Goal: Task Accomplishment & Management: Complete application form

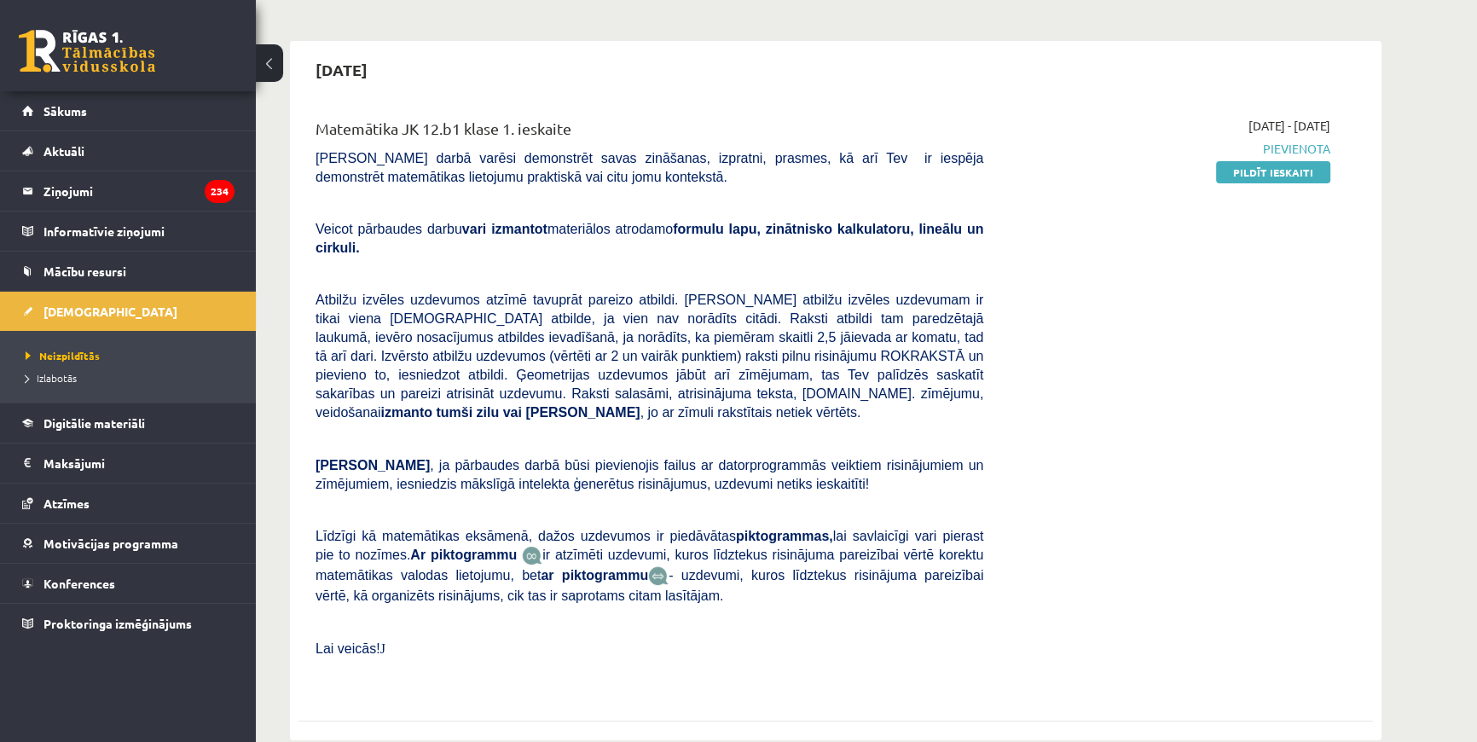
scroll to position [154, 0]
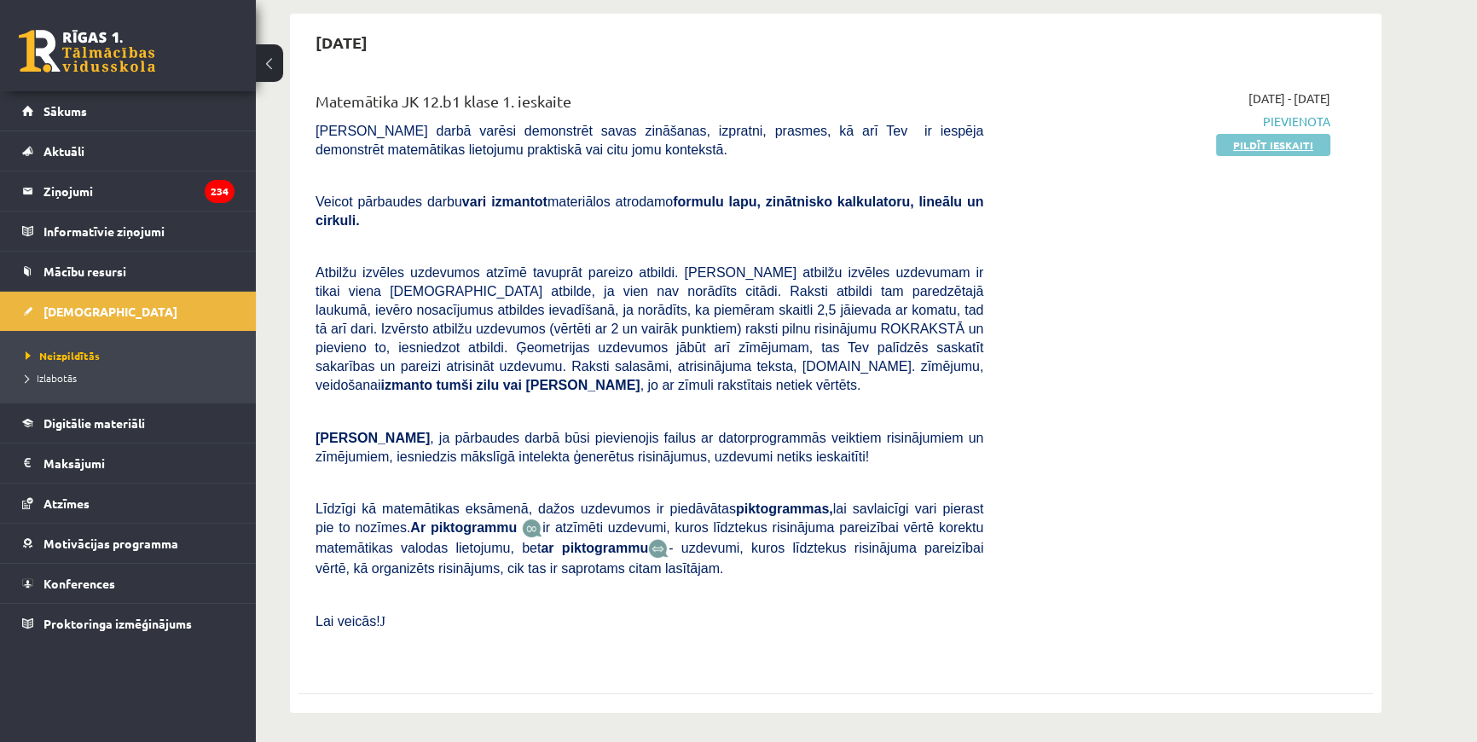
click at [1258, 149] on link "Pildīt ieskaiti" at bounding box center [1273, 145] width 114 height 22
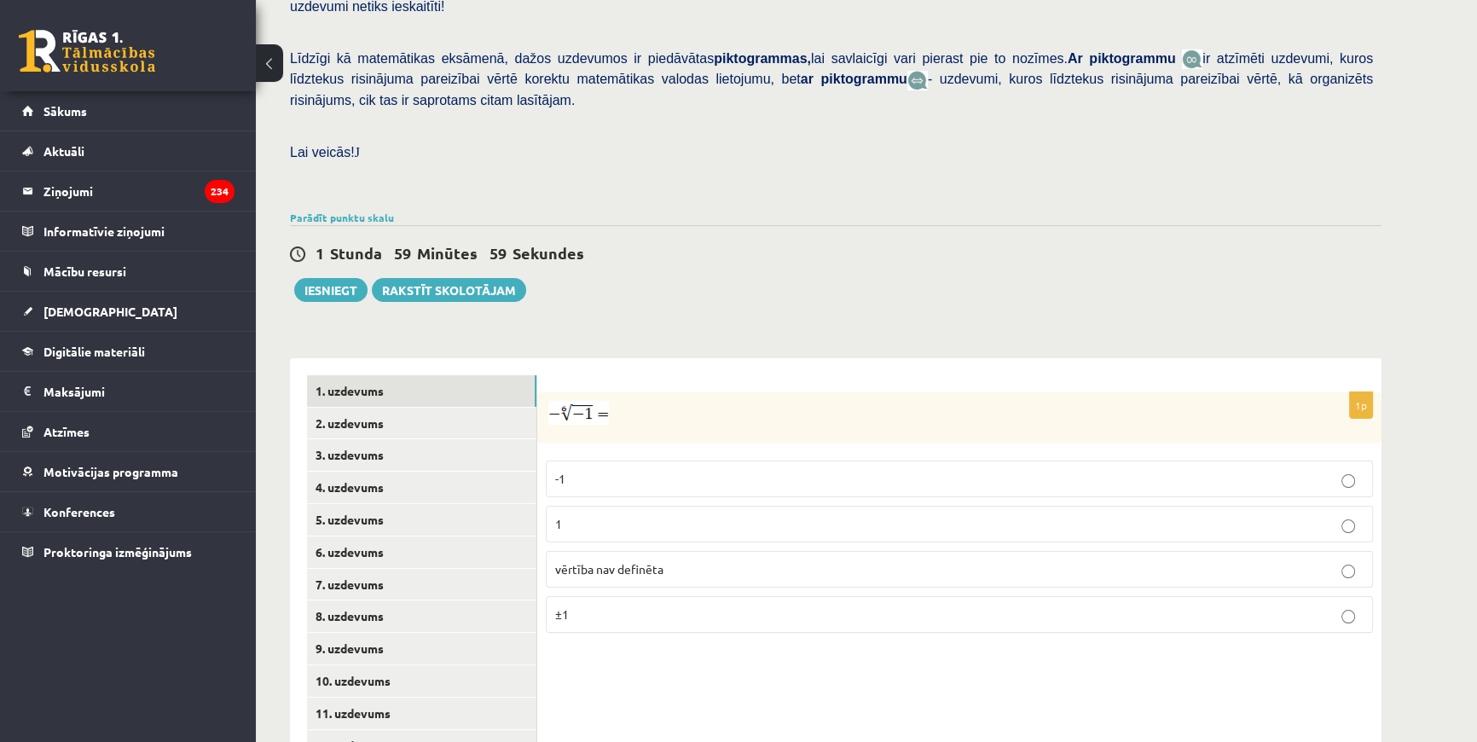
scroll to position [512, 0]
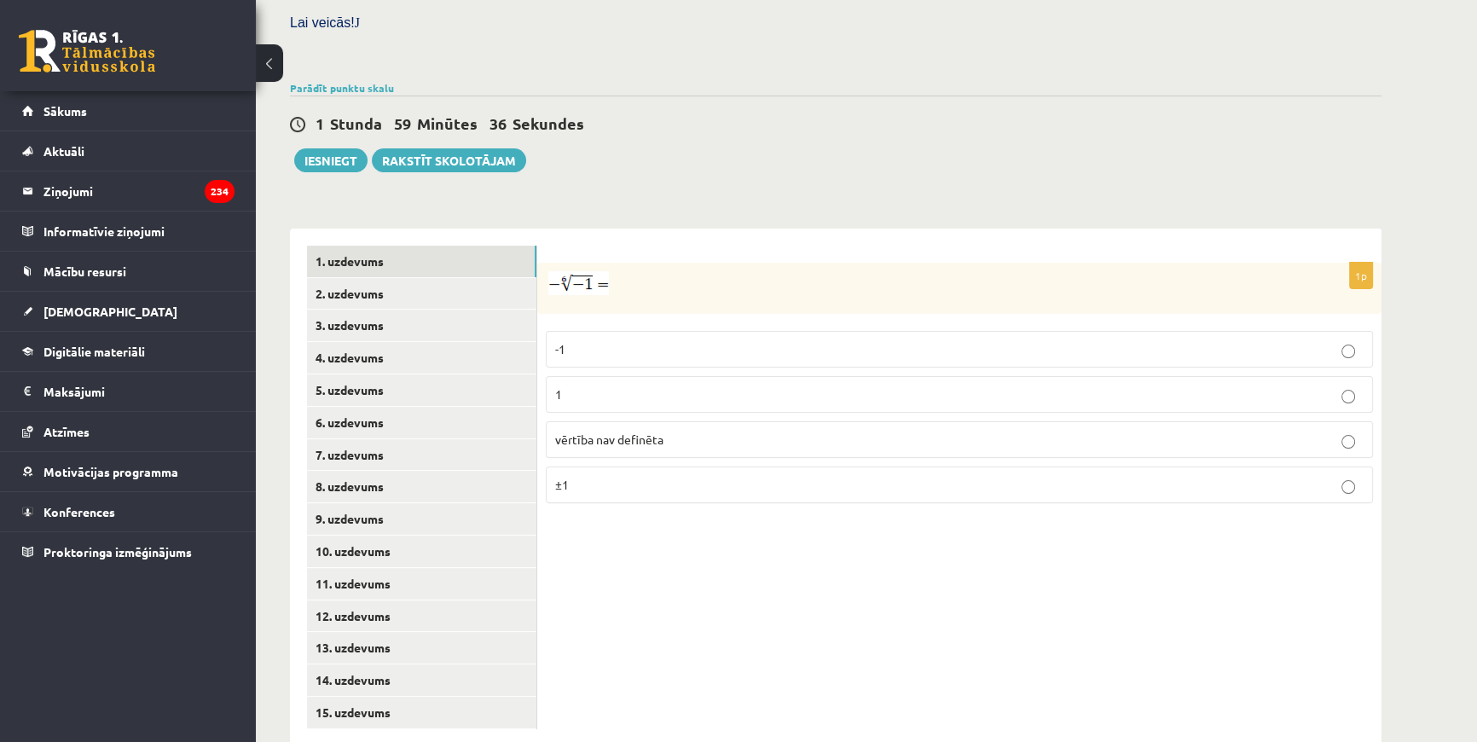
click at [606, 421] on label "vērtība nav definēta" at bounding box center [959, 439] width 827 height 37
click at [392, 278] on link "2. uzdevums" at bounding box center [421, 294] width 229 height 32
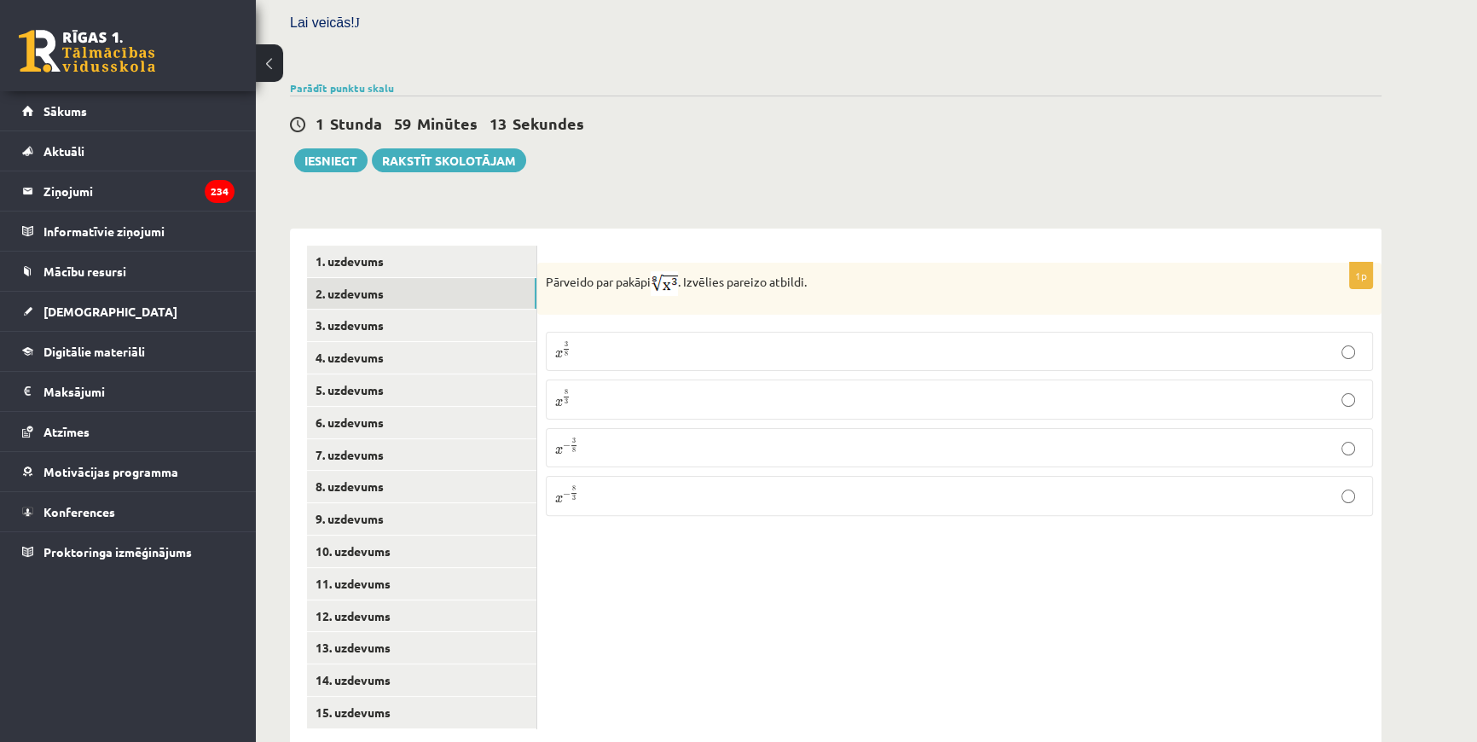
drag, startPoint x: 710, startPoint y: 331, endPoint x: 648, endPoint y: 295, distance: 71.8
click at [648, 332] on label "x 3 8 x 3 8" at bounding box center [959, 351] width 827 height 39
click at [357, 310] on link "3. uzdevums" at bounding box center [421, 326] width 229 height 32
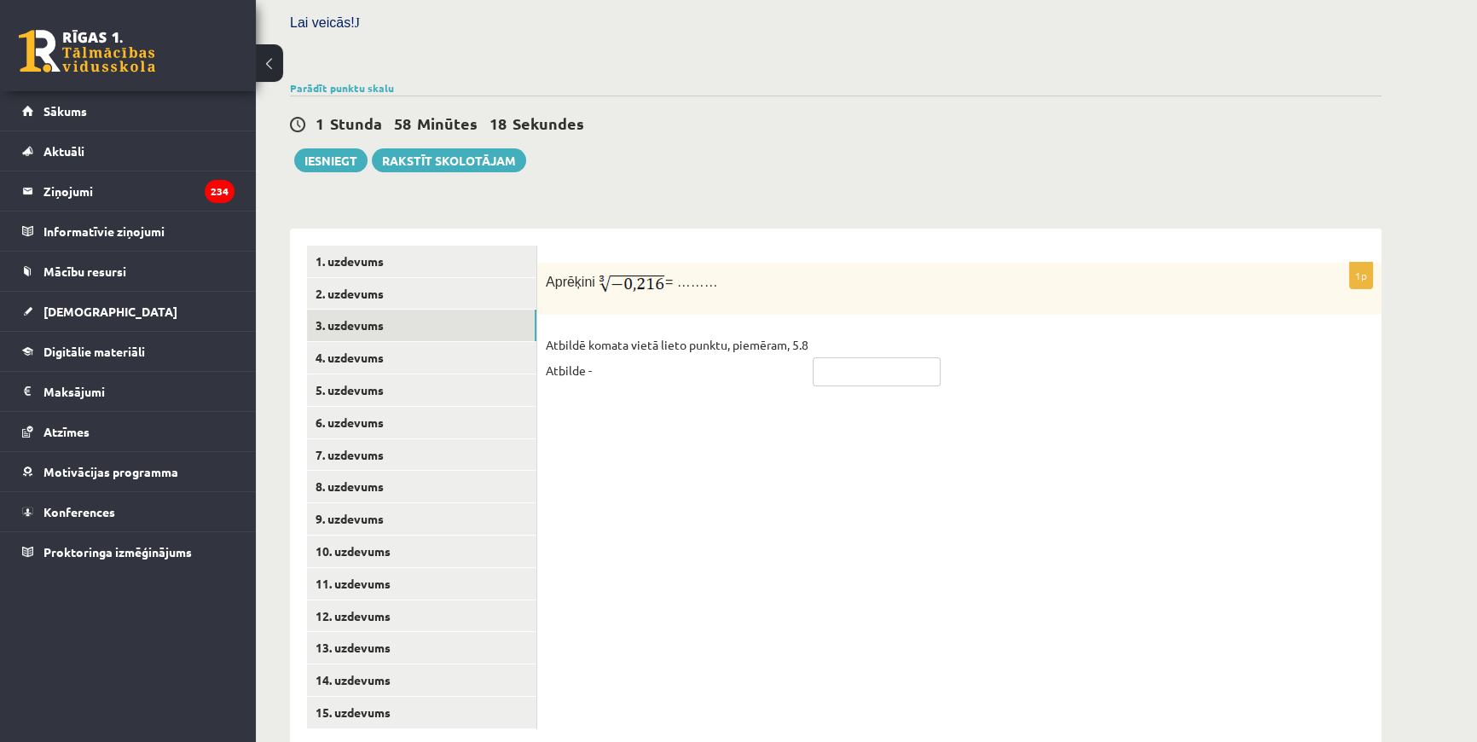
click at [842, 357] on input "text" at bounding box center [877, 371] width 128 height 29
type input "****"
click at [327, 342] on link "4. uzdevums" at bounding box center [421, 358] width 229 height 32
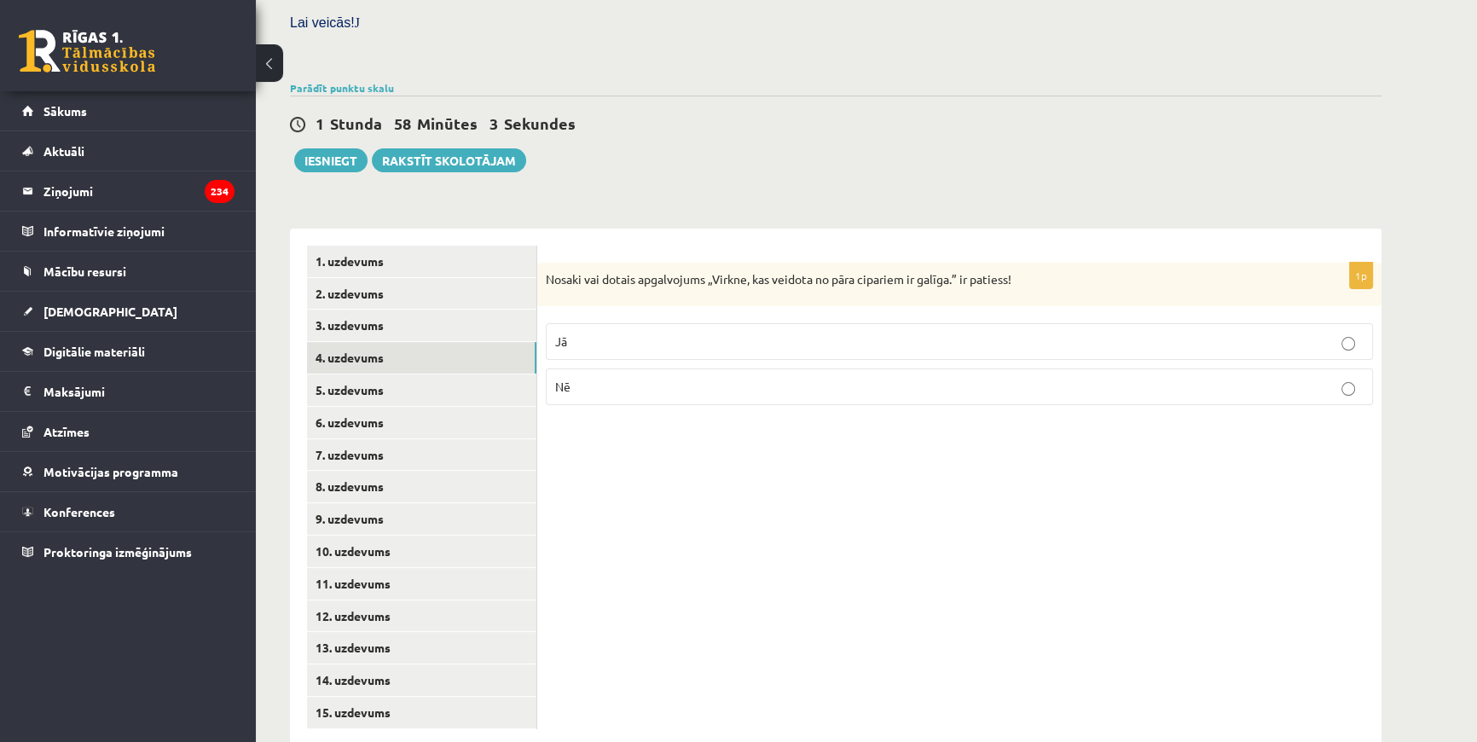
click at [806, 378] on p "Nē" at bounding box center [959, 387] width 808 height 18
drag, startPoint x: 547, startPoint y: 236, endPoint x: 861, endPoint y: 344, distance: 332.7
click at [862, 344] on div "1p Nosaki vai dotais apgalvojums „Virkne, kas veidota no pāra cipariem ir galīg…" at bounding box center [959, 341] width 844 height 157
copy div "Nosaki vai dotais apgalvojums „Virkne, kas veidota no pāra cipariem ir galīga.”…"
click at [674, 333] on p "Jā" at bounding box center [959, 342] width 808 height 18
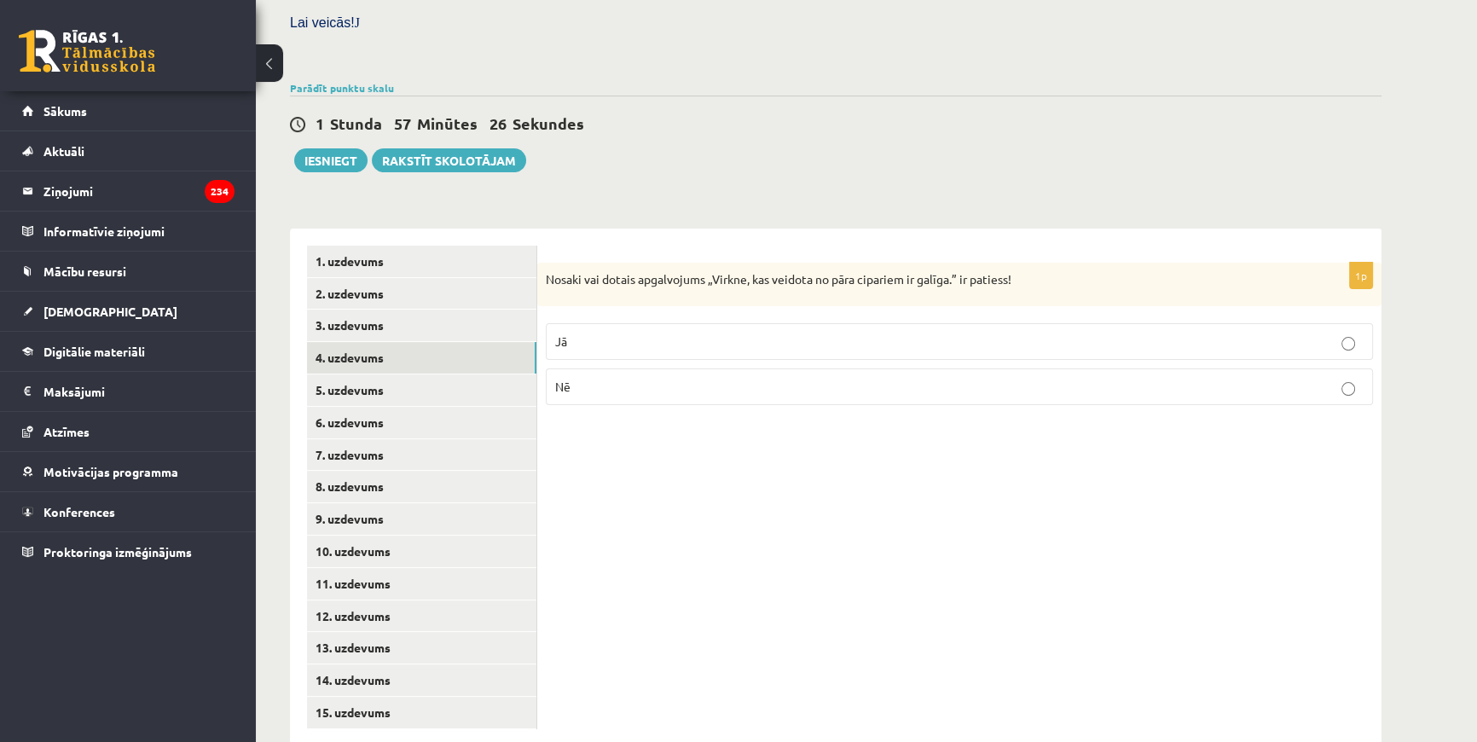
click at [660, 427] on div "1p Nosaki vai dotais apgalvojums „Virkne, kas veidota no pāra cipariem ir galīg…" at bounding box center [959, 488] width 844 height 518
click at [415, 374] on link "5. uzdevums" at bounding box center [421, 390] width 229 height 32
click at [712, 326] on fieldset "Jā Nē" at bounding box center [959, 364] width 827 height 95
click at [706, 371] on label "Nē" at bounding box center [959, 389] width 827 height 37
click at [474, 407] on link "6. uzdevums" at bounding box center [421, 423] width 229 height 32
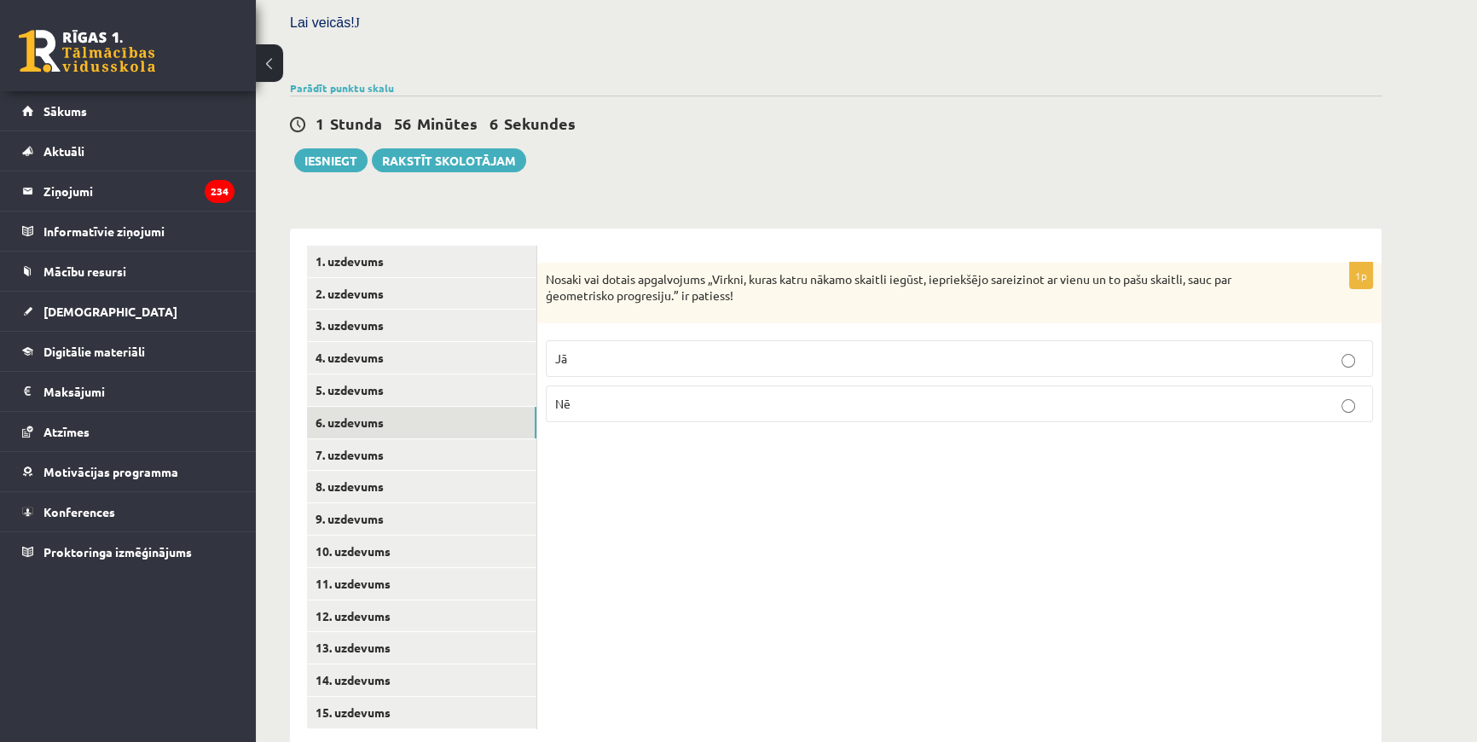
click at [664, 350] on p "Jā" at bounding box center [959, 359] width 808 height 18
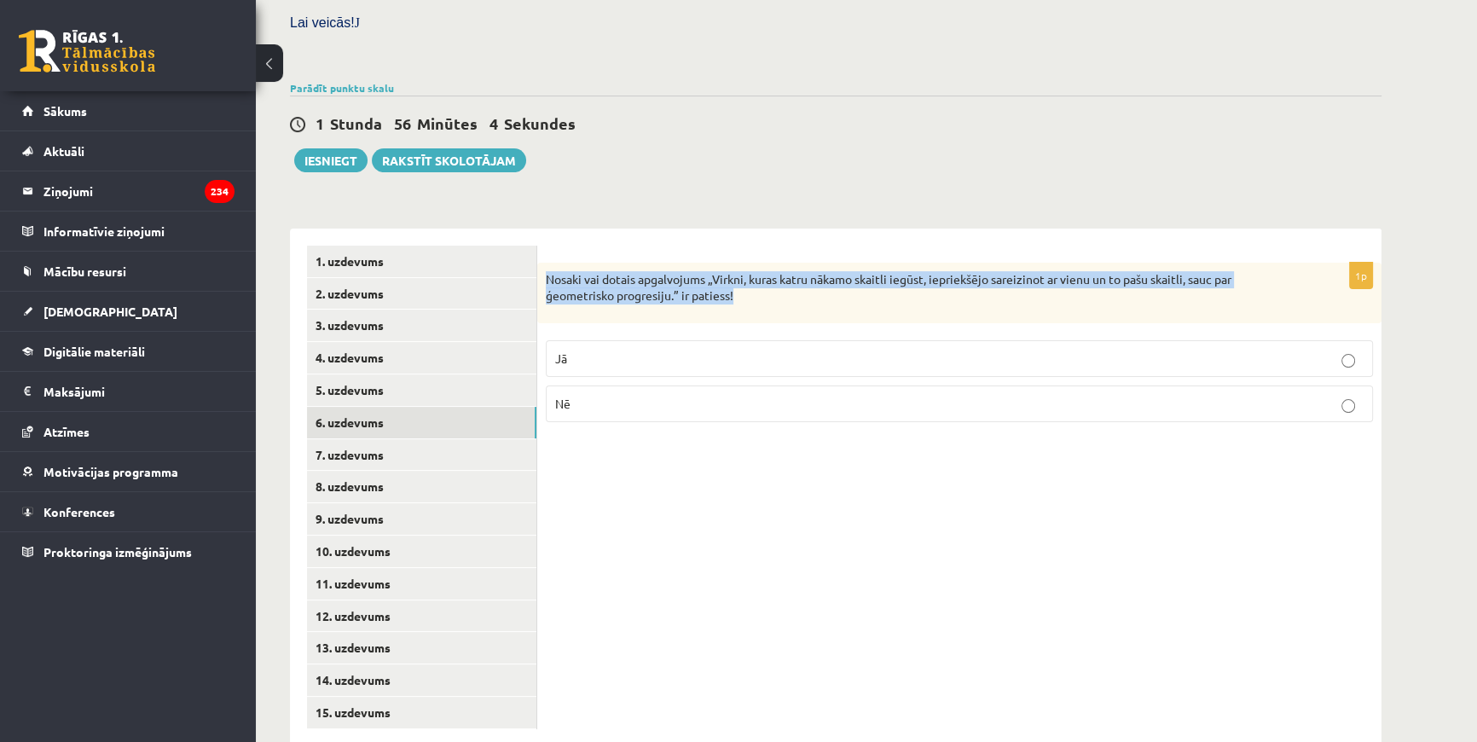
drag, startPoint x: 544, startPoint y: 233, endPoint x: 756, endPoint y: 261, distance: 214.2
click at [756, 263] on div "Nosaki vai dotais apgalvojums „Virkni, kuras katru nākamo skaitli iegūst, iepri…" at bounding box center [959, 293] width 844 height 61
copy p "Nosaki vai dotais apgalvojums „Virkni, kuras katru nākamo skaitli iegūst, iepri…"
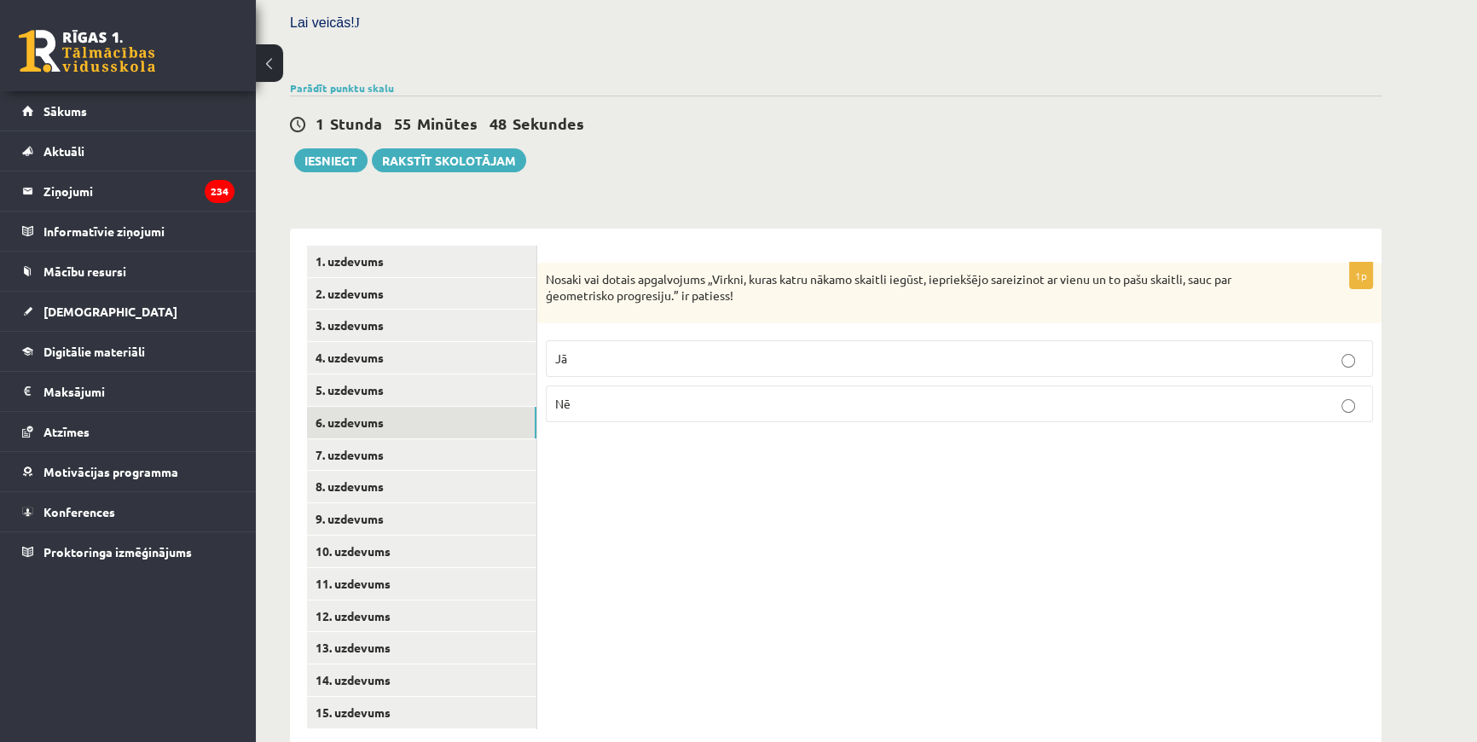
click at [674, 463] on div "1p Nosaki vai dotais apgalvojums „Virkni, kuras katru nākamo skaitli iegūst, ie…" at bounding box center [959, 488] width 844 height 518
click at [468, 439] on link "7. uzdevums" at bounding box center [421, 455] width 229 height 32
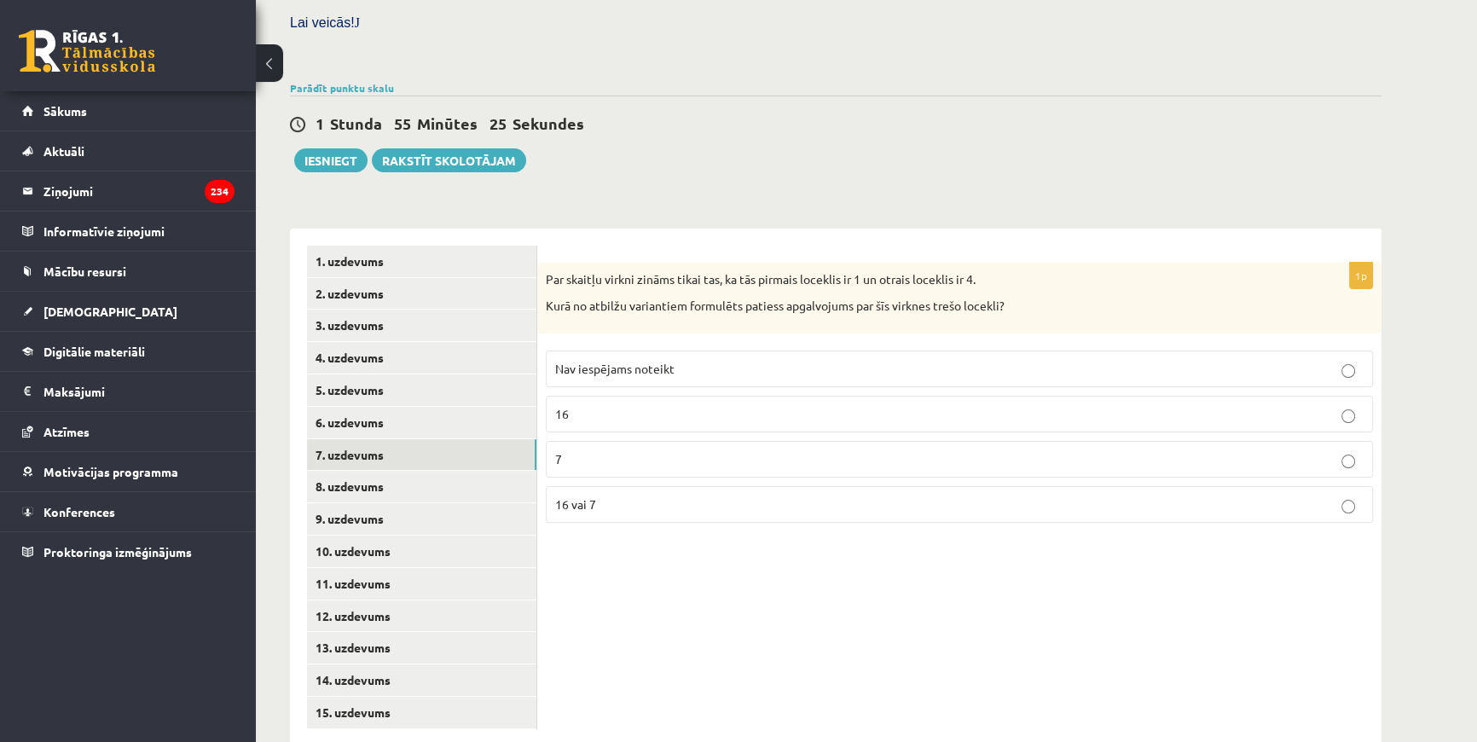
click at [606, 361] on span "Nav iespējams noteikt" at bounding box center [614, 368] width 119 height 15
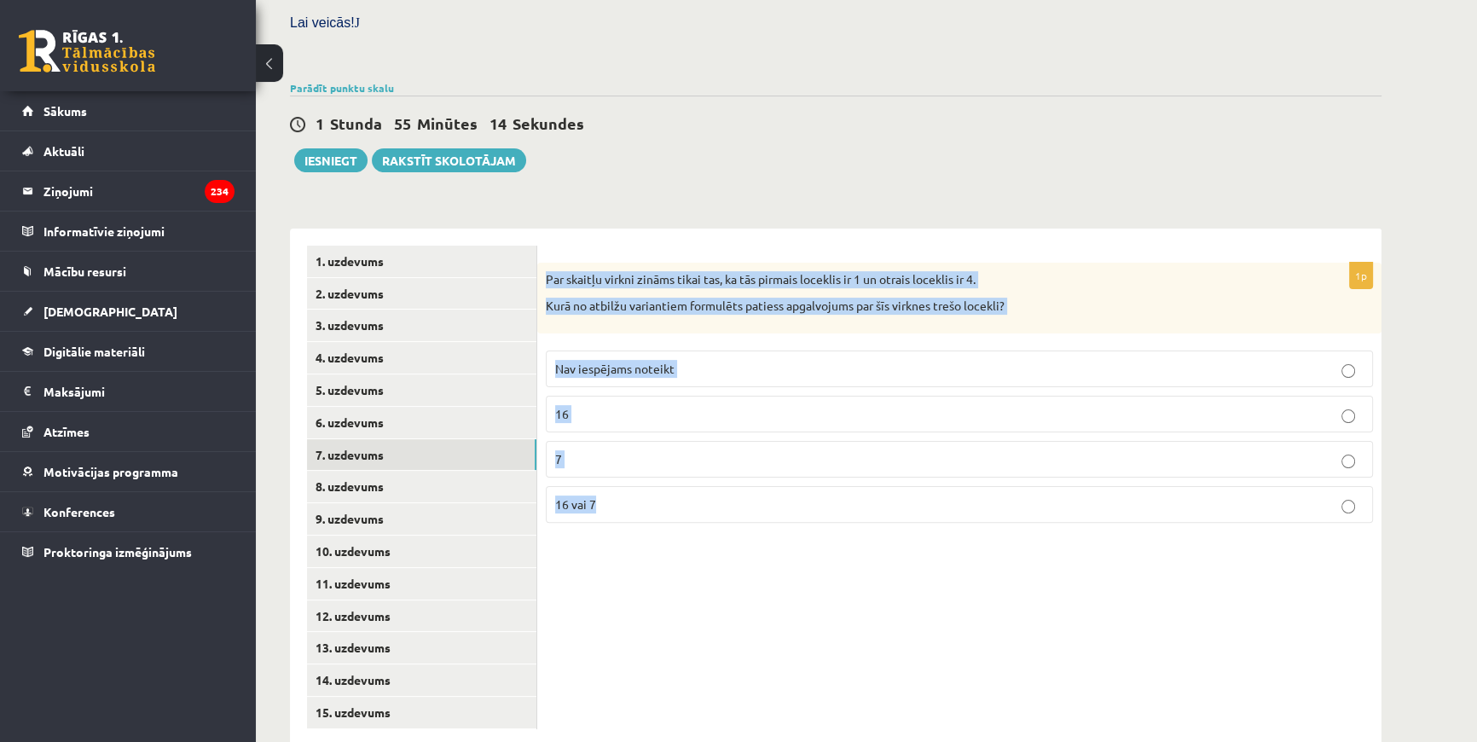
drag, startPoint x: 547, startPoint y: 234, endPoint x: 709, endPoint y: 458, distance: 277.1
click at [710, 460] on div "1p Par skaitļu virkni zināms tikai tas, ka tās pirmais loceklis ir 1 un otrais …" at bounding box center [959, 400] width 844 height 274
copy div "Par skaitļu virkni zināms tikai tas, ka tās pirmais loceklis ir 1 un otrais loc…"
click at [626, 540] on div "1p Par skaitļu virkni zināms tikai tas, ka tās pirmais loceklis ir 1 un otrais …" at bounding box center [959, 488] width 844 height 518
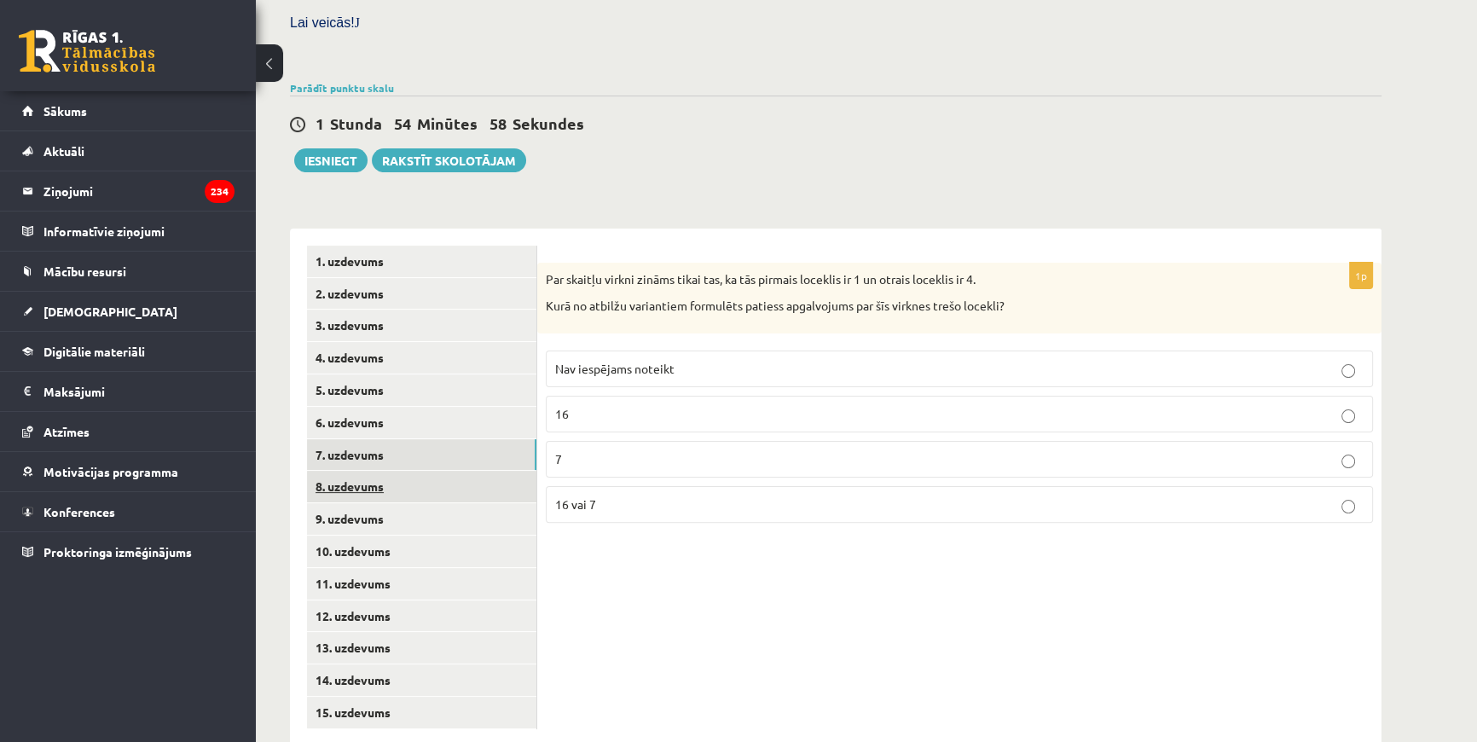
click at [353, 471] on link "8. uzdevums" at bounding box center [421, 487] width 229 height 32
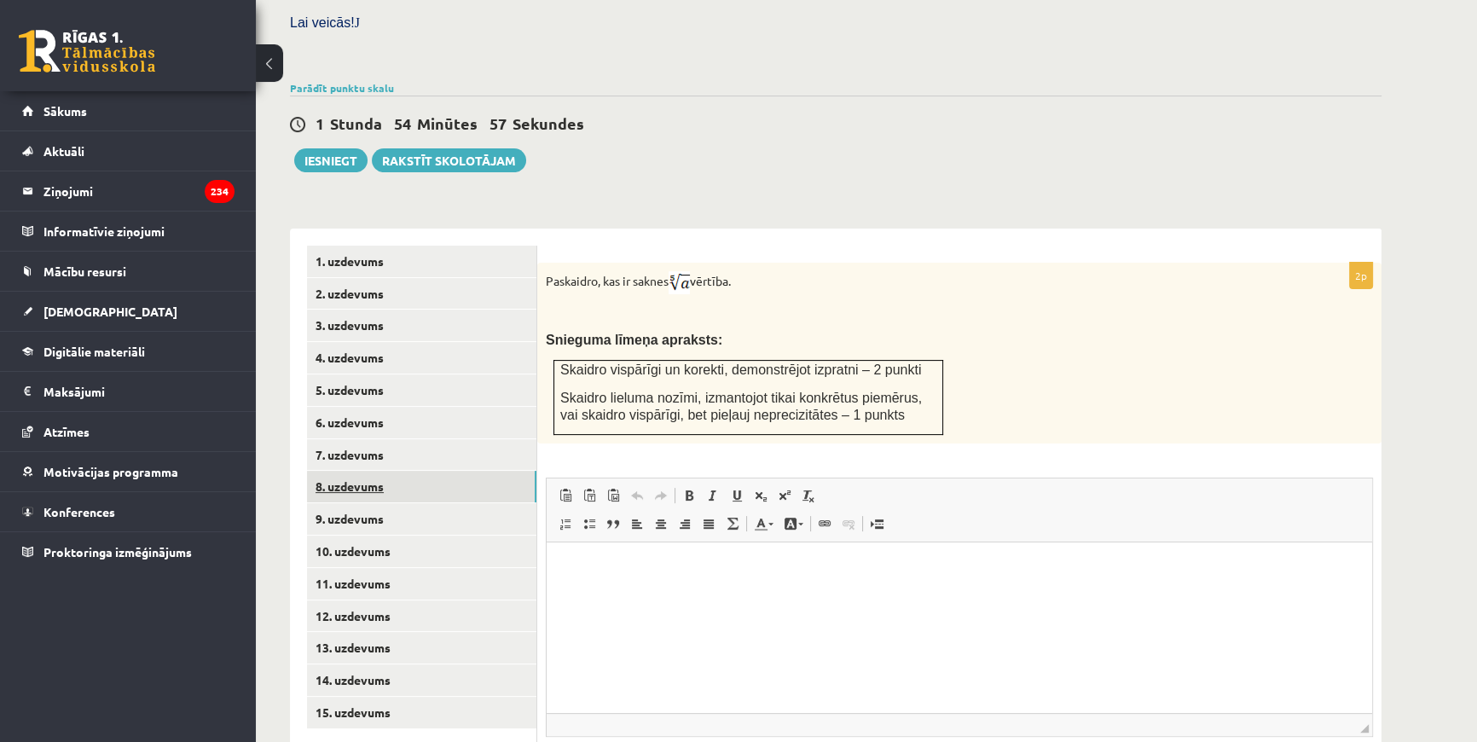
scroll to position [0, 0]
drag, startPoint x: 541, startPoint y: 244, endPoint x: 807, endPoint y: 264, distance: 266.8
click at [809, 265] on div "Paskaidro, kas ir saknes vērtība. Snieguma līmeņa apraksts: Skaidro vispārīgi u…" at bounding box center [959, 353] width 844 height 181
copy div "Paskaidro, kas ir saknes vērtība."
click at [628, 271] on p "Paskaidro, kas ir saknes vērtība." at bounding box center [917, 282] width 742 height 23
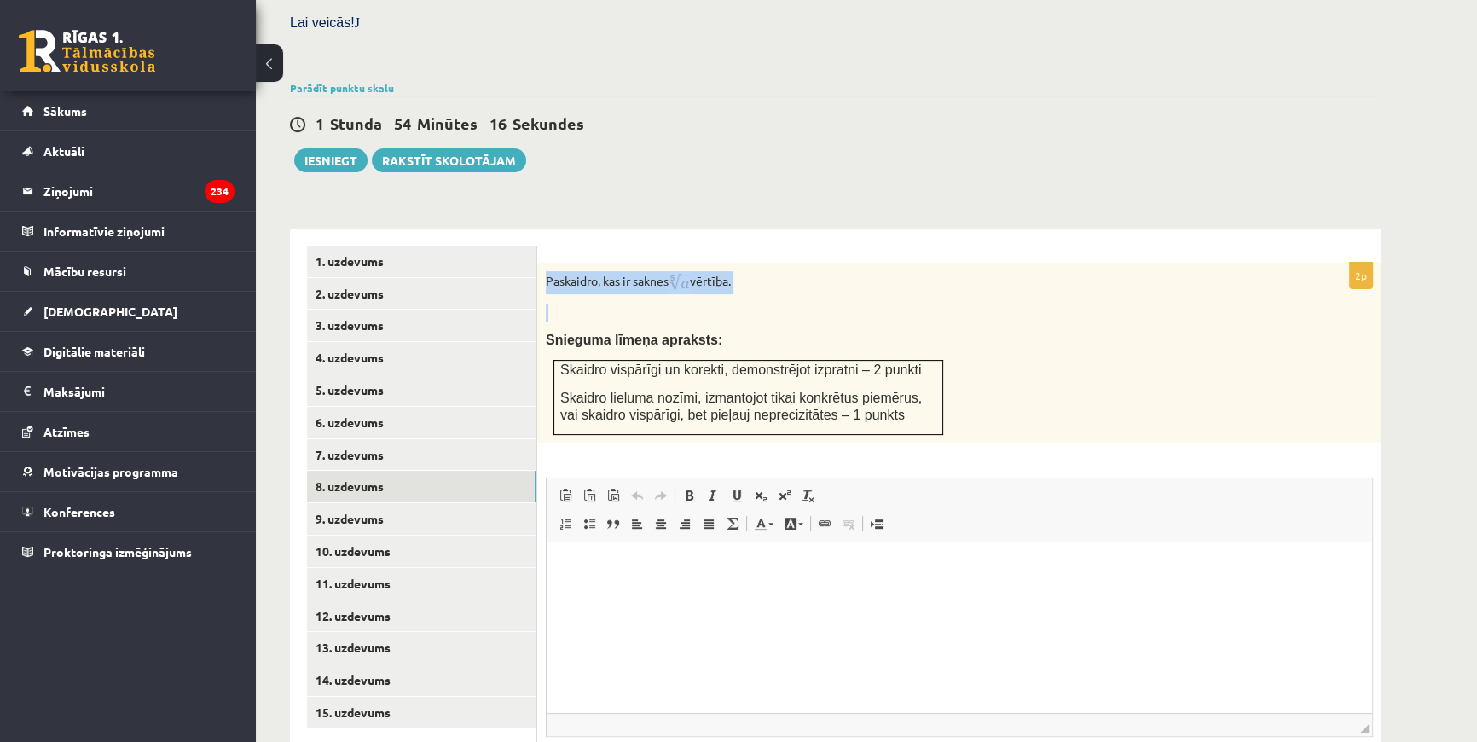
click at [562, 271] on p "Paskaidro, kas ir saknes vērtība." at bounding box center [917, 282] width 742 height 23
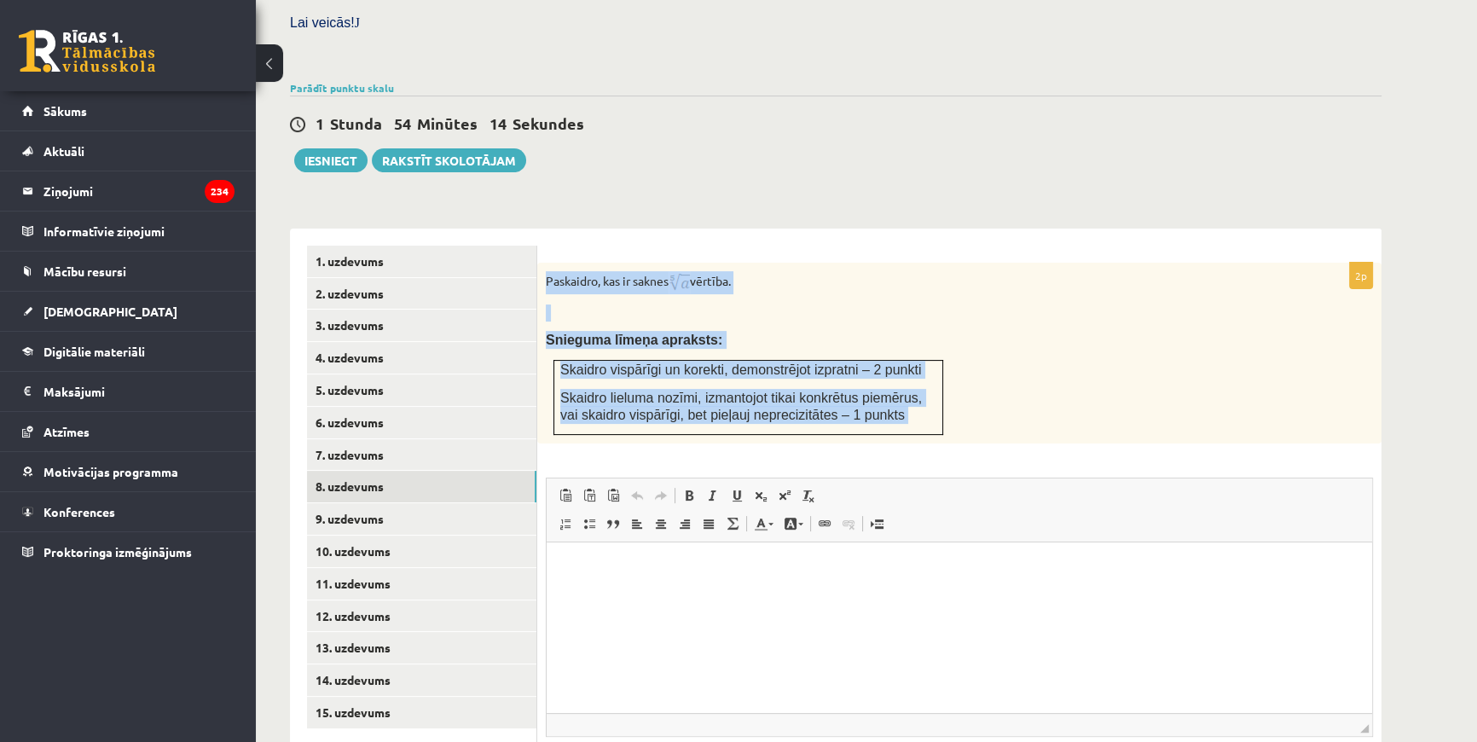
drag, startPoint x: 546, startPoint y: 238, endPoint x: 942, endPoint y: 409, distance: 431.9
click at [942, 409] on div "2p Paskaidro, kas ir saknes vērtība. Snieguma līmeņa apraksts: Skaidro vispārīg…" at bounding box center [959, 548] width 844 height 570
copy div "Loremipsu, dol si ametco adipisc. Elitsedd eiusmo temporin: Utlabor etdolorem a…"
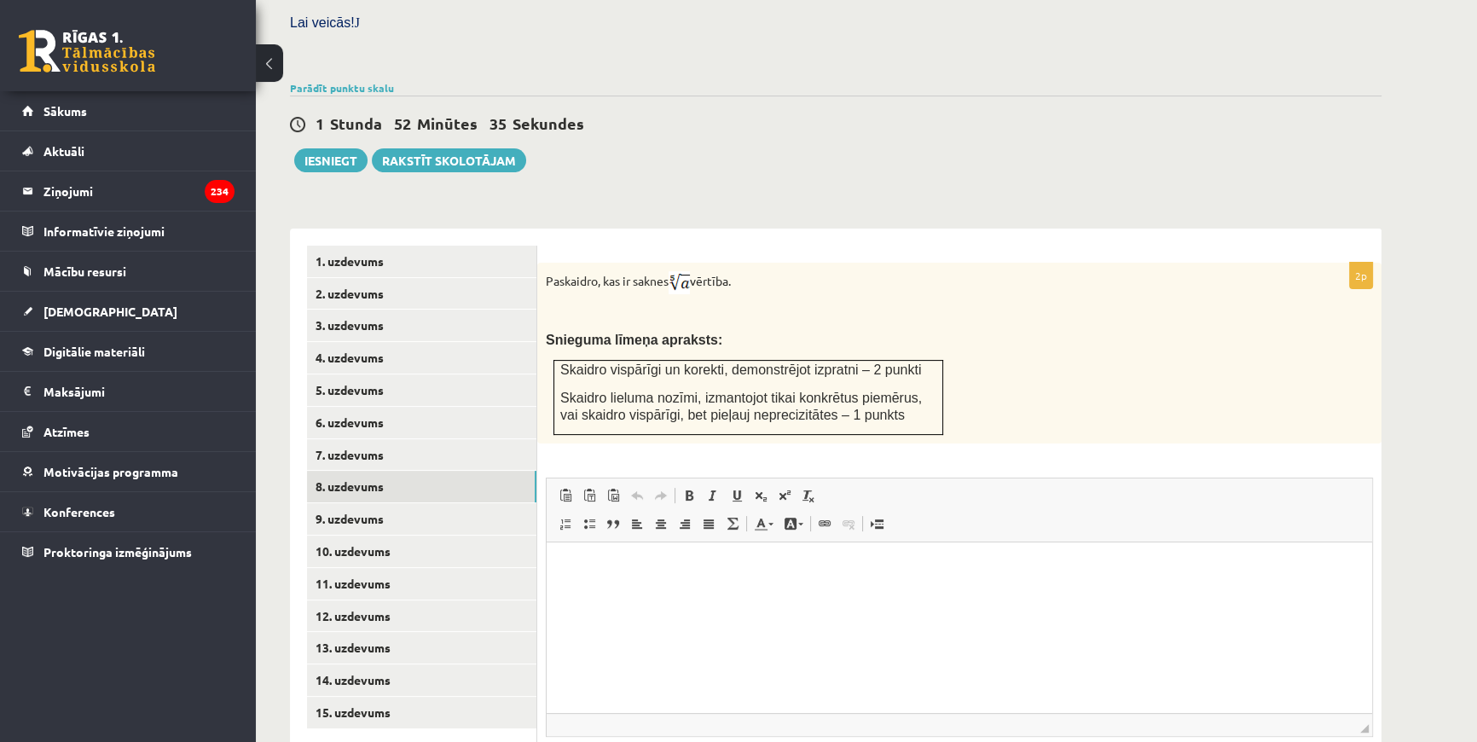
click at [647, 593] on html at bounding box center [959, 567] width 825 height 52
drag, startPoint x: 641, startPoint y: 596, endPoint x: 579, endPoint y: 553, distance: 75.4
drag, startPoint x: 579, startPoint y: 553, endPoint x: 566, endPoint y: 570, distance: 20.6
click at [657, 593] on html at bounding box center [959, 567] width 825 height 52
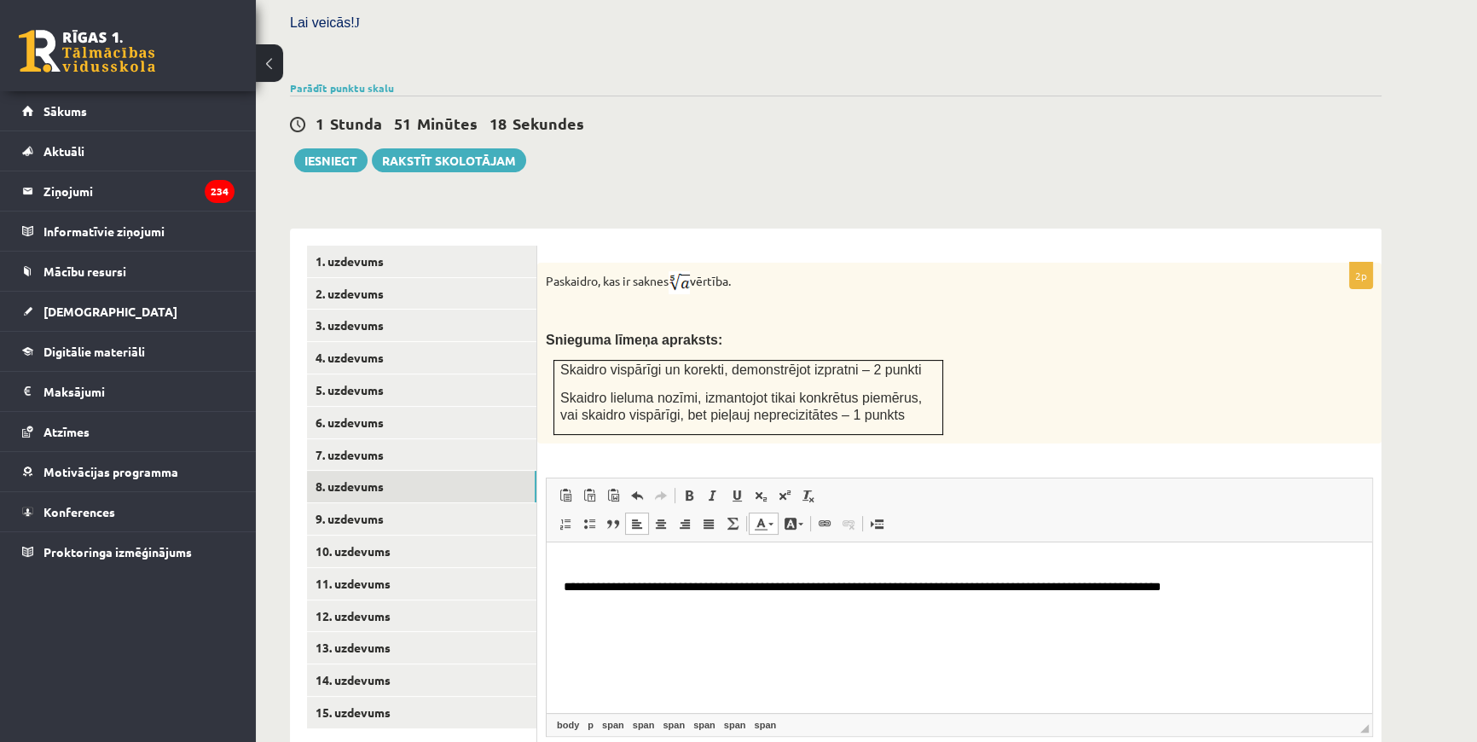
click at [754, 517] on span at bounding box center [761, 524] width 14 height 14
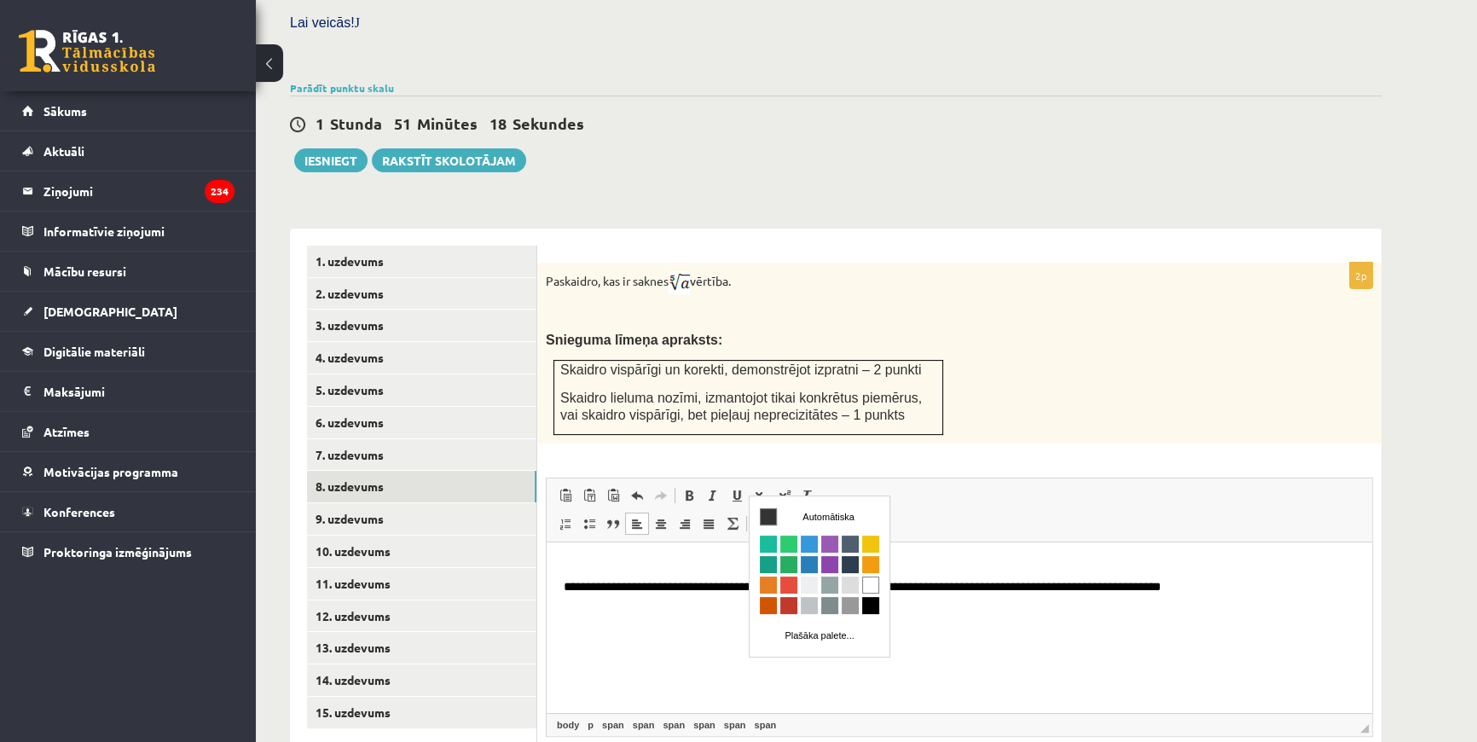
click at [754, 517] on span at bounding box center [761, 524] width 14 height 14
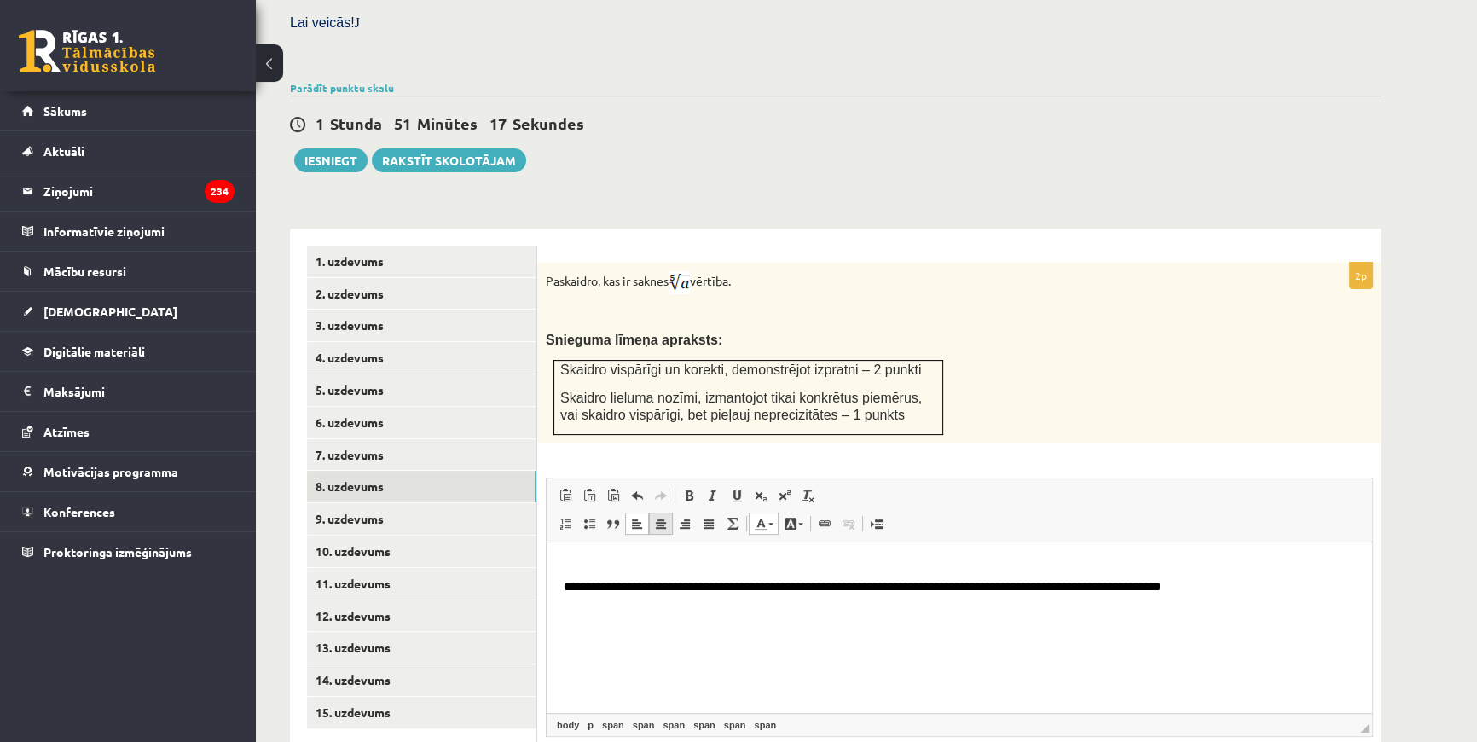
click at [660, 517] on span at bounding box center [661, 524] width 14 height 14
click at [634, 517] on span at bounding box center [637, 524] width 14 height 14
click at [559, 579] on html "**********" at bounding box center [959, 577] width 825 height 72
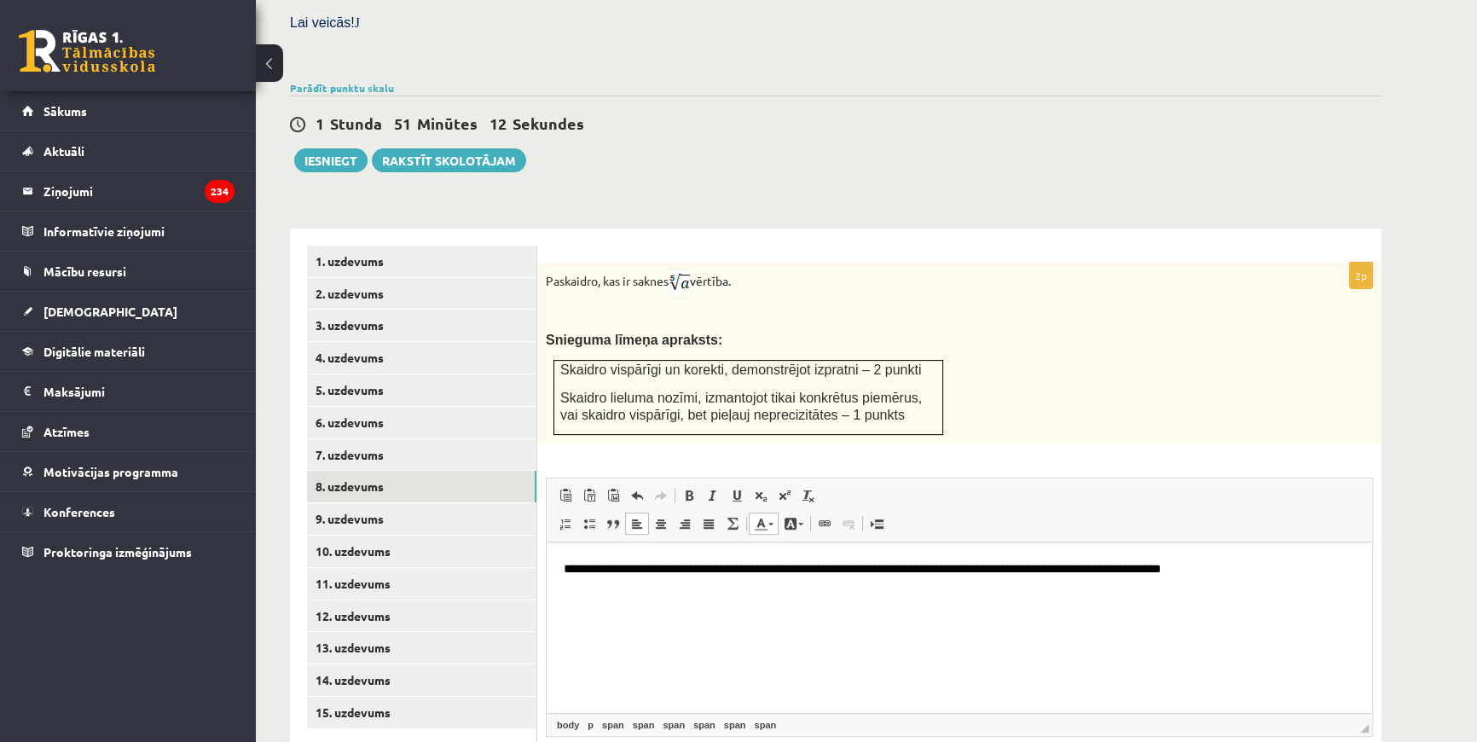
click at [1210, 576] on p "**********" at bounding box center [959, 568] width 791 height 20
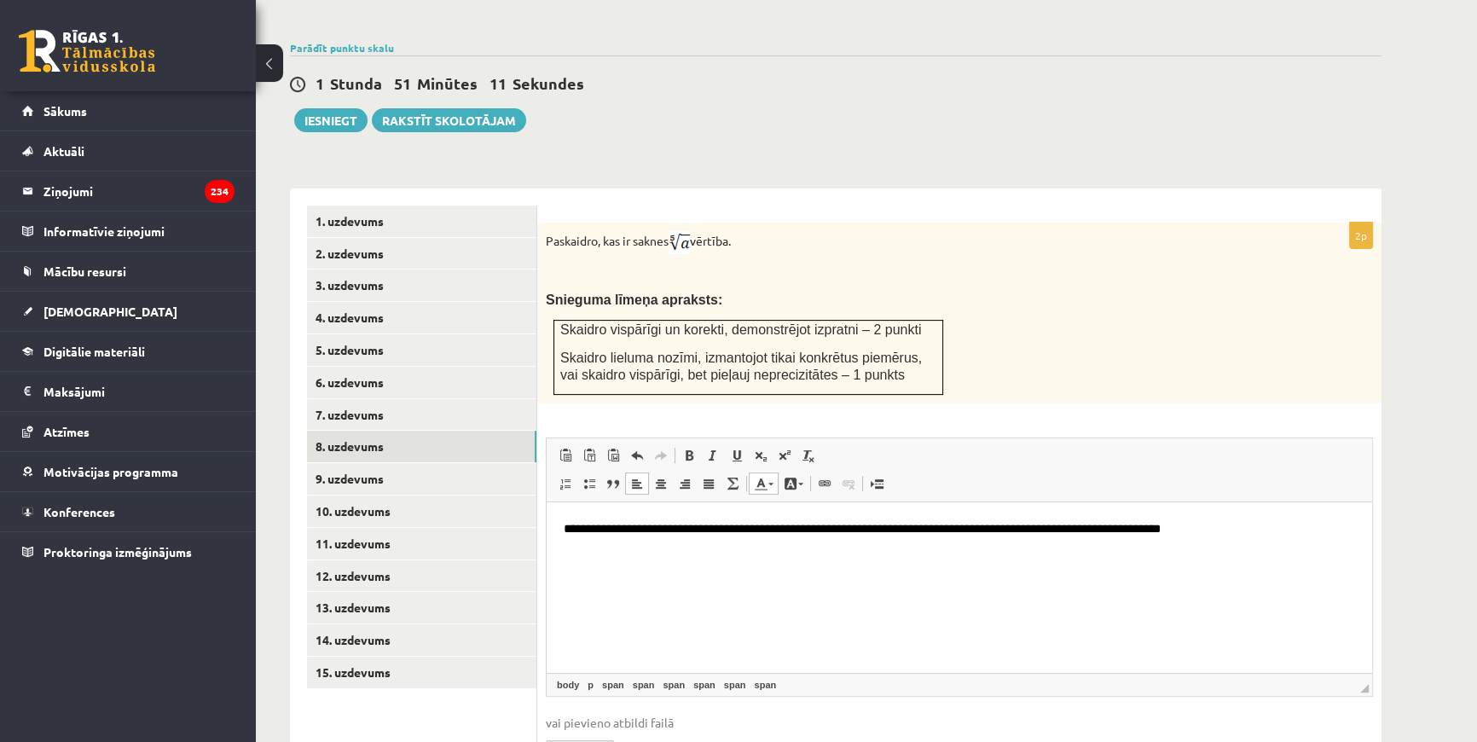
scroll to position [588, 0]
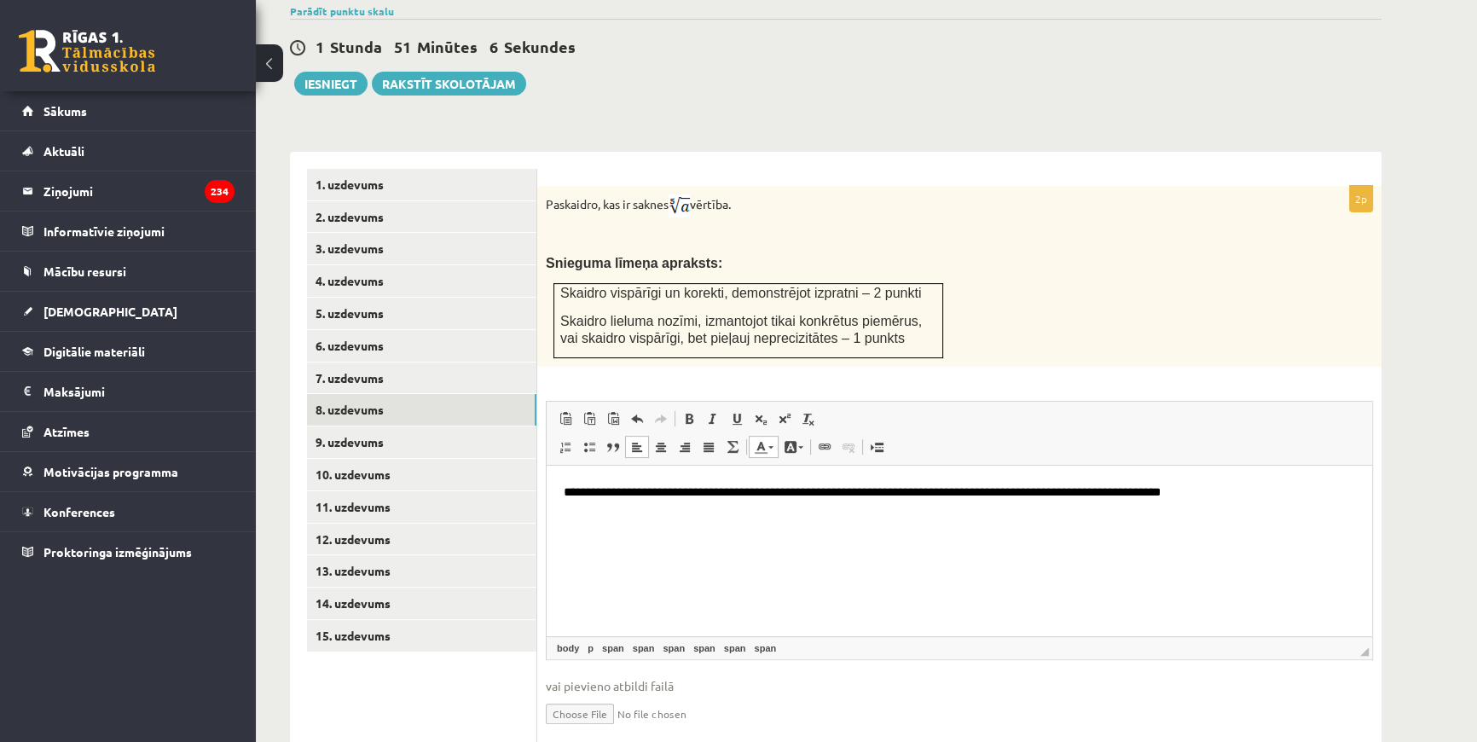
drag, startPoint x: 589, startPoint y: 544, endPoint x: 1085, endPoint y: 916, distance: 619.4
click at [589, 518] on html "**********" at bounding box center [959, 492] width 825 height 54
click at [424, 426] on link "9. uzdevums" at bounding box center [421, 442] width 229 height 32
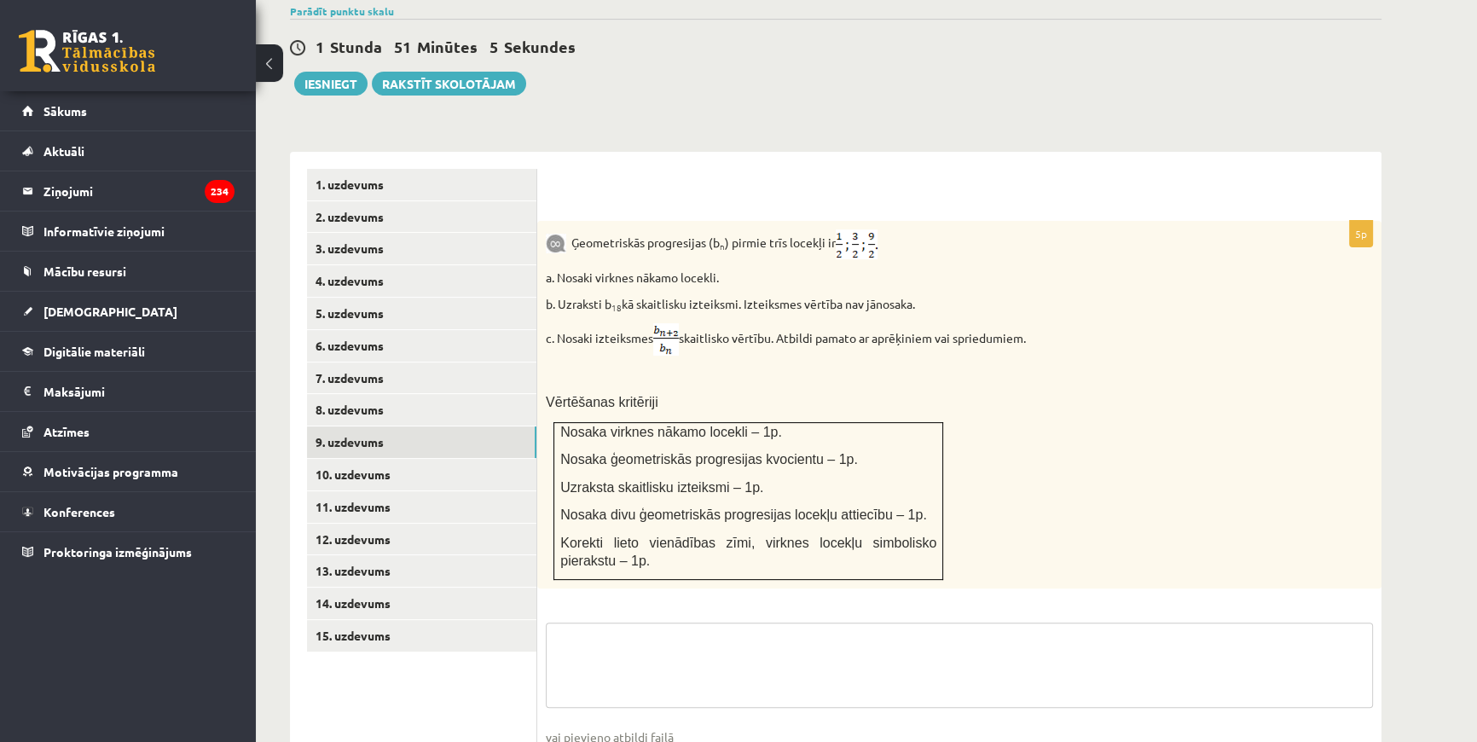
click at [647, 622] on textarea at bounding box center [959, 664] width 827 height 85
type textarea "*"
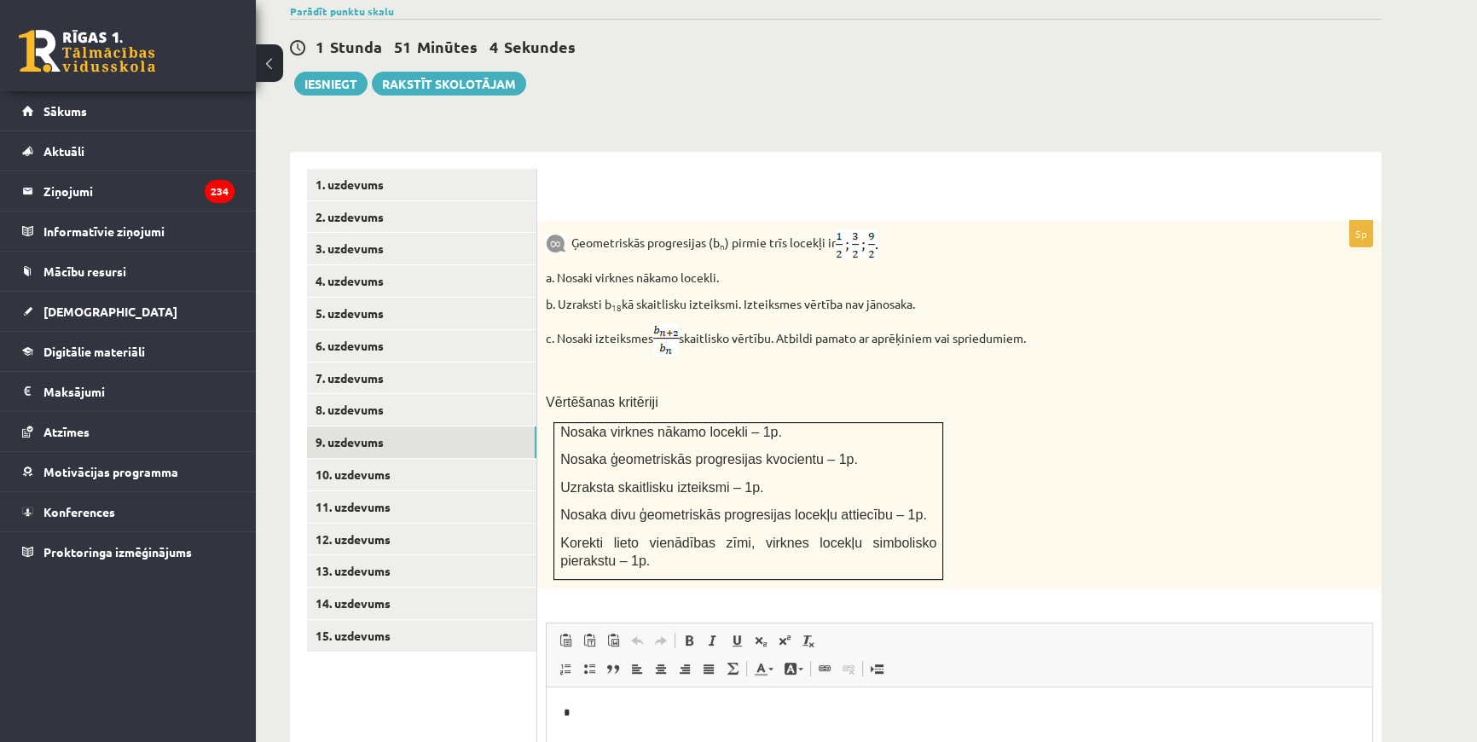
scroll to position [0, 0]
click at [585, 723] on html "*" at bounding box center [959, 713] width 825 height 52
click at [356, 394] on link "8. uzdevums" at bounding box center [421, 410] width 229 height 32
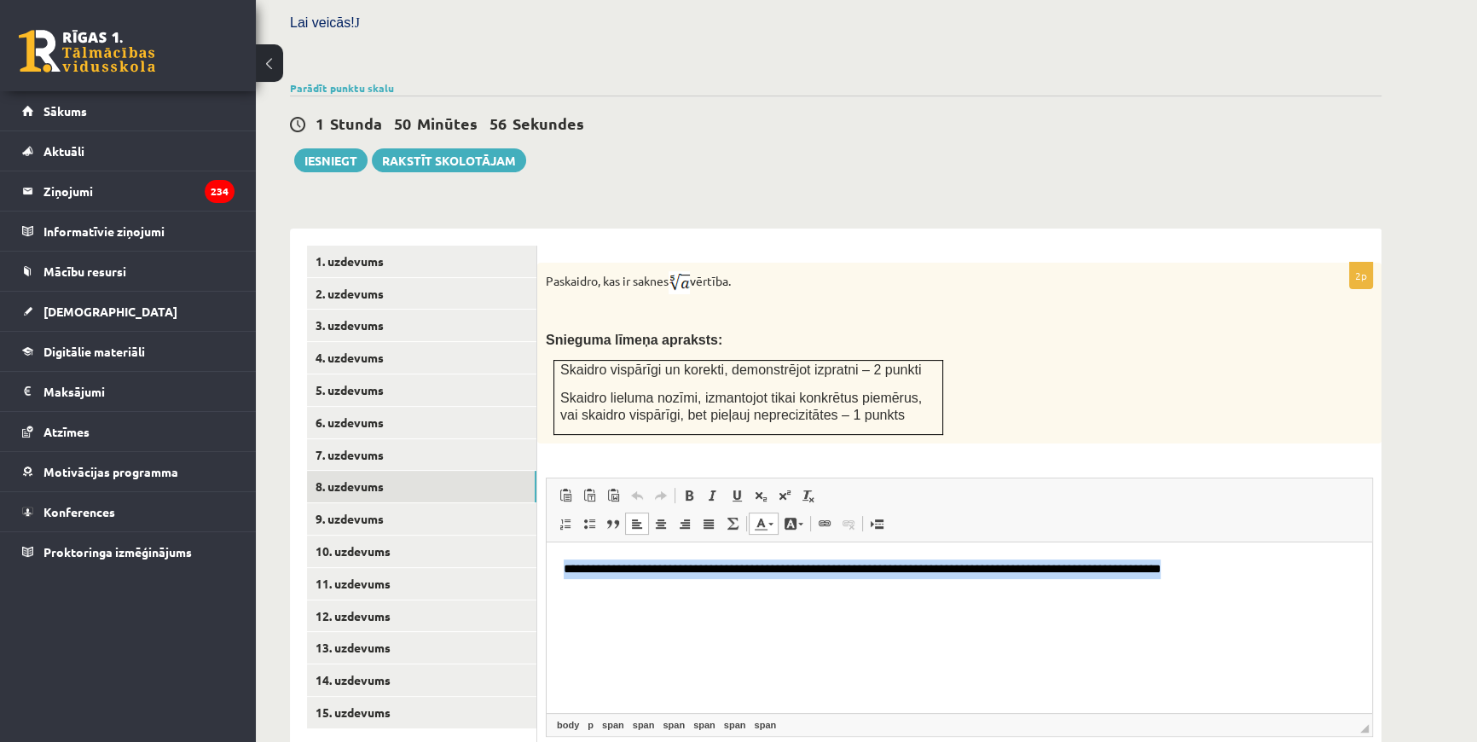
drag, startPoint x: 1215, startPoint y: 577, endPoint x: 556, endPoint y: 579, distance: 659.1
click at [556, 579] on html "**********" at bounding box center [959, 568] width 825 height 54
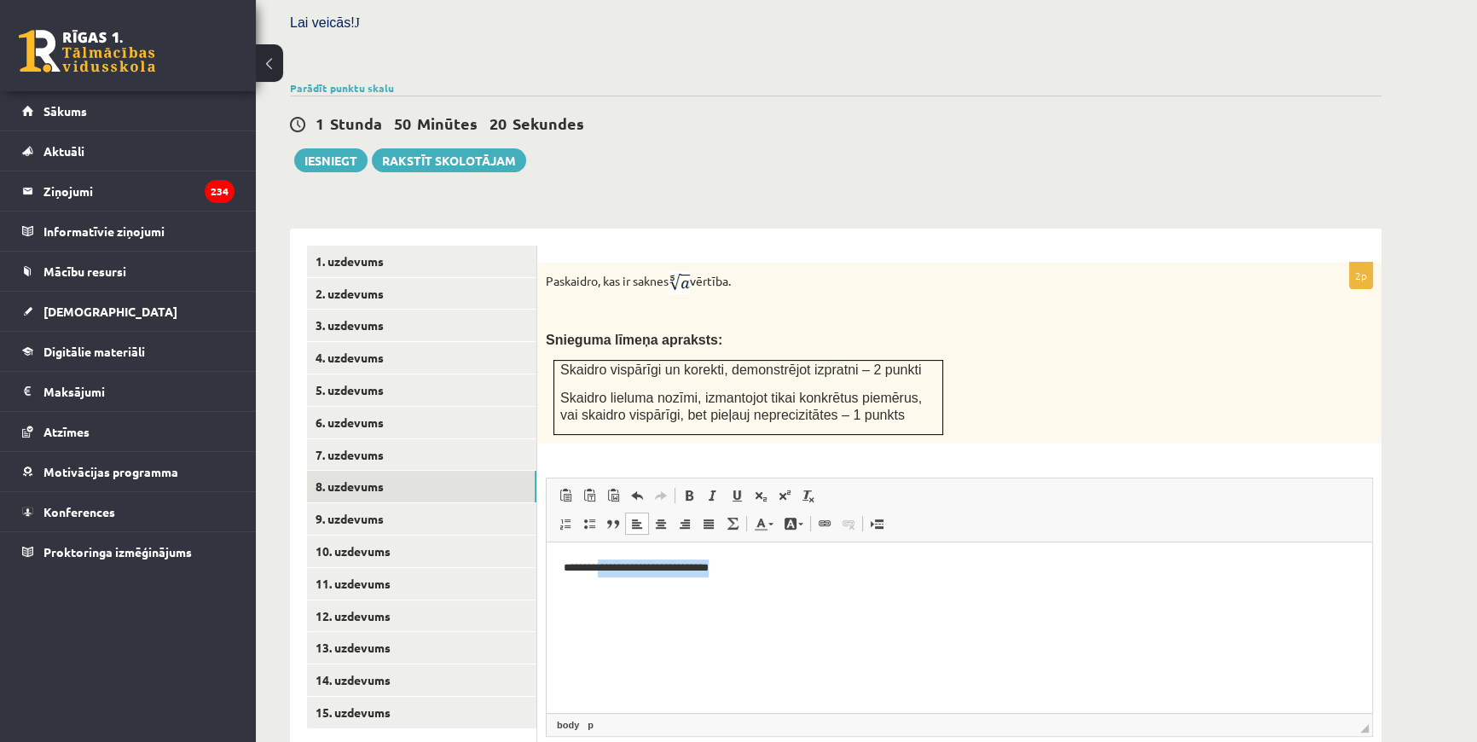
drag, startPoint x: 744, startPoint y: 570, endPoint x: 610, endPoint y: 588, distance: 135.1
click at [610, 588] on html "**********" at bounding box center [959, 567] width 825 height 52
drag, startPoint x: 781, startPoint y: 569, endPoint x: 794, endPoint y: 561, distance: 14.9
click at [781, 569] on p "**********" at bounding box center [959, 567] width 791 height 18
click at [855, 570] on p "**********" at bounding box center [959, 567] width 791 height 18
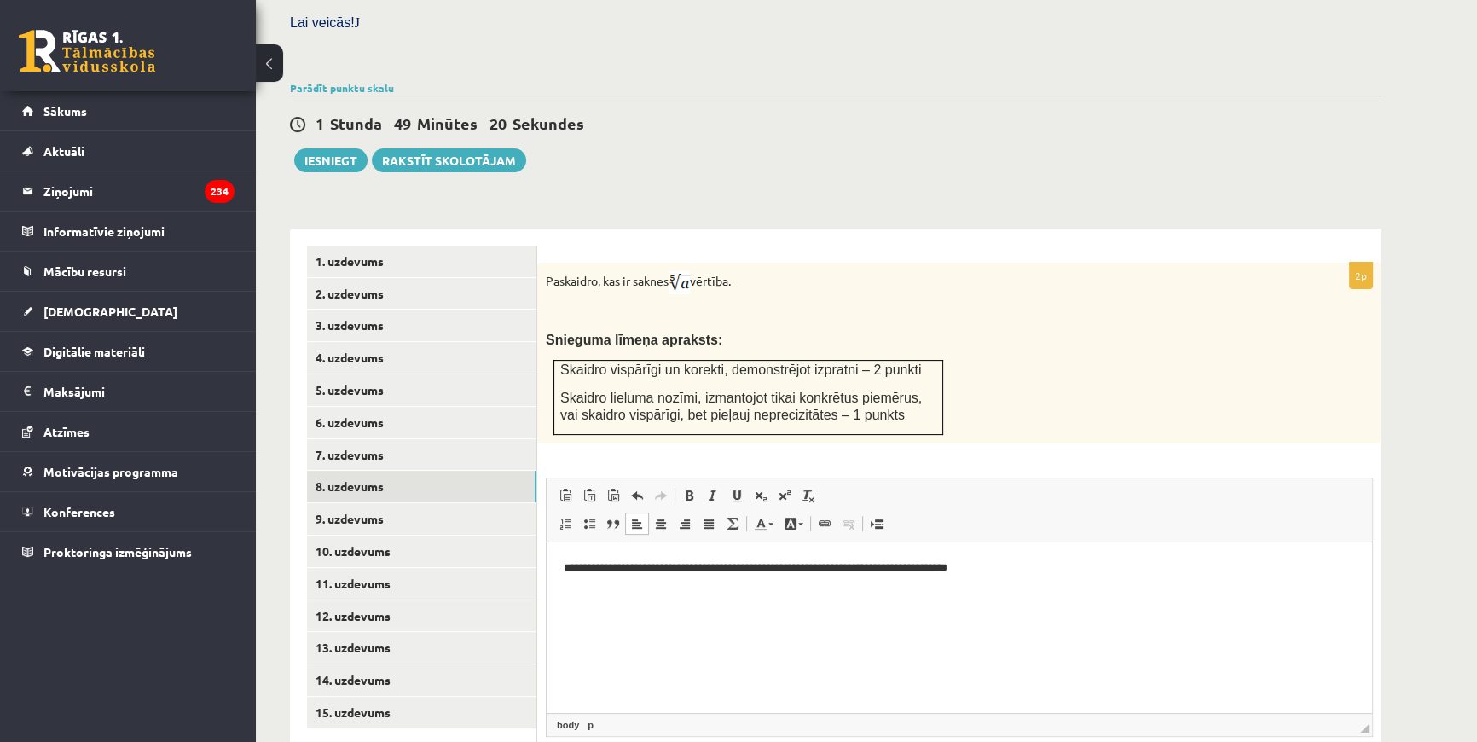
click at [959, 570] on p "**********" at bounding box center [959, 567] width 791 height 18
click at [991, 569] on p "**********" at bounding box center [959, 567] width 791 height 18
click at [773, 512] on link "Teksta krāsa" at bounding box center [764, 523] width 30 height 22
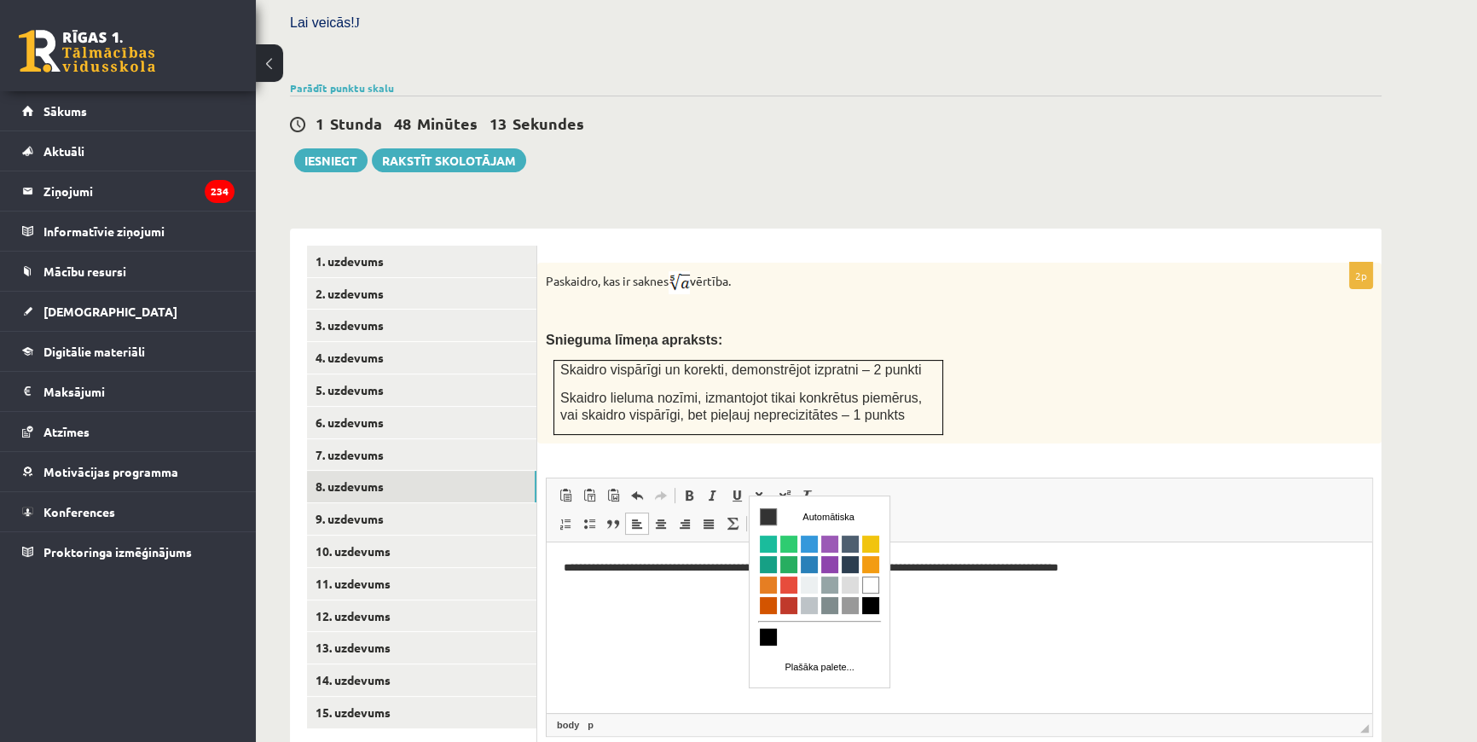
click at [769, 512] on link "Teksta krāsa" at bounding box center [764, 523] width 30 height 22
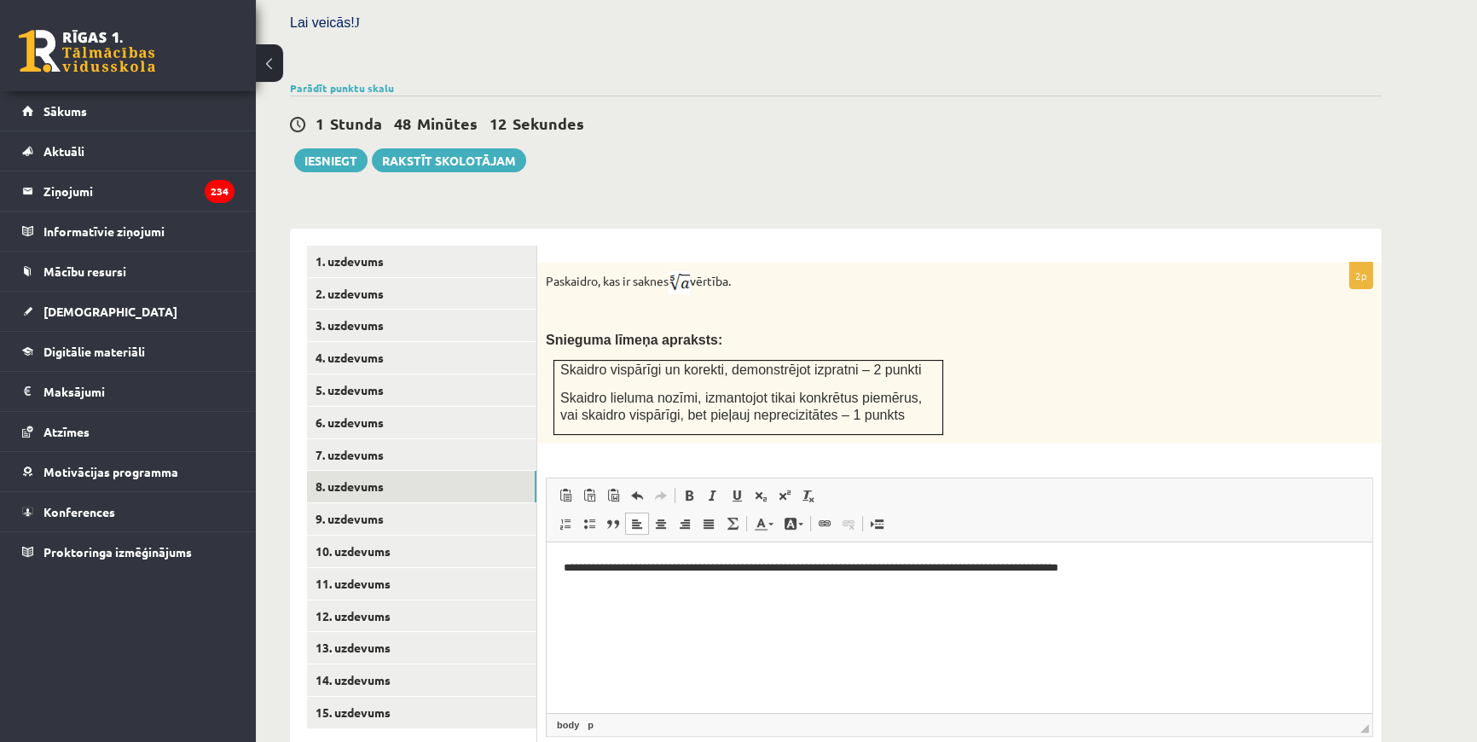
click at [597, 610] on html "**********" at bounding box center [959, 576] width 825 height 70
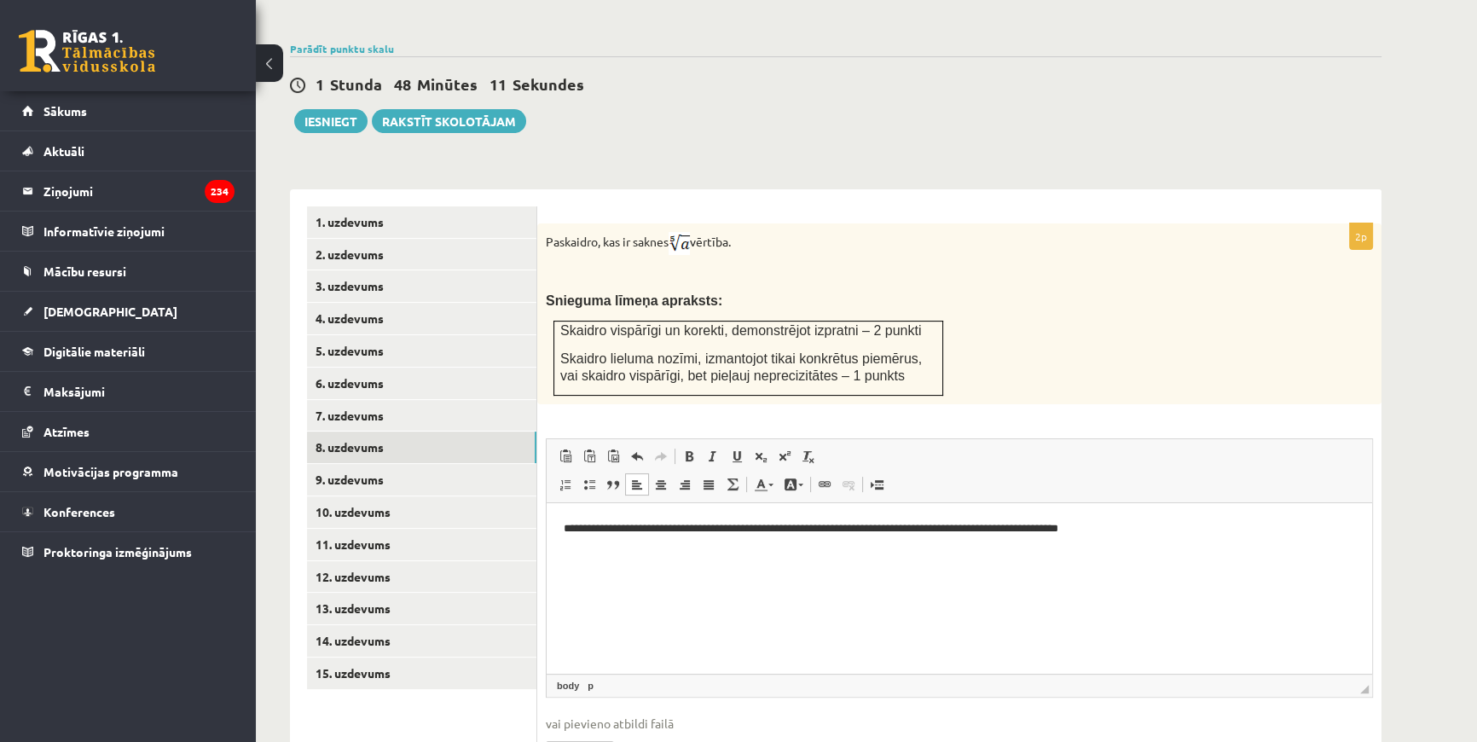
scroll to position [589, 0]
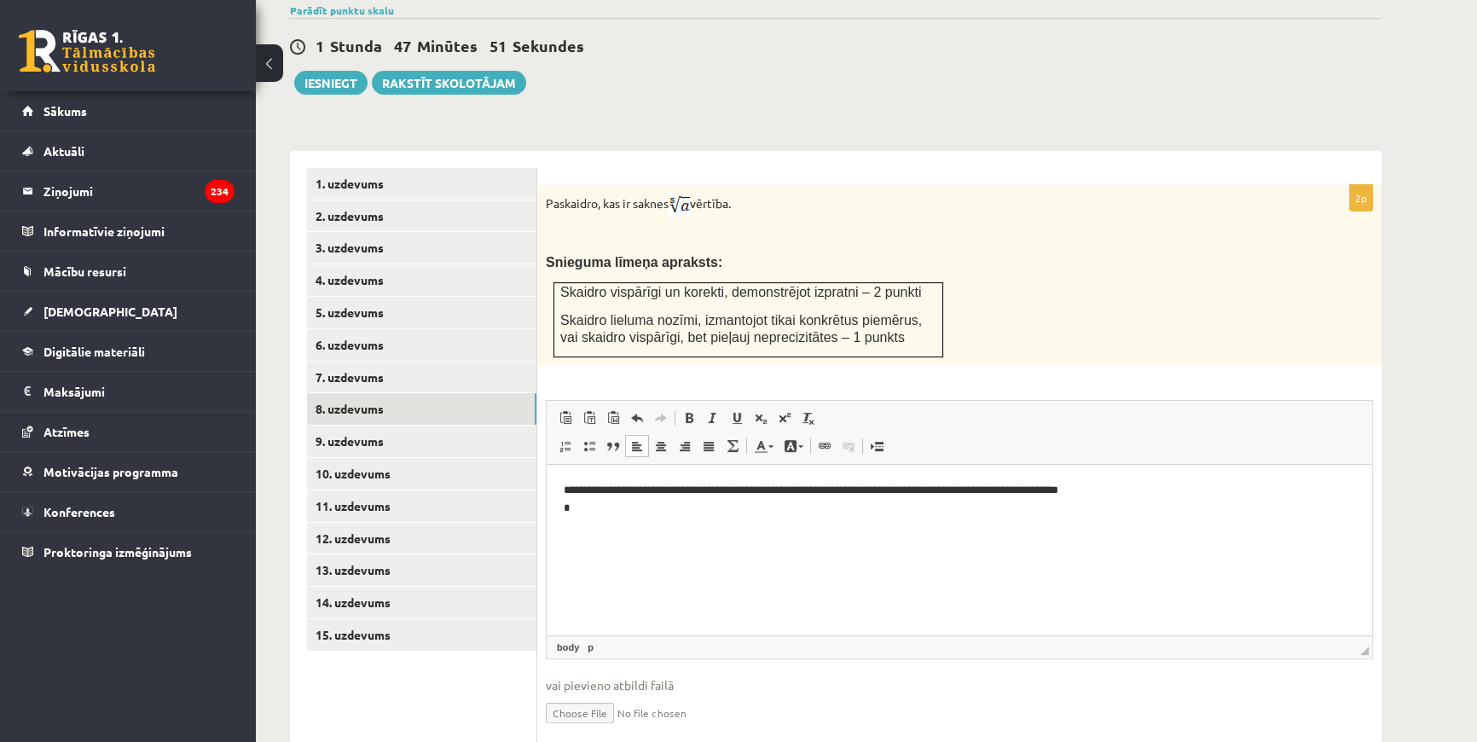
click at [559, 506] on html "**********" at bounding box center [959, 499] width 825 height 70
click at [596, 504] on p "**********" at bounding box center [959, 499] width 791 height 36
click at [563, 505] on html "**********" at bounding box center [959, 499] width 825 height 70
click at [564, 508] on p "**********" at bounding box center [959, 499] width 791 height 36
click at [778, 411] on span at bounding box center [785, 418] width 14 height 14
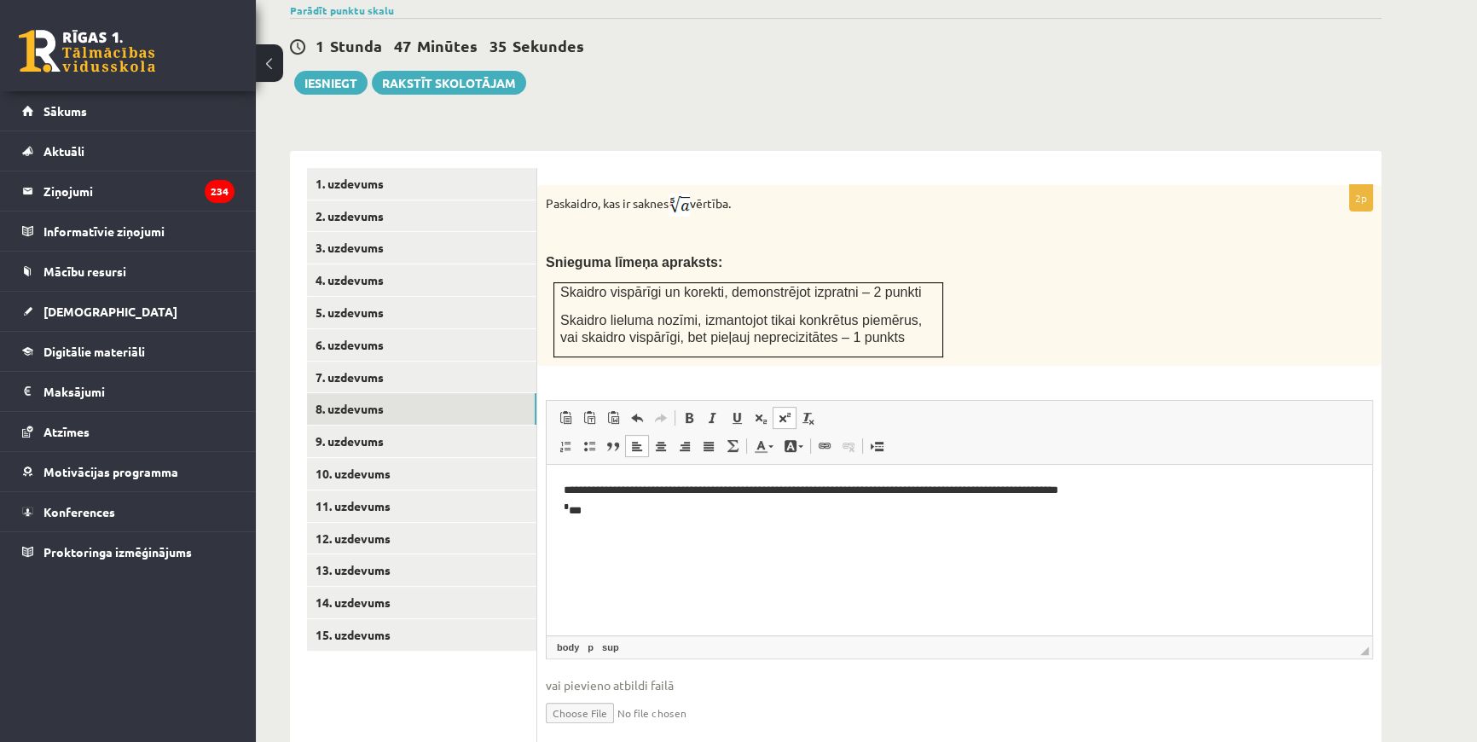
click at [591, 515] on p "**********" at bounding box center [959, 500] width 791 height 38
click at [624, 513] on p "**********" at bounding box center [959, 500] width 791 height 38
click at [651, 514] on p "**********" at bounding box center [959, 500] width 791 height 38
click at [364, 425] on link "9. uzdevums" at bounding box center [421, 441] width 229 height 32
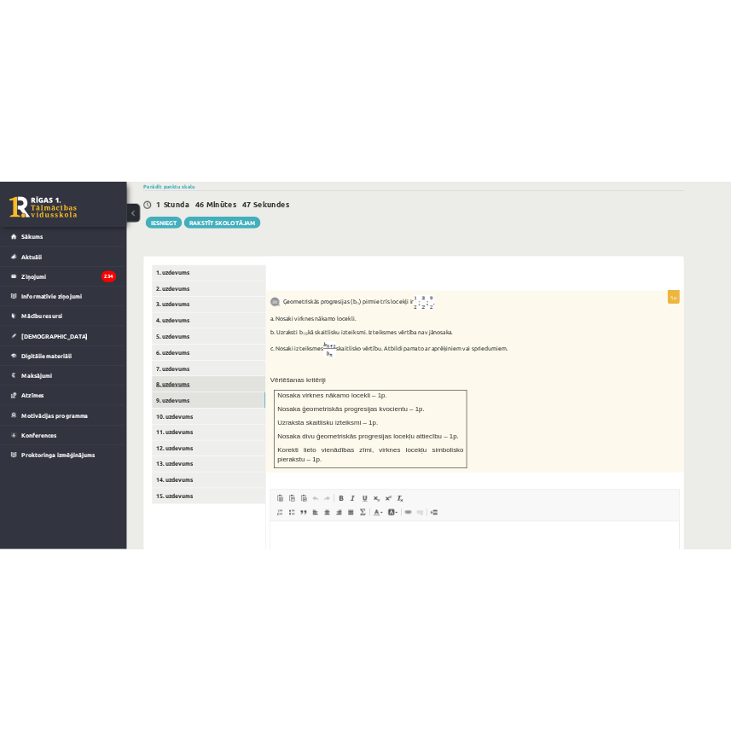
scroll to position [0, 0]
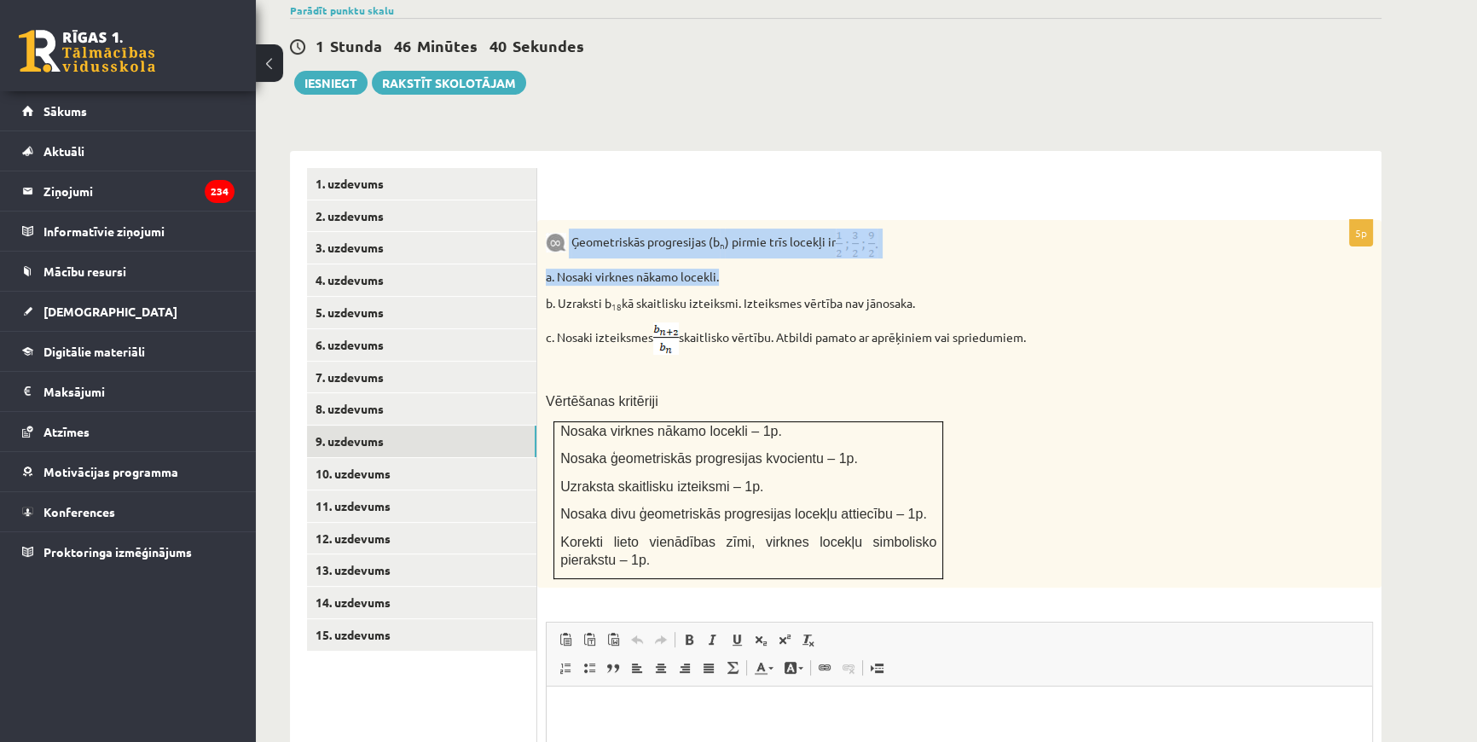
drag, startPoint x: 570, startPoint y: 201, endPoint x: 752, endPoint y: 222, distance: 183.6
click at [752, 222] on div "Ģeometriskās progresijas (b n ) pirmie trīs locekļi ir a. Nosaki virknes nākamo…" at bounding box center [959, 403] width 844 height 367
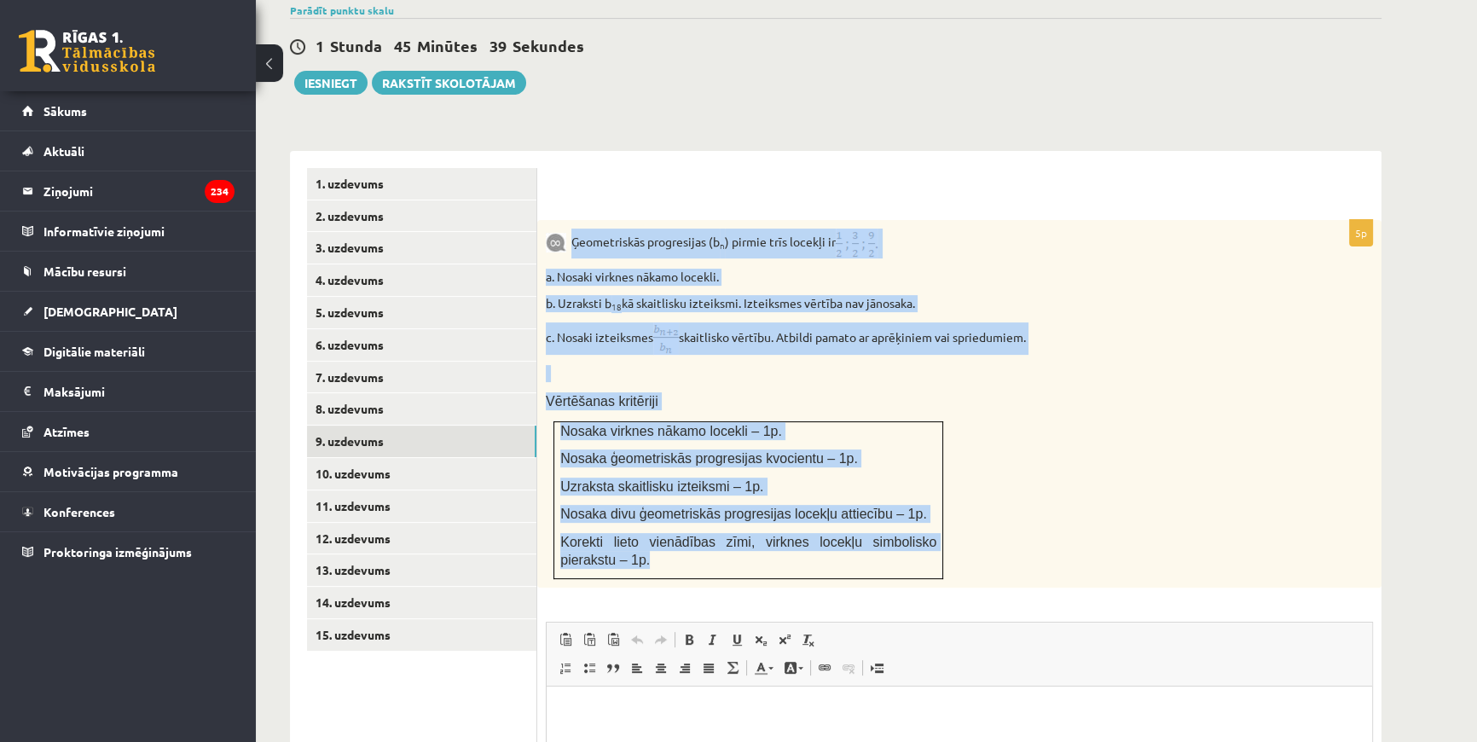
drag, startPoint x: 571, startPoint y: 202, endPoint x: 940, endPoint y: 520, distance: 487.3
click at [940, 520] on div "Ģeometriskās progresijas (b n ) pirmie trīs locekļi ir a. Nosaki virknes nākamo…" at bounding box center [959, 403] width 844 height 367
copy div "Ģeometriskās progresijas (b n ) pirmie trīs locekļi ir a. Nosaki virknes nākamo…"
click at [845, 229] on p "Ģeometriskās progresijas (b n ) pirmie trīs locekļi ir" at bounding box center [917, 244] width 742 height 30
click at [931, 229] on p "Ģeometriskās progresijas (b n ) pirmie trīs locekļi ir" at bounding box center [917, 244] width 742 height 30
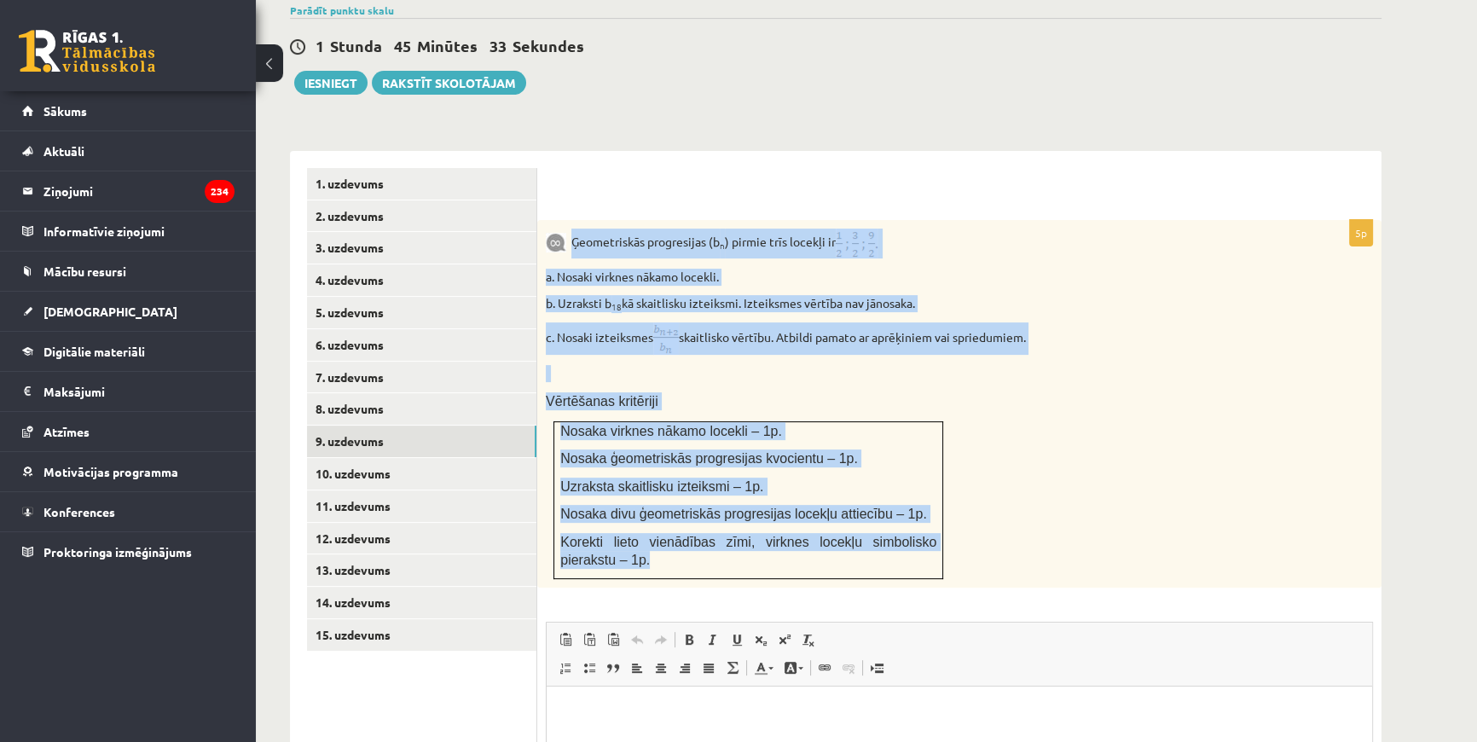
click at [954, 229] on p "Ģeometriskās progresijas (b n ) pirmie trīs locekļi ir" at bounding box center [917, 244] width 742 height 30
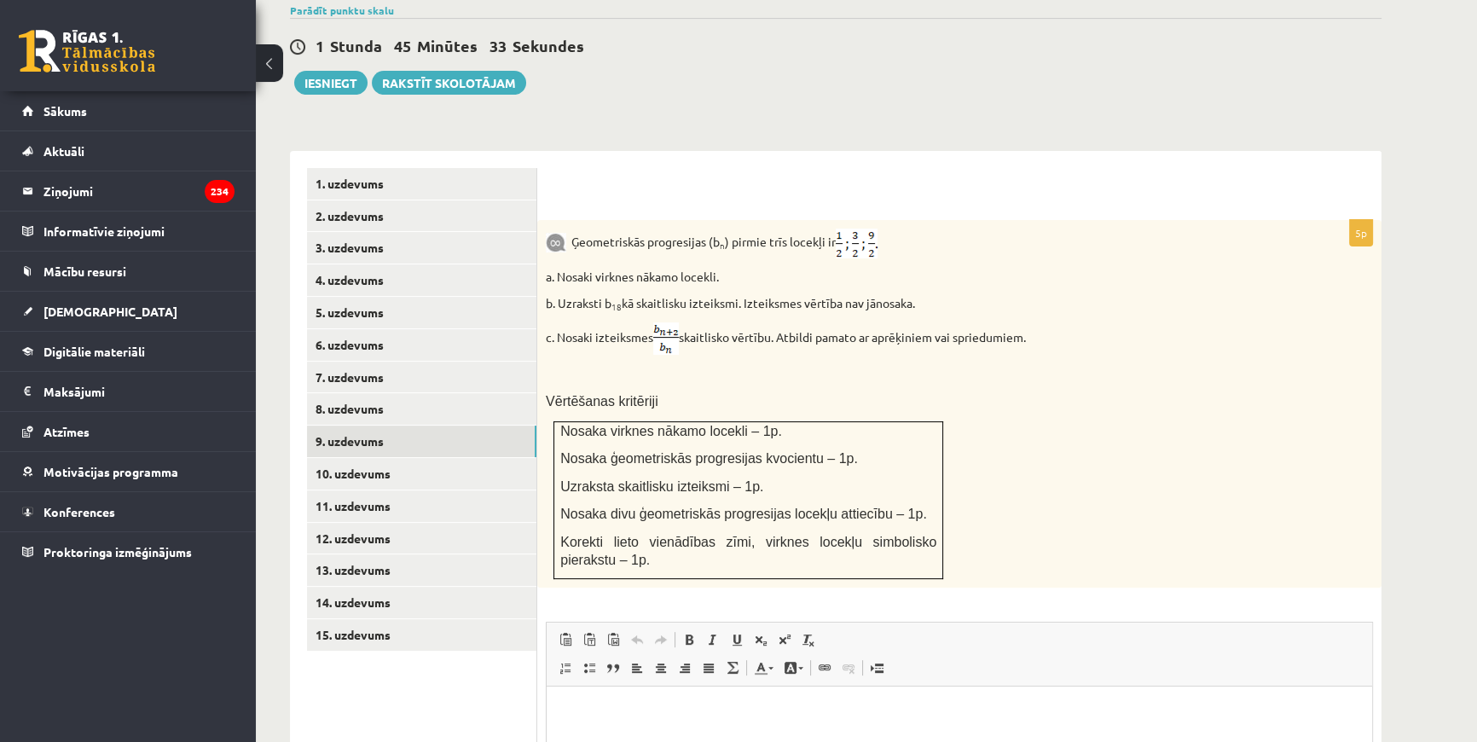
click at [954, 229] on p "Ģeometriskās progresijas (b n ) pirmie trīs locekļi ir" at bounding box center [917, 244] width 742 height 30
click at [954, 220] on div "Ģeometriskās progresijas (b n ) pirmie trīs locekļi ir a. Nosaki virknes nākamo…" at bounding box center [959, 403] width 844 height 367
click at [916, 168] on div at bounding box center [959, 185] width 810 height 35
drag, startPoint x: 784, startPoint y: 296, endPoint x: 1074, endPoint y: 298, distance: 290.8
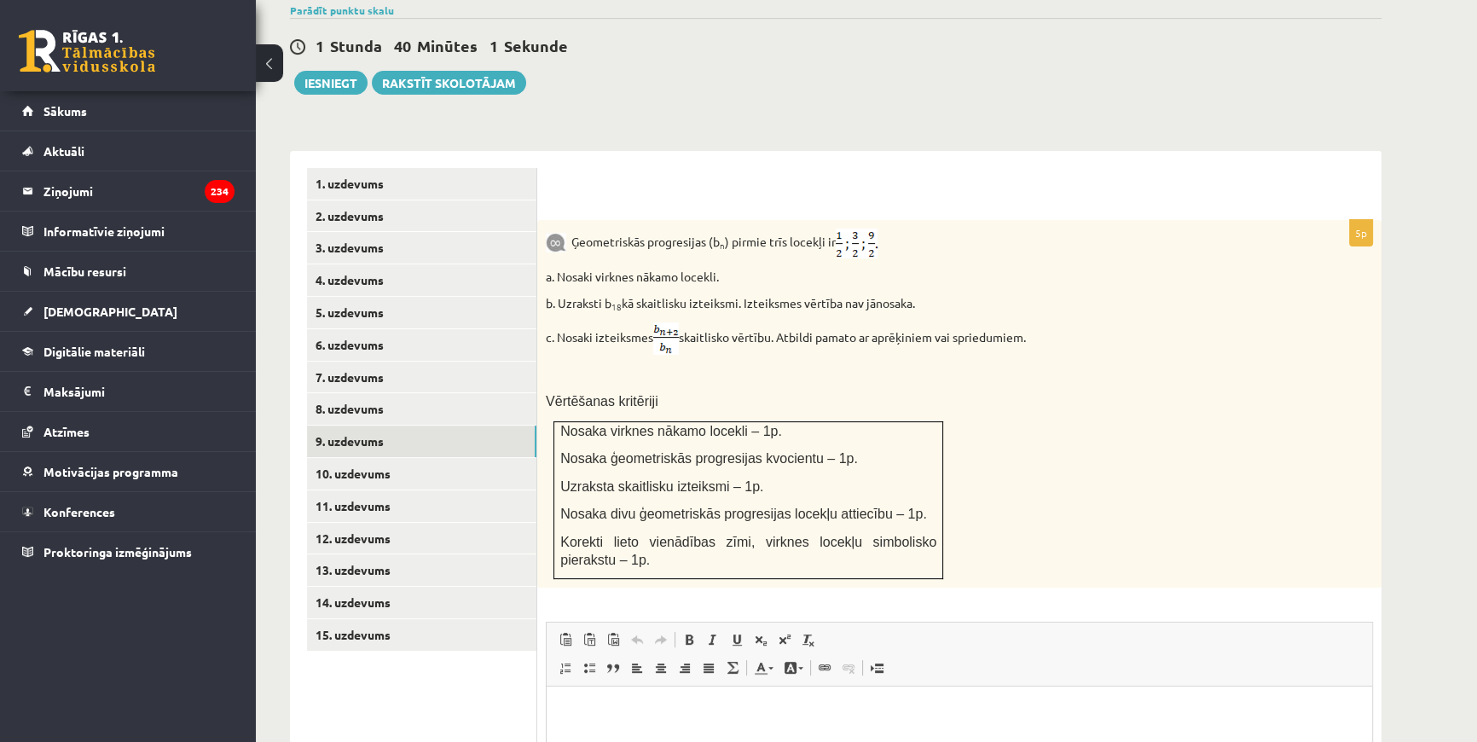
click at [1074, 322] on p "c. Nosaki izteiksmes skaitlisko vērtību. Atbildi pamato ar aprēķiniem vai sprie…" at bounding box center [917, 338] width 742 height 32
copy p "Atbildi pamato ar aprēķiniem vai spriedumiem."
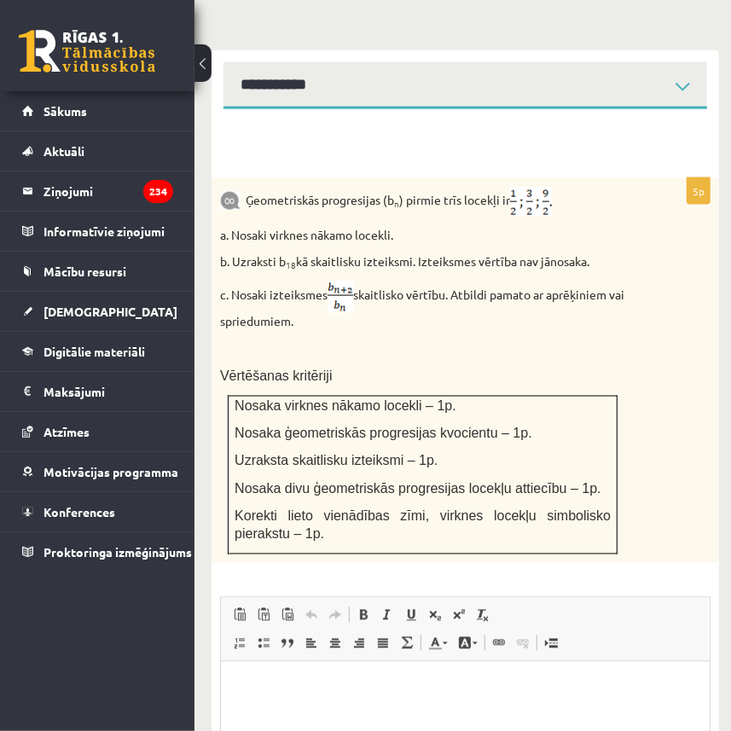
scroll to position [900, 0]
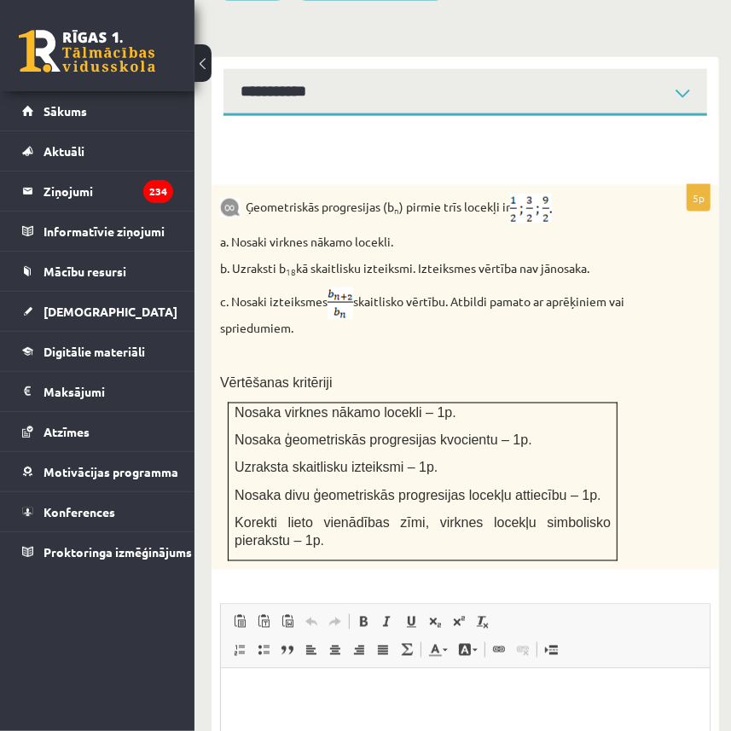
click at [452, 268] on div "Ģeometriskās progresijas (b n ) pirmie trīs locekļi ir a. Nosaki virknes nākamo…" at bounding box center [464, 377] width 507 height 385
click at [261, 260] on p "b. Uzraksti b 18 kā skaitlisku izteiksmi. Izteiksmes vērtība nav jānosaka." at bounding box center [422, 268] width 405 height 17
click at [252, 185] on div "Ģeometriskās progresijas (b n ) pirmie trīs locekļi ir a. Nosaki virknes nākamo…" at bounding box center [464, 377] width 507 height 385
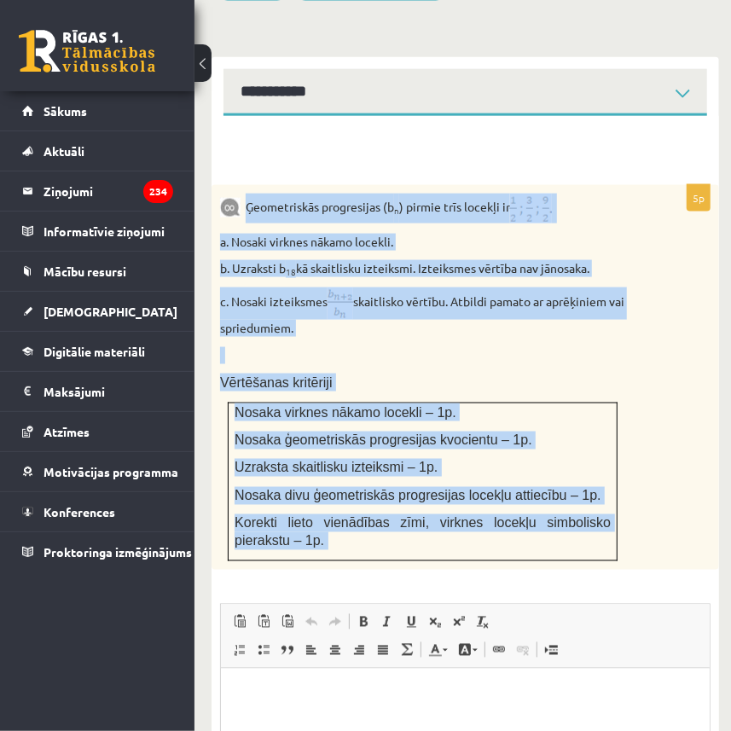
drag, startPoint x: 246, startPoint y: 133, endPoint x: 538, endPoint y: 516, distance: 481.8
click at [538, 516] on div "5p Ģeometriskās progresijas (b n ) pirmie trīs locekļi ir a. Nosaki virknes nāk…" at bounding box center [464, 571] width 507 height 773
copy div "Loremipsumdo sitametcons (a e ) seddoe temp incidid ut l. Etdolo magnaal enimad…"
click at [446, 403] on p "Nosaka virknes nākamo locekli – 1p." at bounding box center [422, 412] width 376 height 18
click at [395, 265] on div "Ģeometriskās progresijas (b n ) pirmie trīs locekļi ir a. Nosaki virknes nākamo…" at bounding box center [464, 377] width 507 height 385
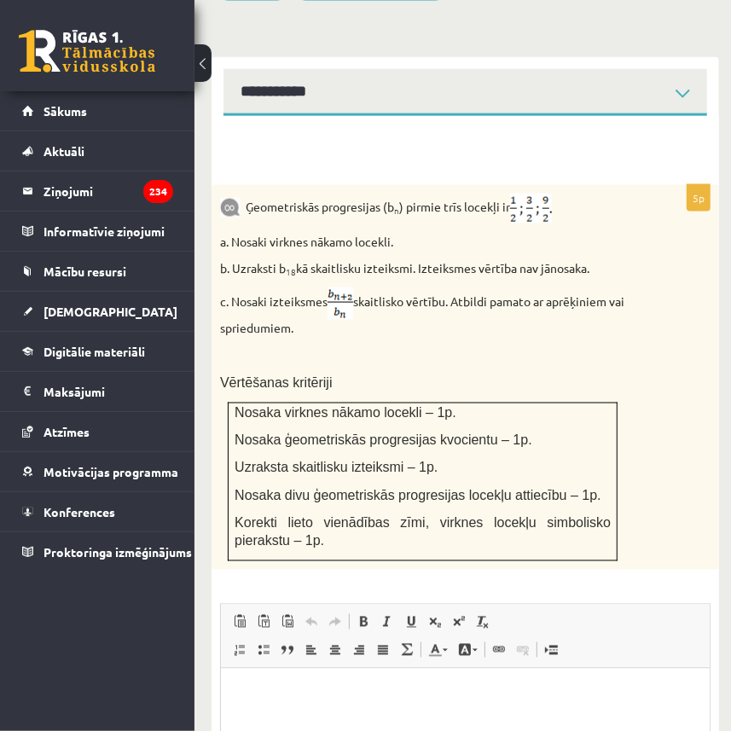
click at [395, 265] on div "Ģeometriskās progresijas (b n ) pirmie trīs locekļi ir a. Nosaki virknes nākamo…" at bounding box center [464, 377] width 507 height 385
click at [329, 347] on p at bounding box center [422, 355] width 405 height 17
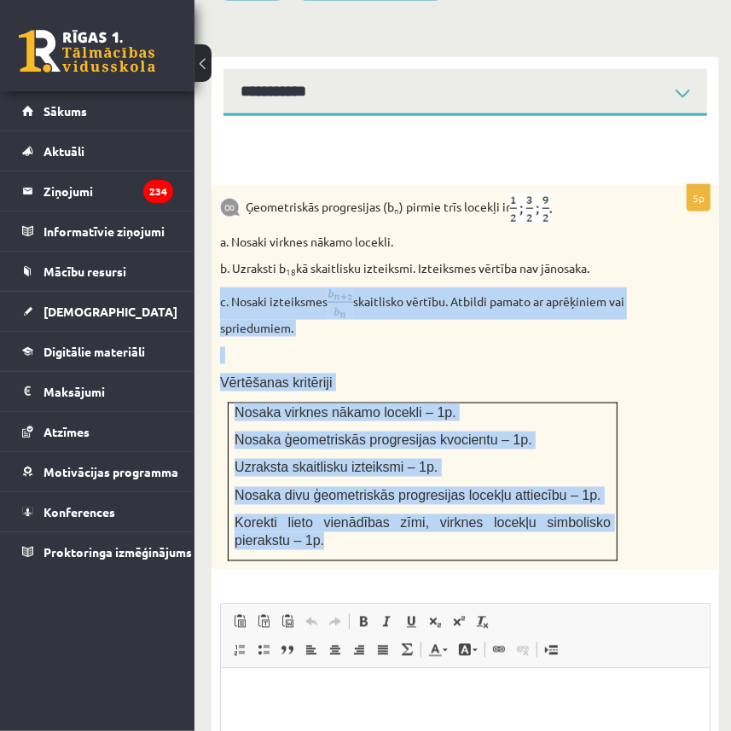
drag, startPoint x: 222, startPoint y: 228, endPoint x: 616, endPoint y: 463, distance: 458.9
click at [616, 463] on div "Ģeometriskās progresijas (b n ) pirmie trīs locekļi ir a. Nosaki virknes nākamo…" at bounding box center [464, 377] width 507 height 385
copy div "c. Nosaki izteiksmes skaitlisko vērtību. Atbildi pamato ar aprēķiniem vai sprie…"
drag, startPoint x: 338, startPoint y: 220, endPoint x: 317, endPoint y: 238, distance: 27.2
click at [318, 287] on p "c. Nosaki izteiksmes skaitlisko vērtību. Atbildi pamato ar aprēķiniem vai sprie…" at bounding box center [422, 311] width 405 height 49
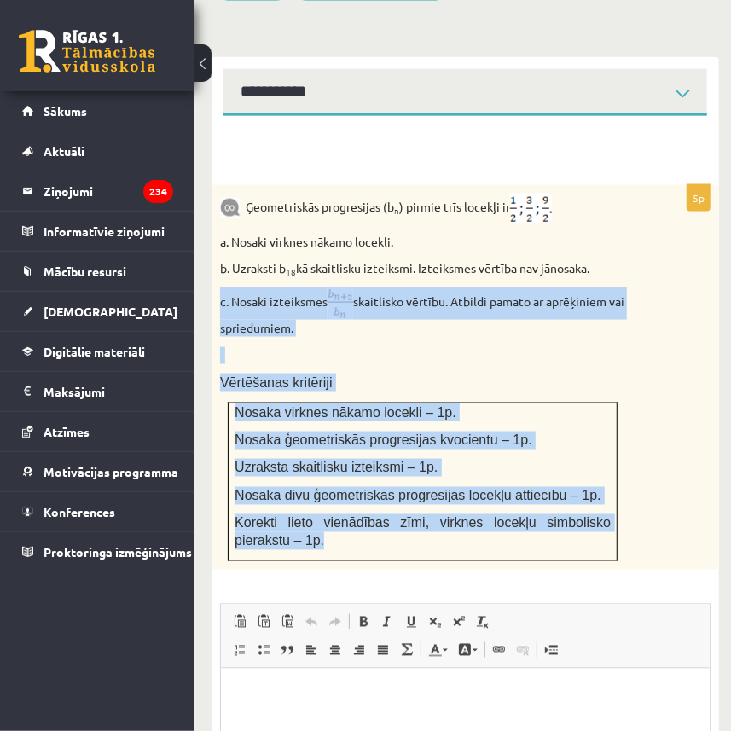
click at [344, 287] on img at bounding box center [340, 303] width 26 height 32
click at [358, 347] on p at bounding box center [422, 355] width 405 height 17
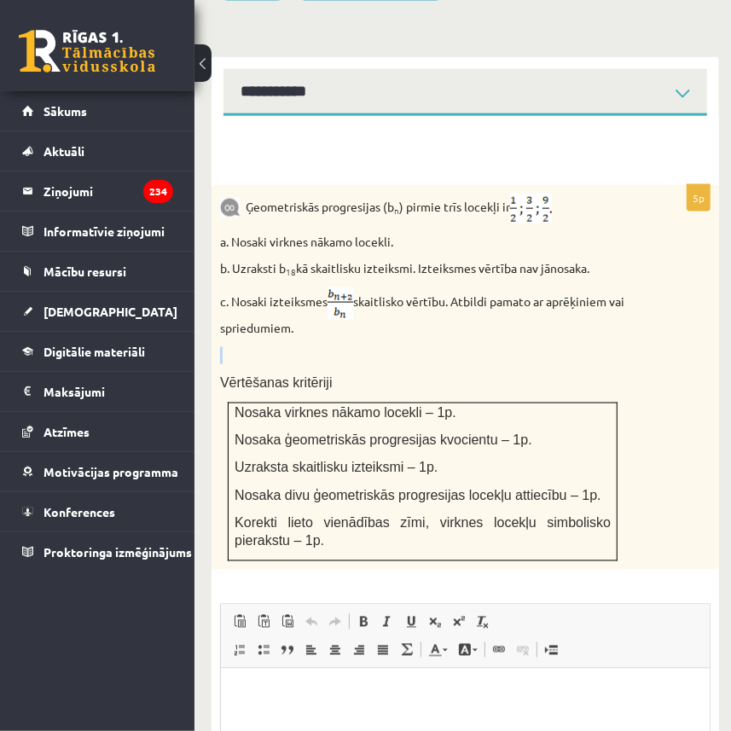
click at [358, 347] on p at bounding box center [422, 355] width 405 height 17
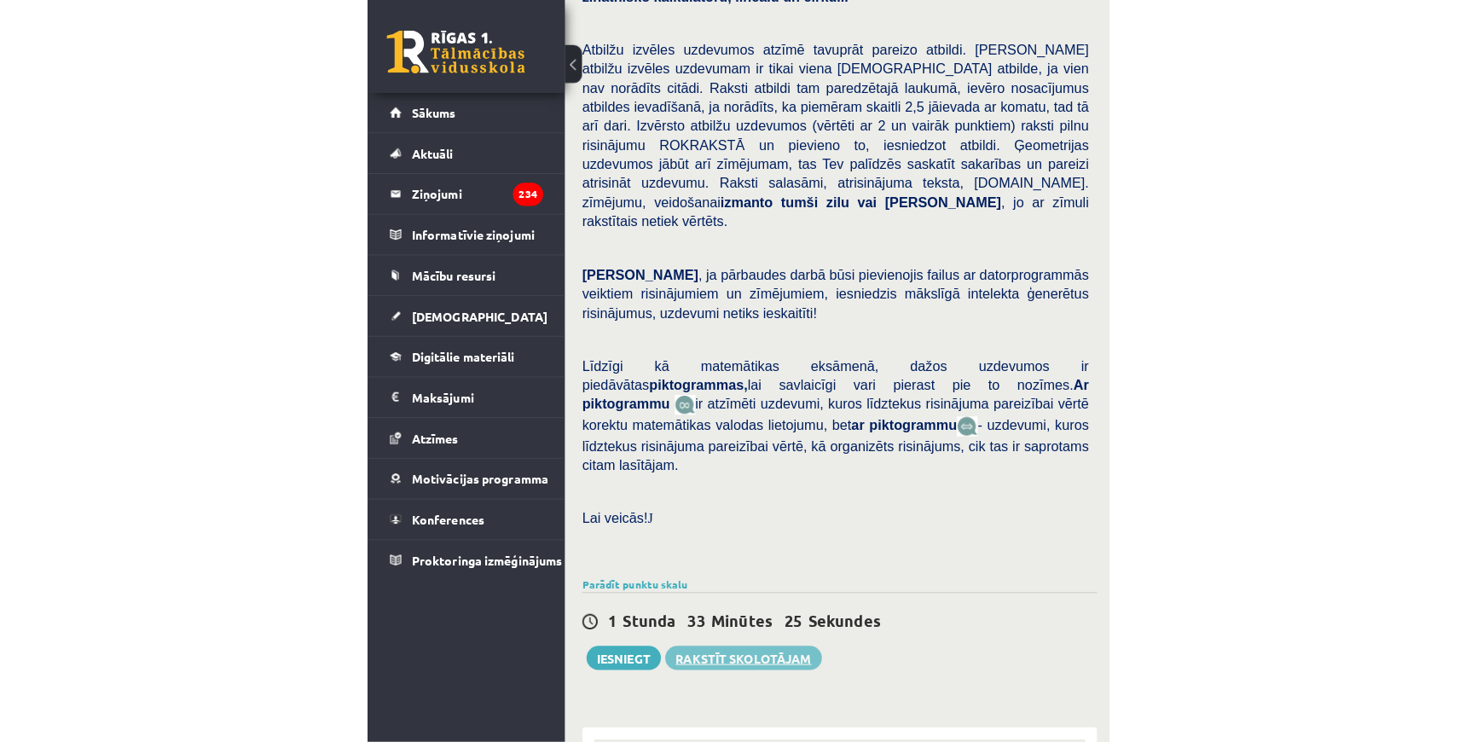
scroll to position [784, 0]
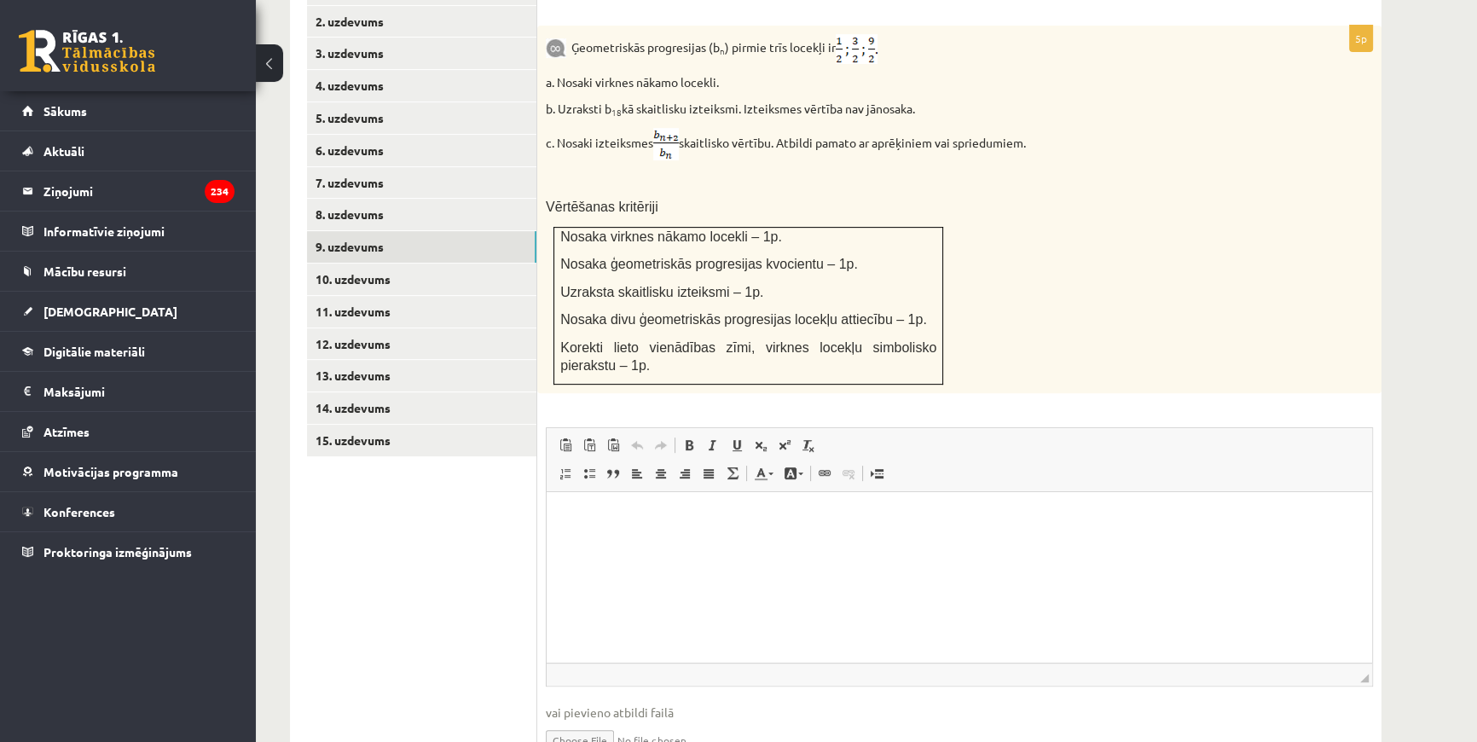
click at [1300, 159] on div "Ģeometriskās progresijas (b n ) pirmie trīs locekļi ir a. Nosaki virknes nākamo…" at bounding box center [959, 209] width 844 height 367
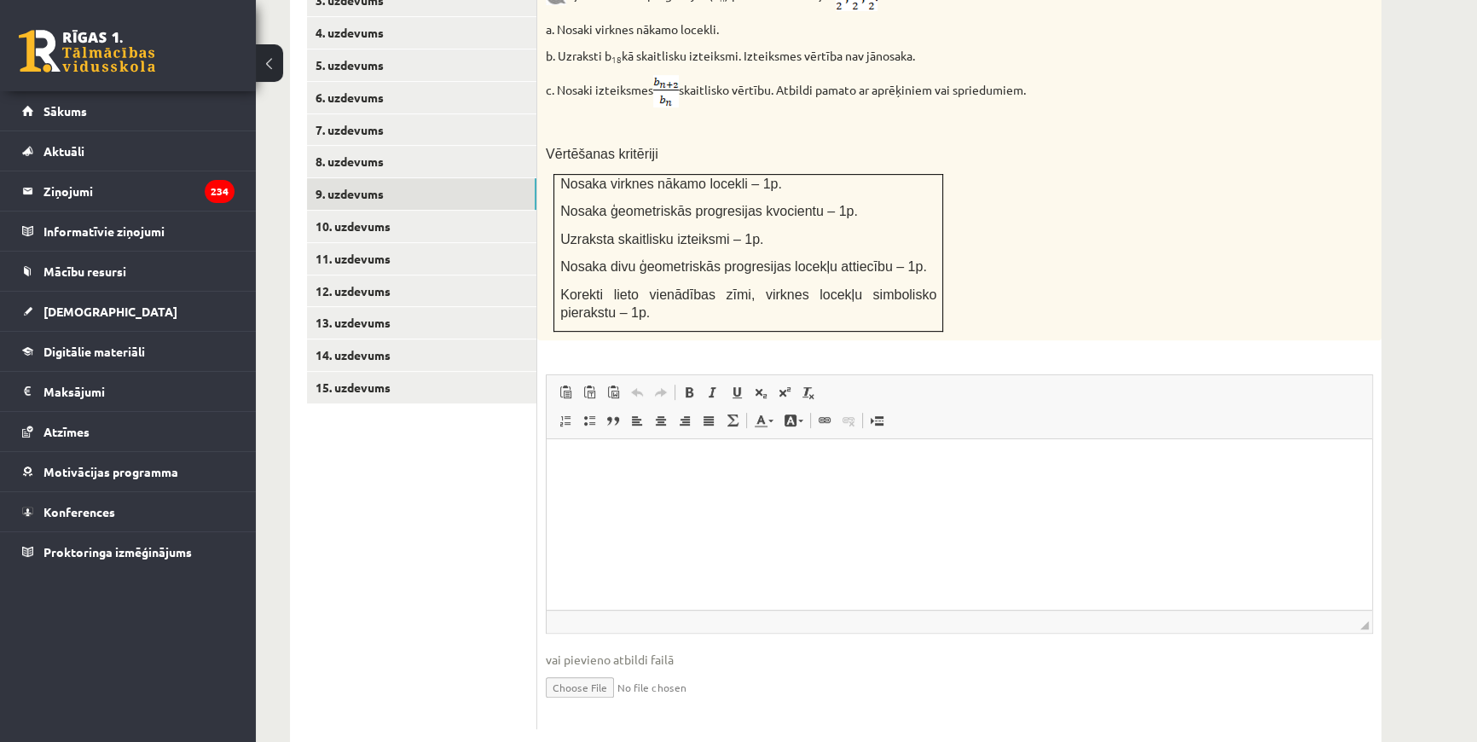
click at [583, 668] on input "file" at bounding box center [959, 685] width 827 height 35
type input "**********"
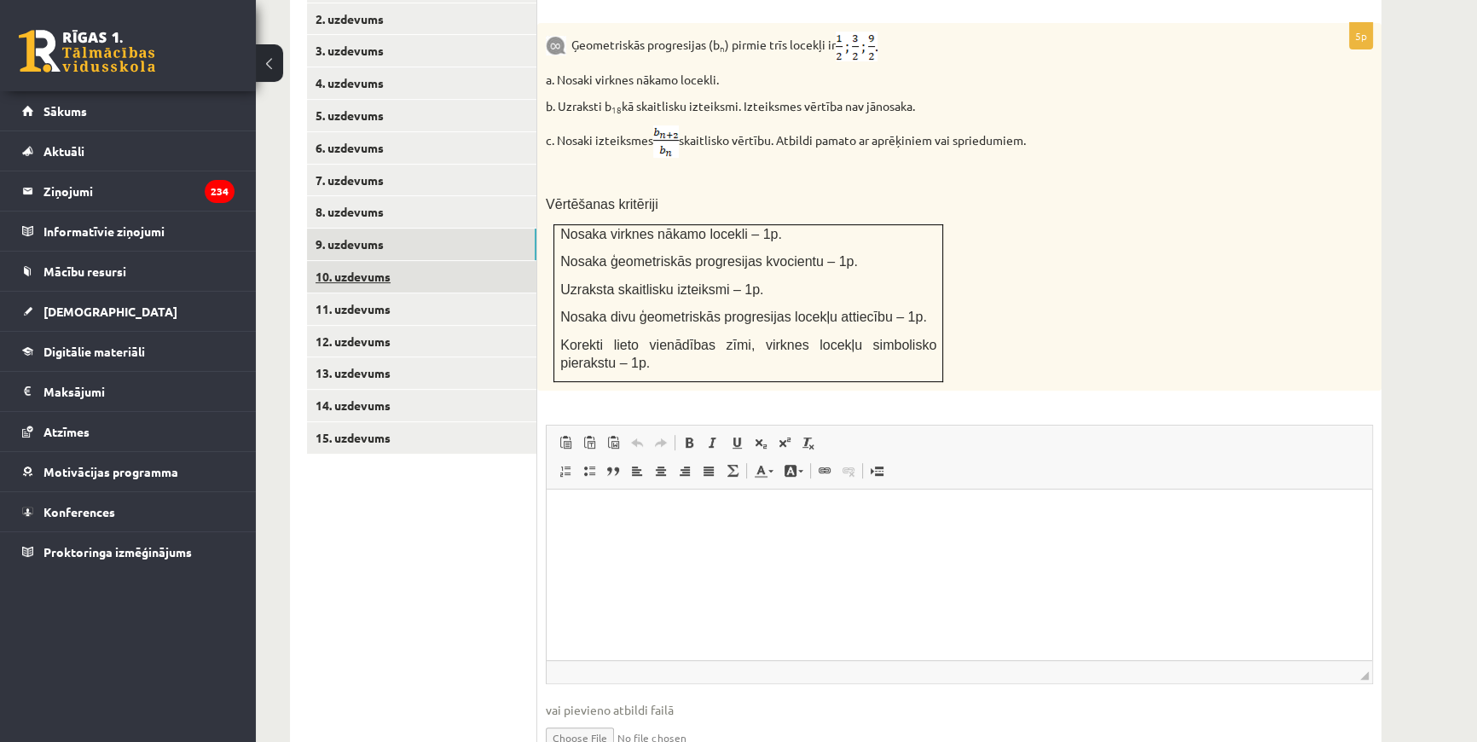
scroll to position [759, 0]
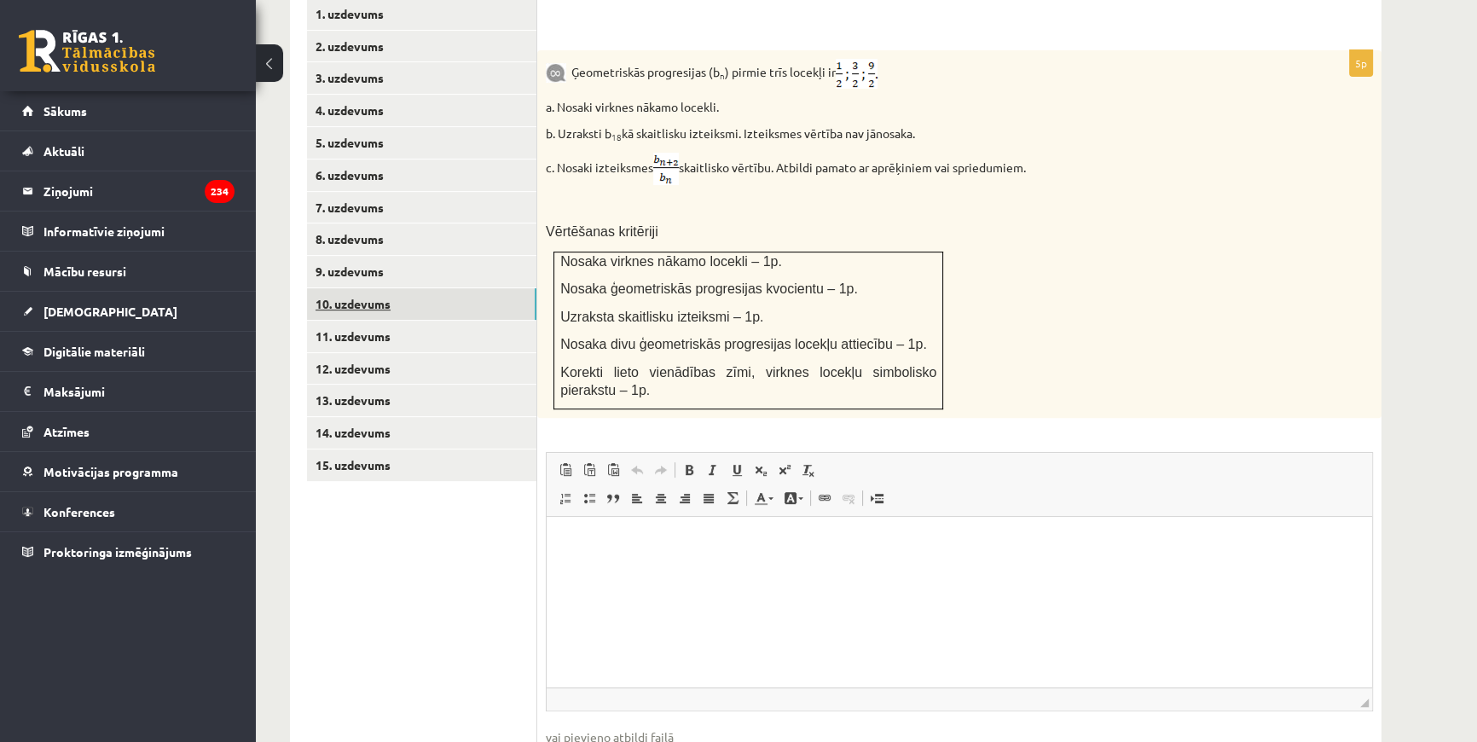
click at [402, 288] on link "10. uzdevums" at bounding box center [421, 304] width 229 height 32
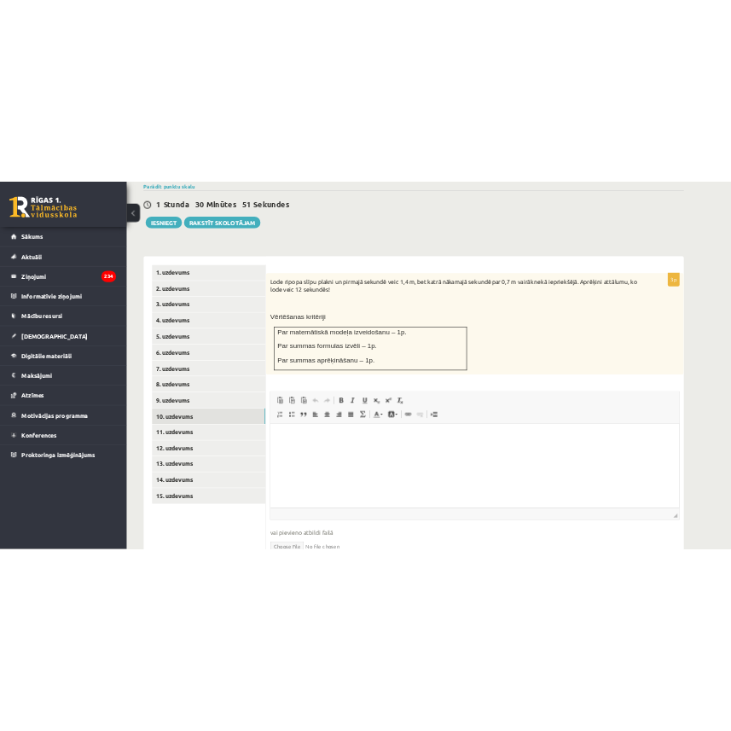
scroll to position [562, 0]
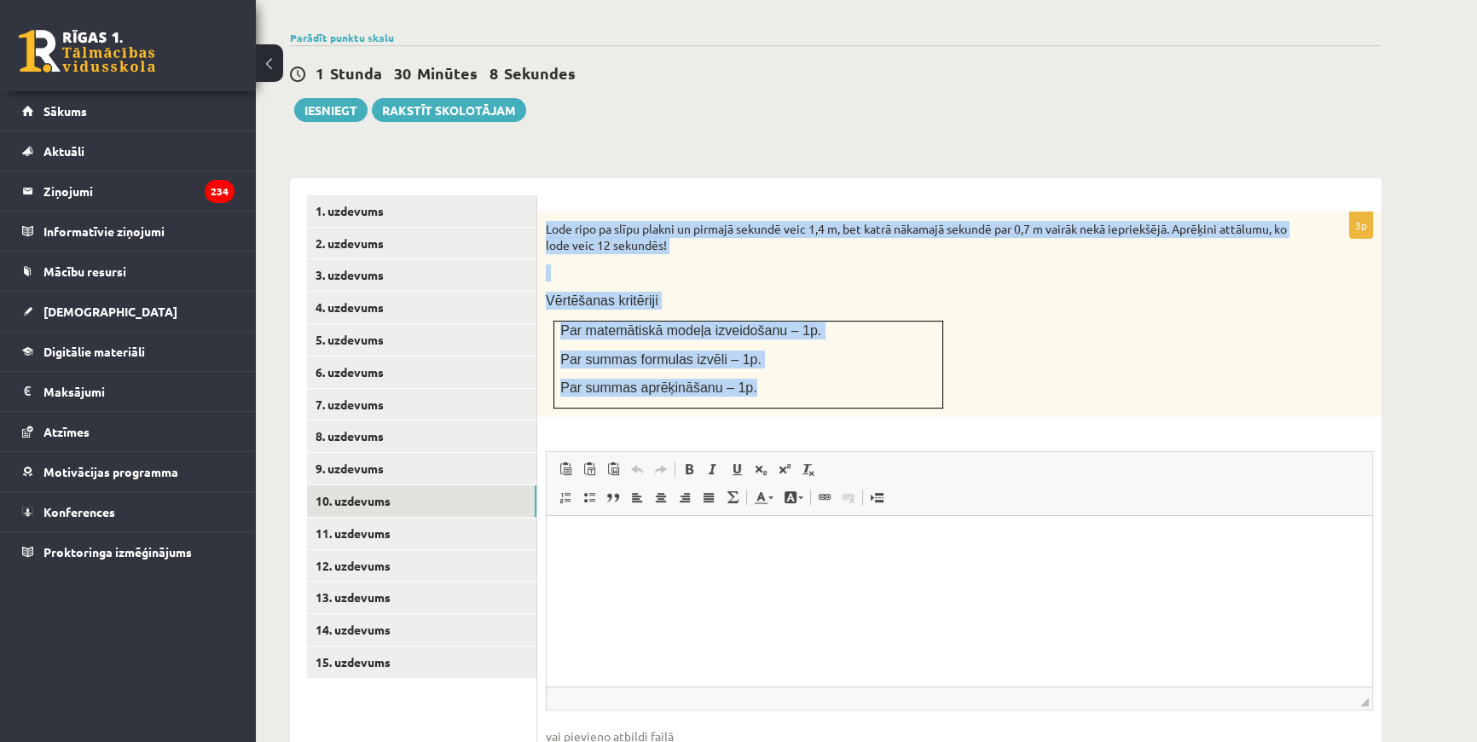
drag, startPoint x: 549, startPoint y: 188, endPoint x: 775, endPoint y: 359, distance: 283.6
click at [777, 359] on div "Lode ripo pa slīpu plakni un pirmajā sekundē veic 1,4 m, bet katrā nākamajā sek…" at bounding box center [959, 314] width 844 height 205
copy div "Lode ripo pa slīpu plakni un pirmajā sekundē veic 1,4 m, bet katrā nākamajā sek…"
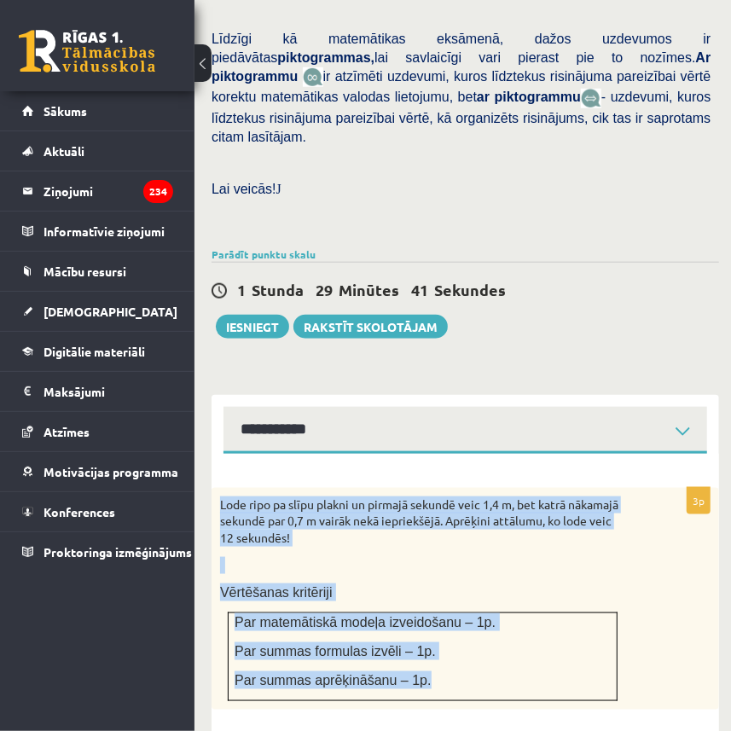
click at [613, 557] on p at bounding box center [422, 565] width 405 height 17
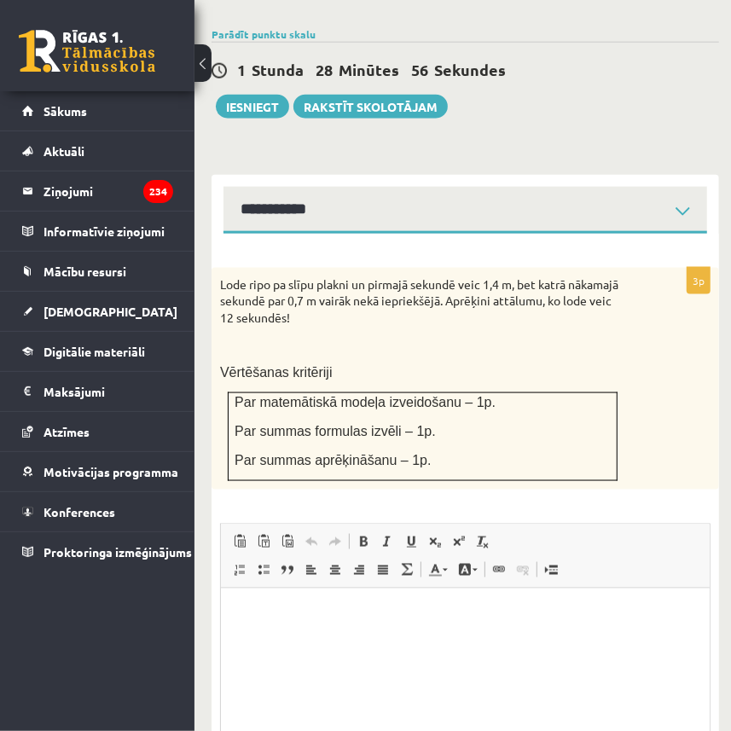
scroll to position [794, 0]
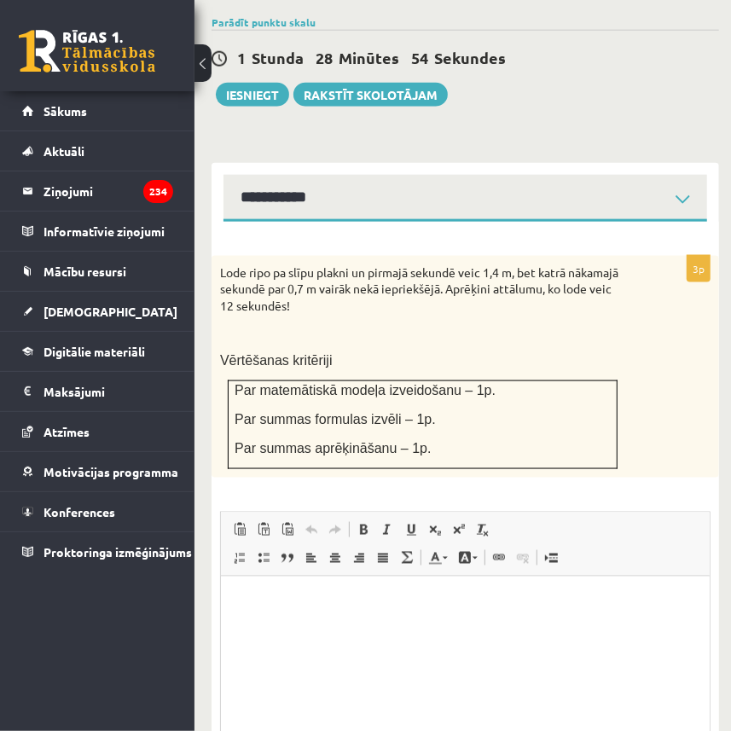
click at [330, 628] on html at bounding box center [464, 602] width 489 height 52
click at [315, 605] on p "Bagātinātā teksta redaktors, wiswyg-editor-user-answer-47024851804500" at bounding box center [464, 602] width 454 height 18
click at [257, 599] on p "**********" at bounding box center [464, 611] width 455 height 36
click at [258, 610] on p "**********" at bounding box center [464, 611] width 455 height 36
click at [258, 612] on p "**********" at bounding box center [464, 611] width 455 height 36
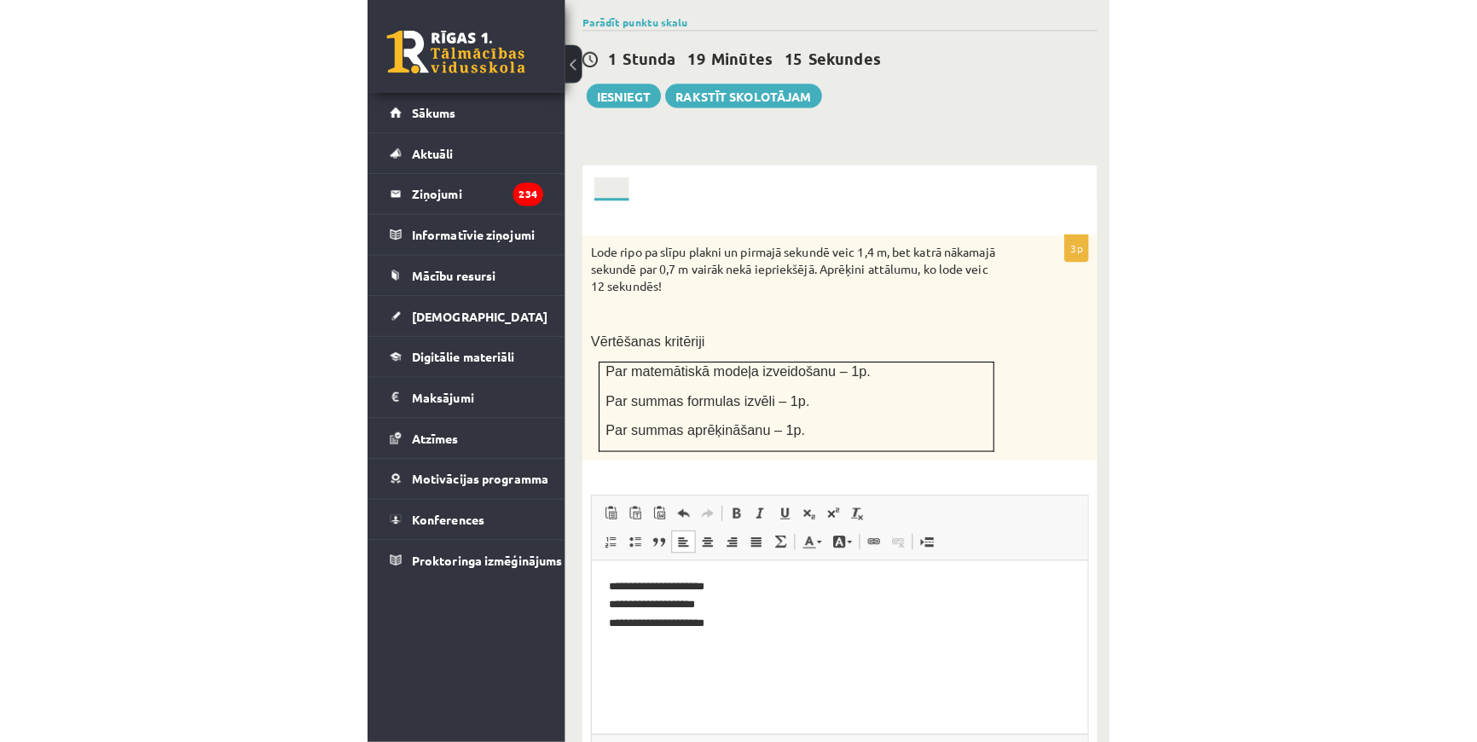
scroll to position [639, 0]
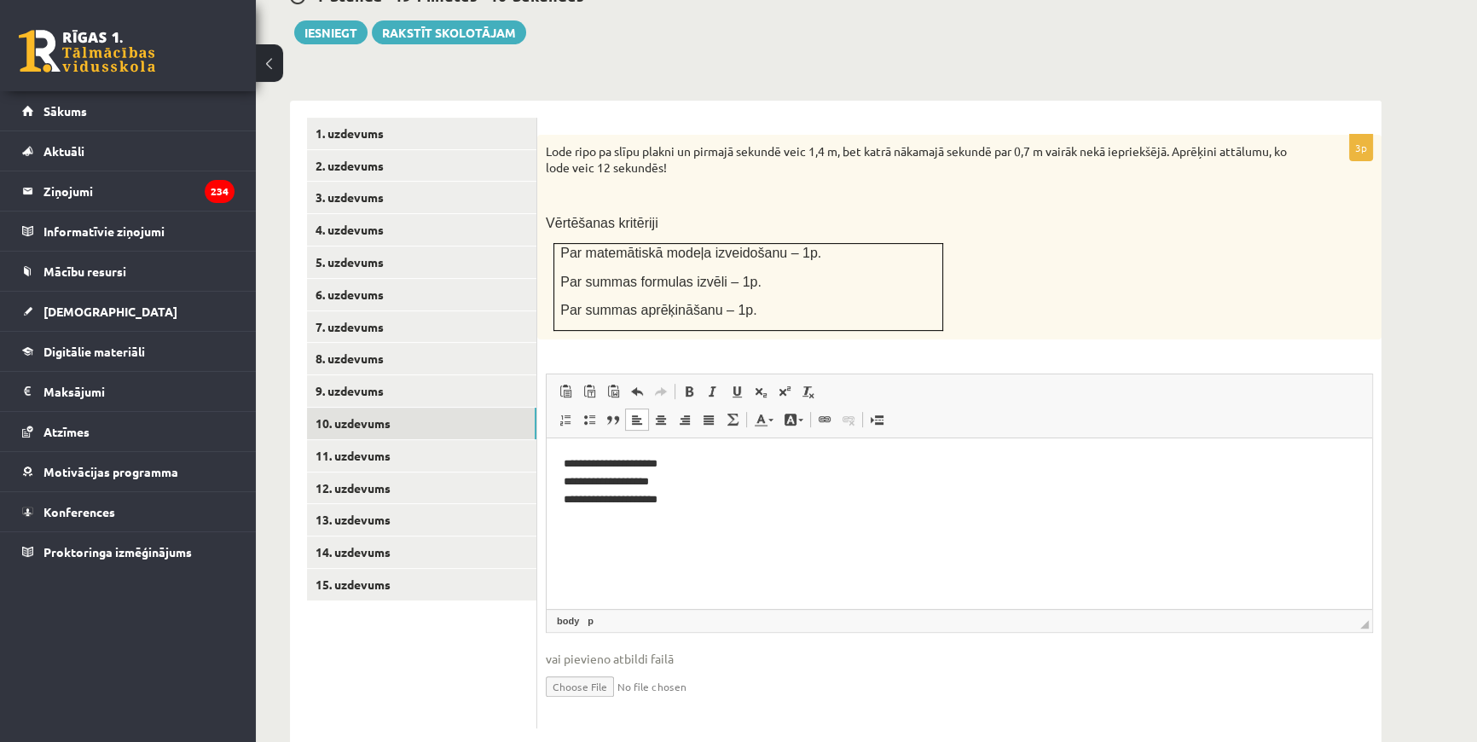
click at [1322, 274] on div "Lode ripo pa slīpu plakni un pirmajā sekundē veic 1,4 m, bet katrā nākamajā sek…" at bounding box center [959, 237] width 844 height 205
click at [1302, 264] on div "Lode ripo pa slīpu plakni un pirmajā sekundē veic 1,4 m, bet katrā nākamajā sek…" at bounding box center [959, 237] width 844 height 205
click at [558, 668] on input "file" at bounding box center [959, 685] width 827 height 35
type input "**********"
click at [425, 440] on link "11. uzdevums" at bounding box center [421, 456] width 229 height 32
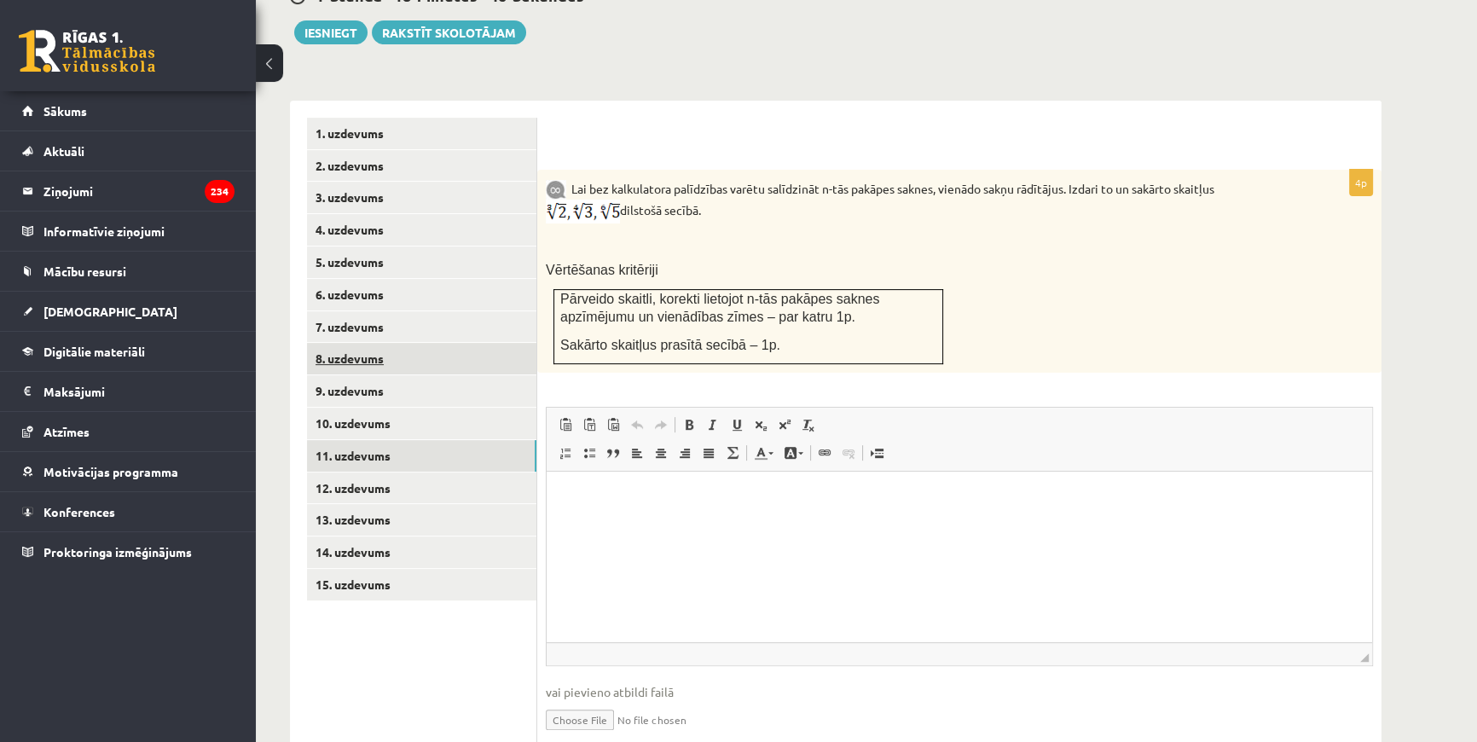
scroll to position [0, 0]
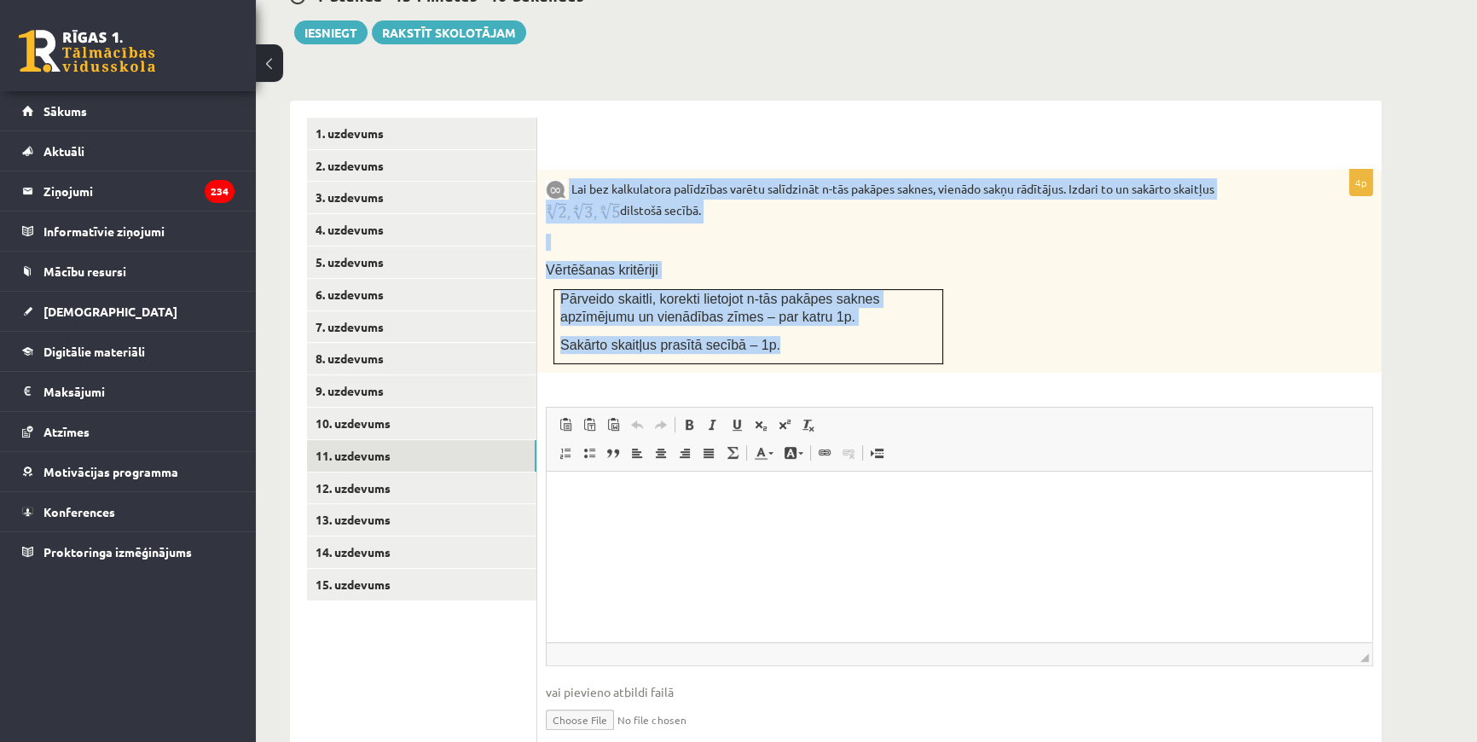
drag, startPoint x: 570, startPoint y: 147, endPoint x: 870, endPoint y: 311, distance: 342.3
click at [870, 311] on div "Lai bez kalkulatora palīdzības varētu salīdzināt n-tās pakāpes saknes, vienādo …" at bounding box center [959, 271] width 844 height 203
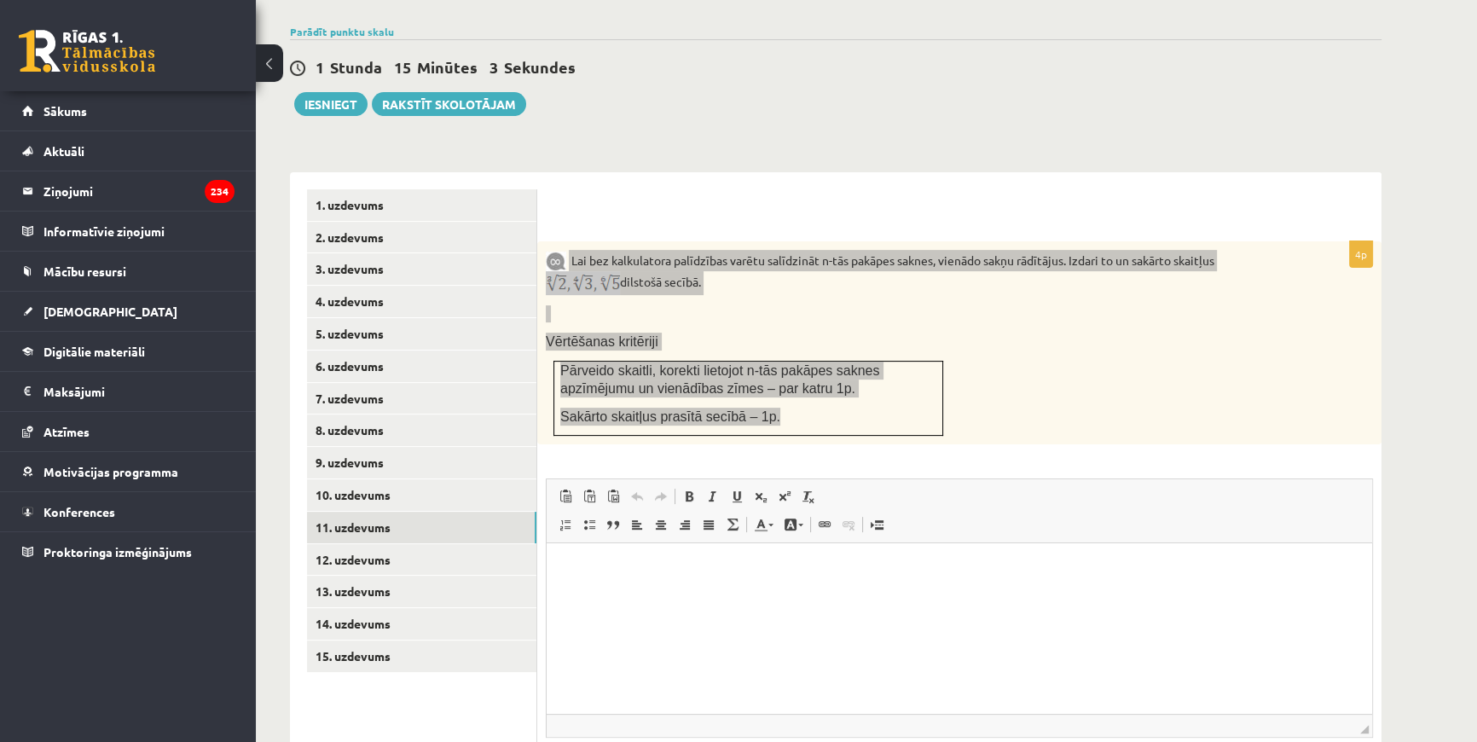
scroll to position [484, 0]
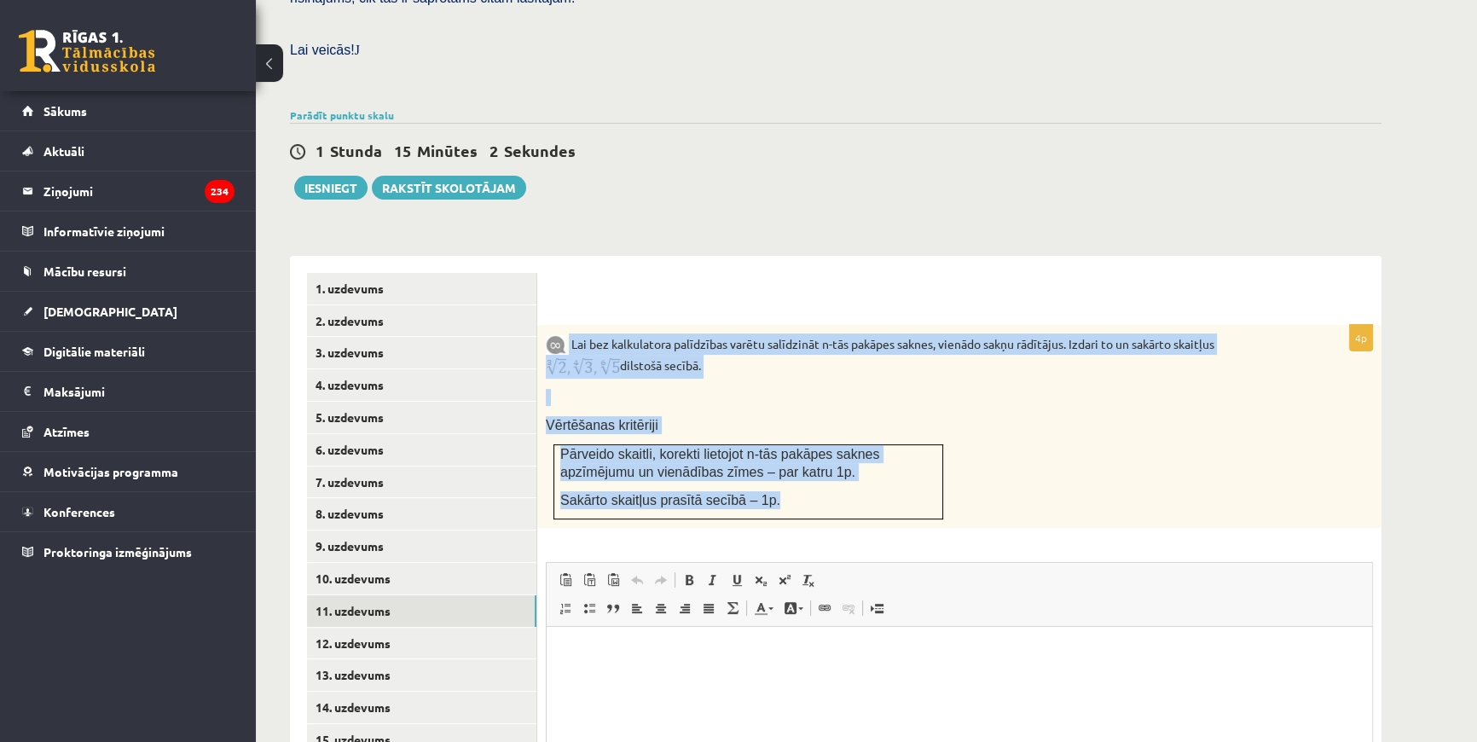
click at [572, 355] on img at bounding box center [583, 367] width 74 height 24
click at [684, 290] on div at bounding box center [959, 299] width 810 height 18
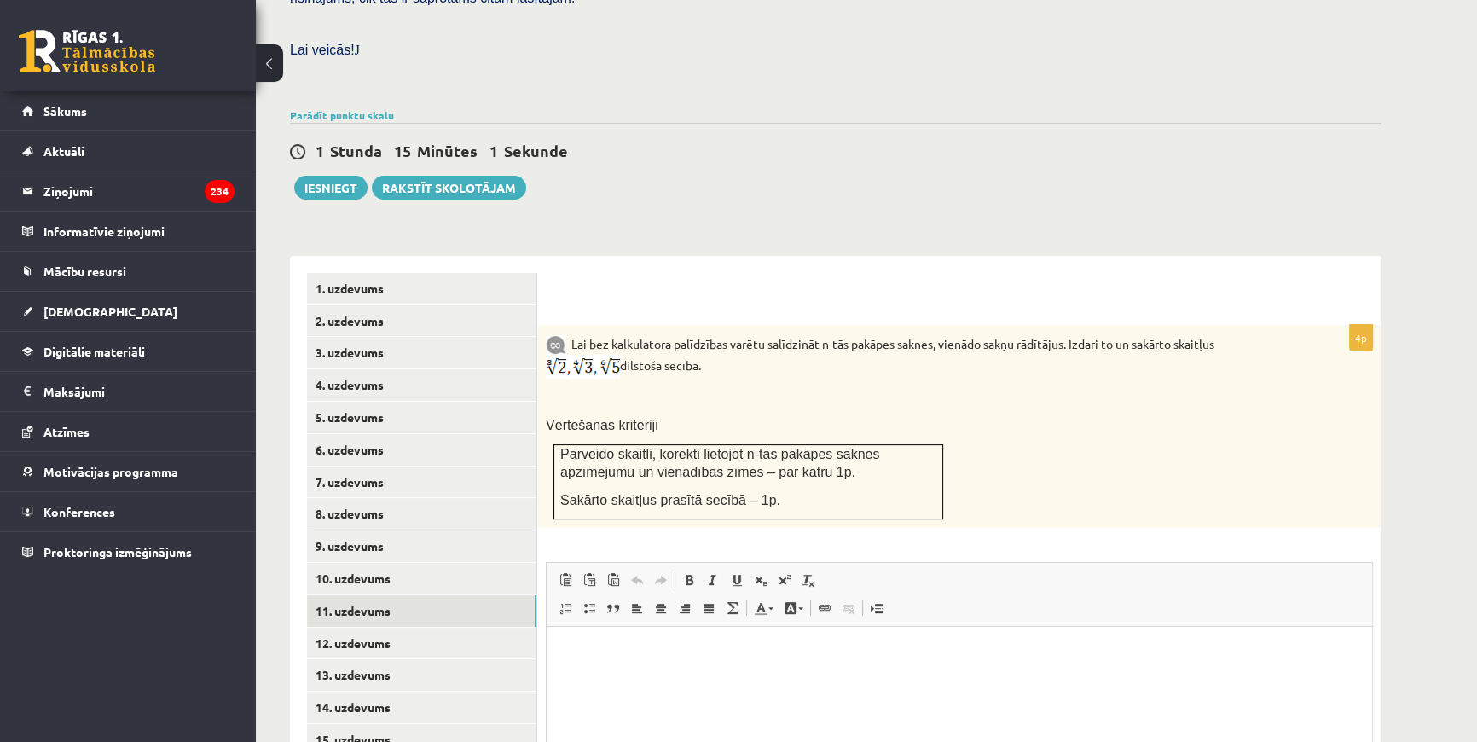
click at [684, 290] on div at bounding box center [959, 299] width 810 height 18
click at [591, 68] on p at bounding box center [831, 75] width 1083 height 15
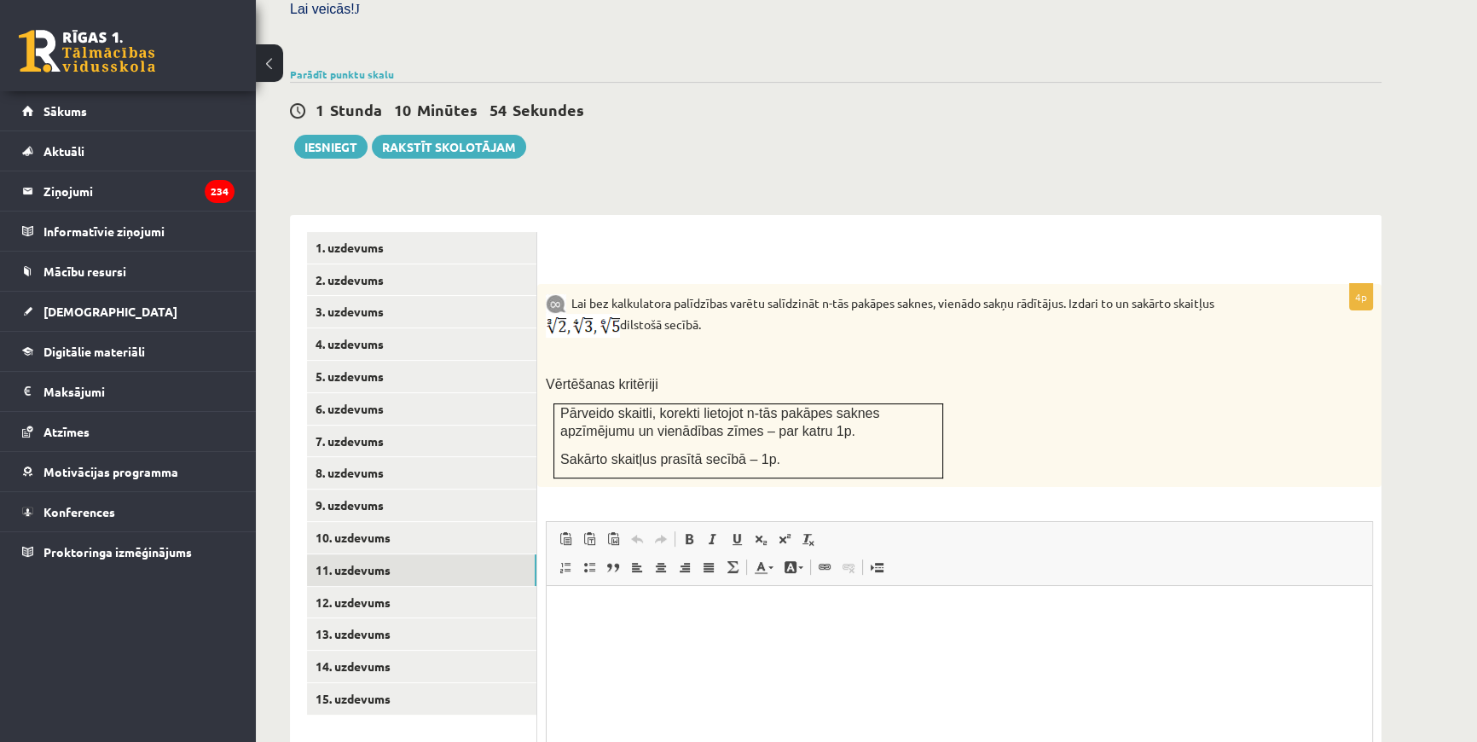
scroll to position [562, 0]
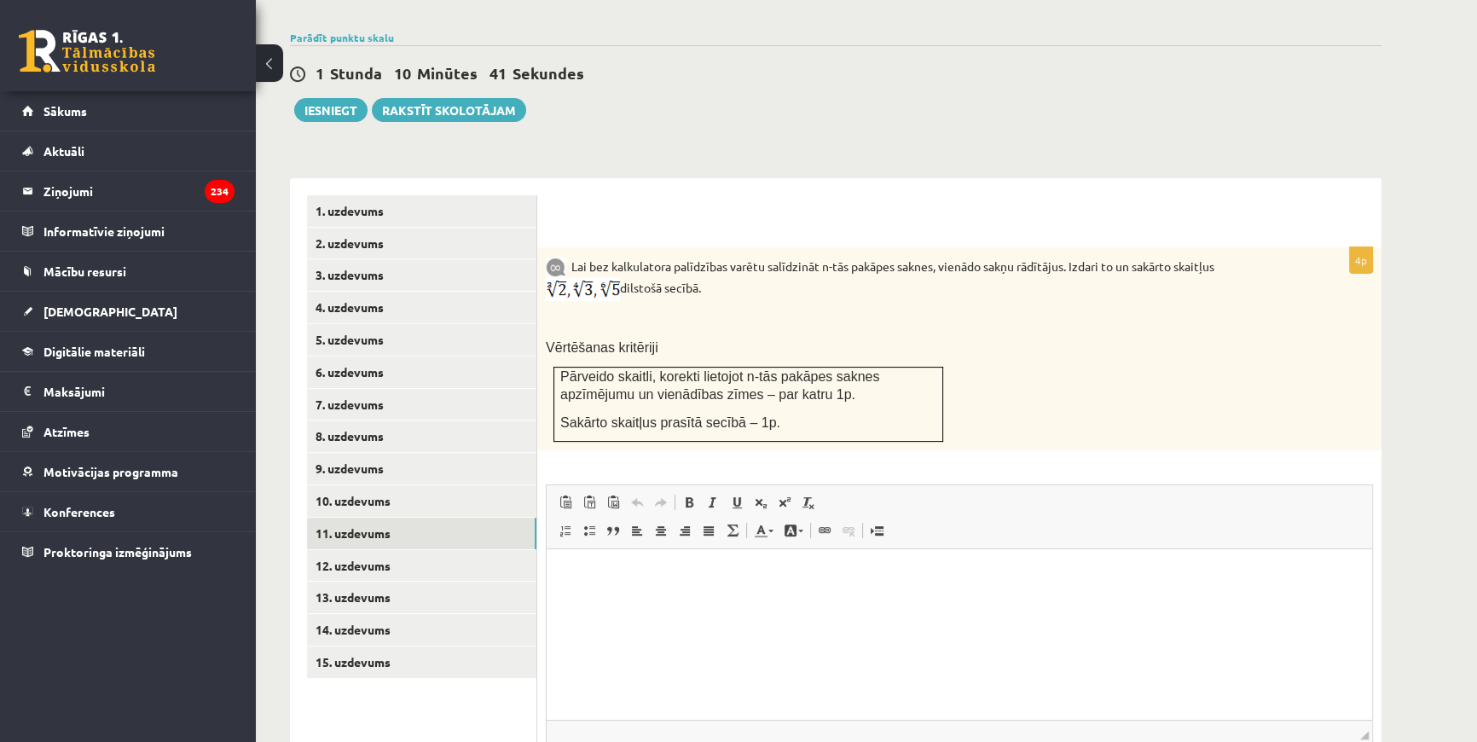
click at [635, 601] on html at bounding box center [959, 575] width 825 height 52
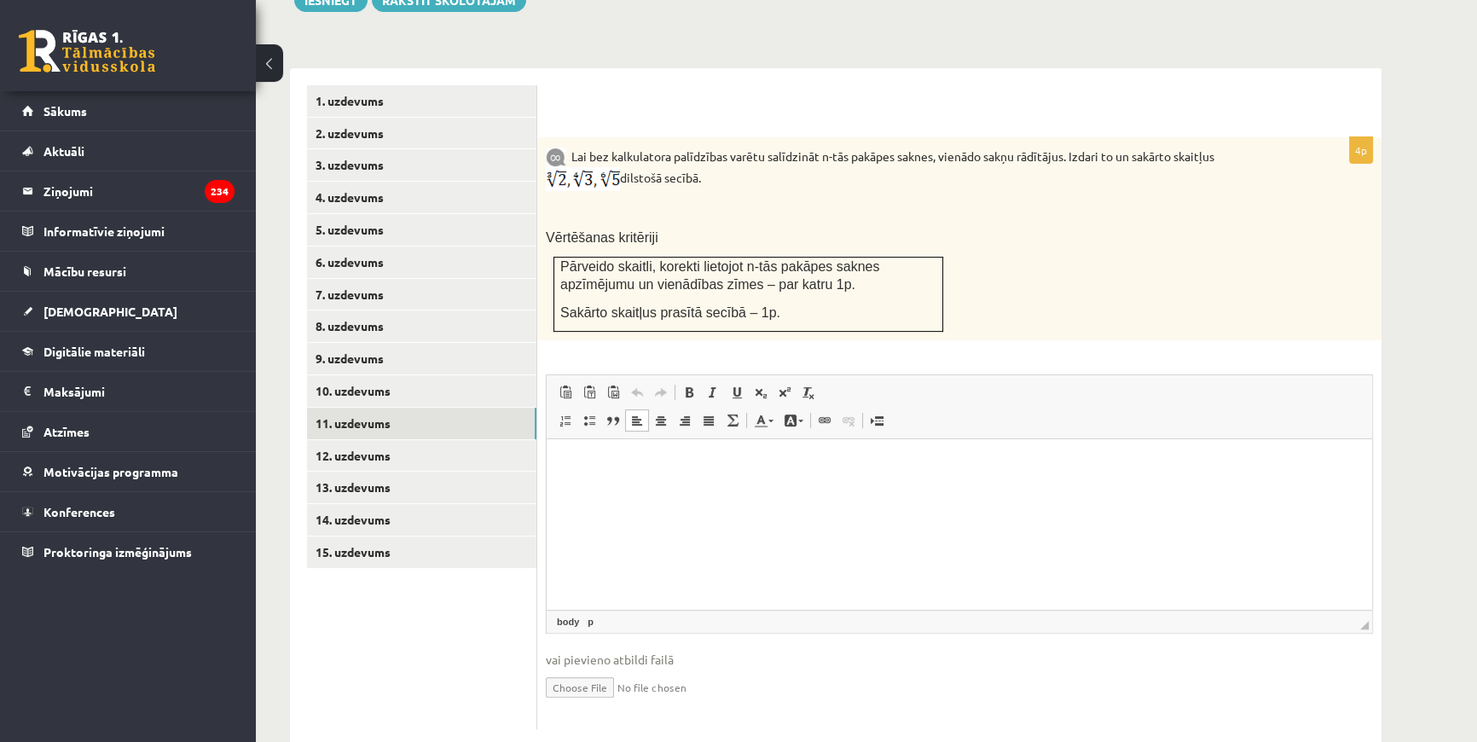
click at [597, 668] on input "file" at bounding box center [959, 685] width 827 height 35
type input "**********"
click at [367, 440] on link "12. uzdevums" at bounding box center [421, 456] width 229 height 32
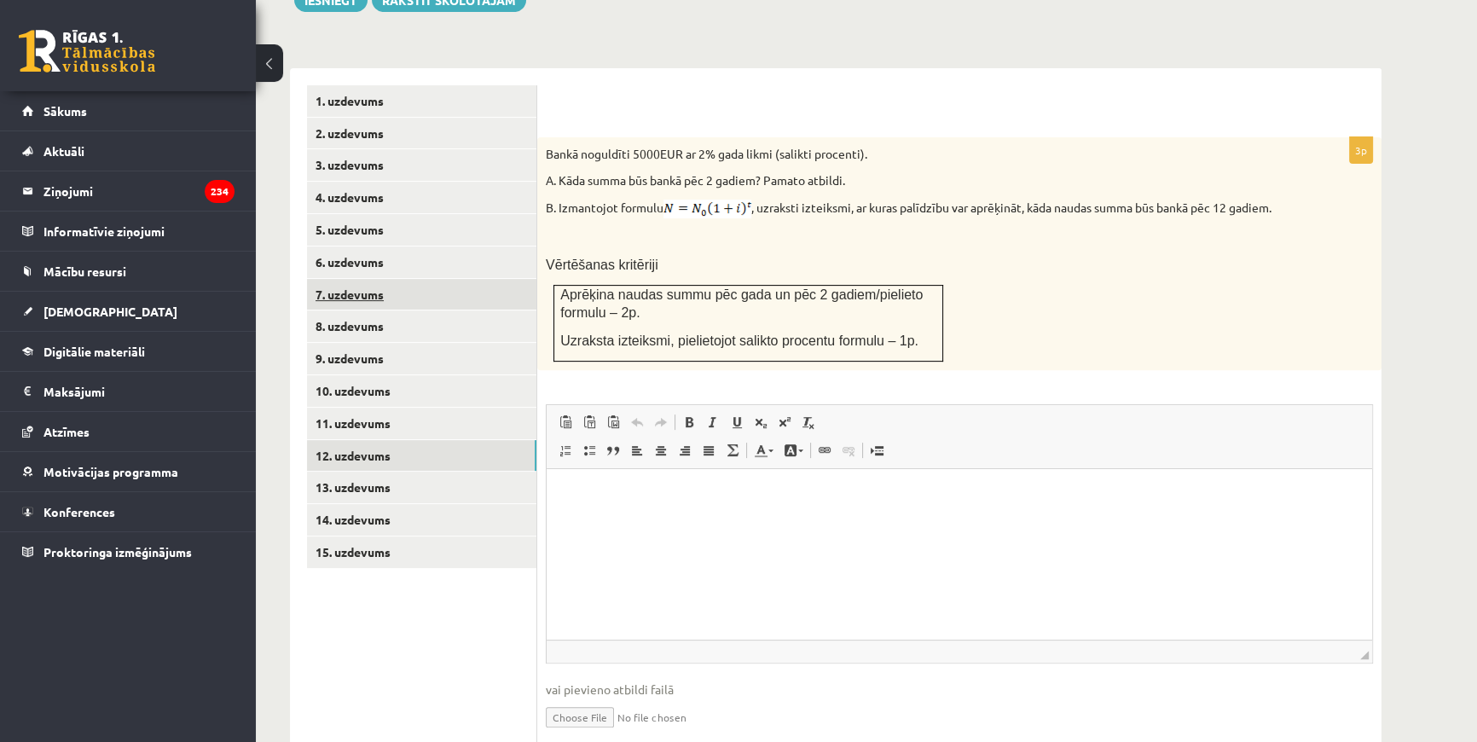
scroll to position [0, 0]
drag, startPoint x: 1225, startPoint y: 171, endPoint x: 1236, endPoint y: 171, distance: 11.1
click at [1236, 200] on p "B. Izmantojot formulu , uzraksti izteiksmi, ar kuras palīdzību var aprēķināt, k…" at bounding box center [917, 209] width 742 height 19
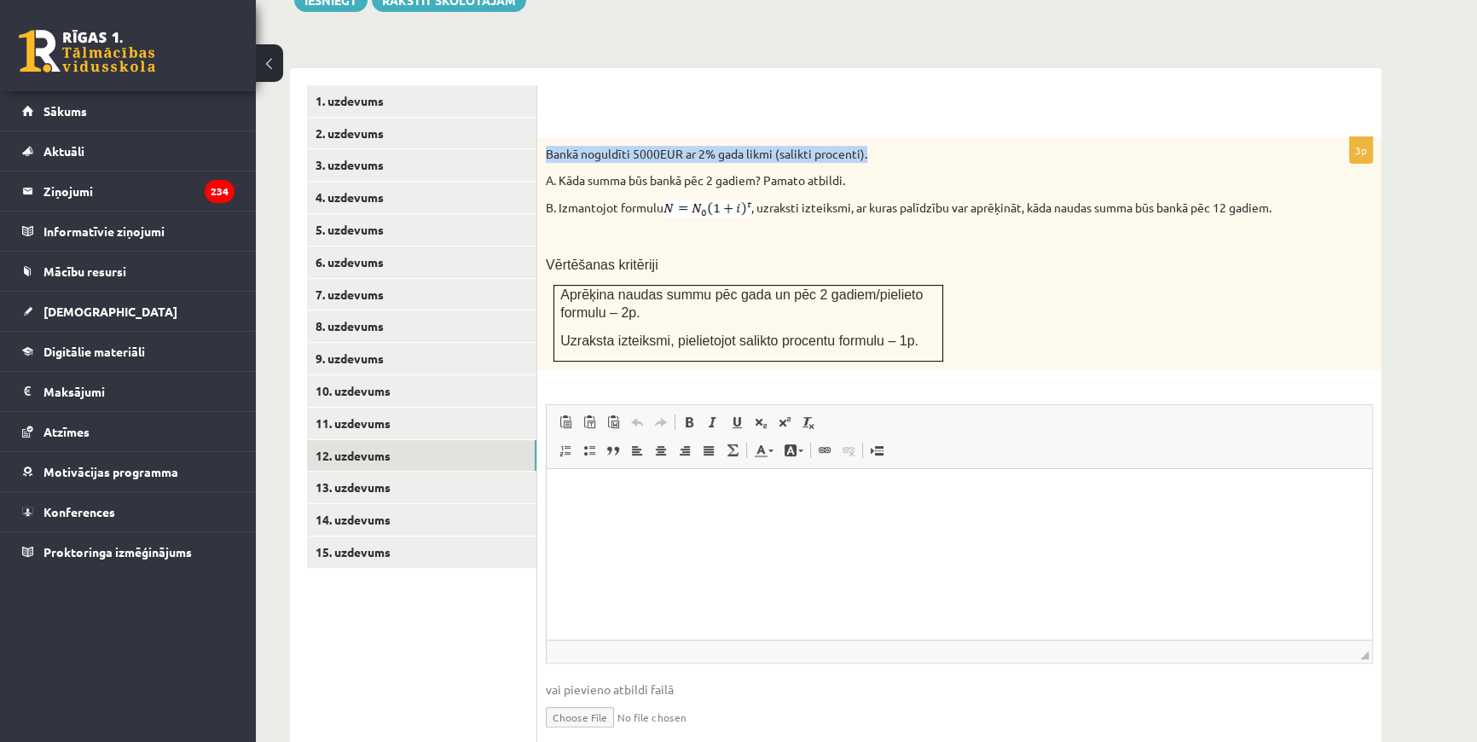
drag, startPoint x: 541, startPoint y: 111, endPoint x: 866, endPoint y: 106, distance: 324.9
click at [866, 137] on div "Bankā noguldīti 5000EUR ar 2% gada likmi (salikti procenti). A. Kāda summa būs …" at bounding box center [959, 254] width 844 height 234
click at [773, 146] on p "Bankā noguldīti 5000EUR ar 2% gada likmi (salikti procenti)." at bounding box center [917, 154] width 742 height 17
drag, startPoint x: 544, startPoint y: 115, endPoint x: 826, endPoint y: 142, distance: 283.5
click at [852, 137] on div "Bankā noguldīti 5000EUR ar 2% gada likmi (salikti procenti). A. Kāda summa būs …" at bounding box center [959, 254] width 844 height 234
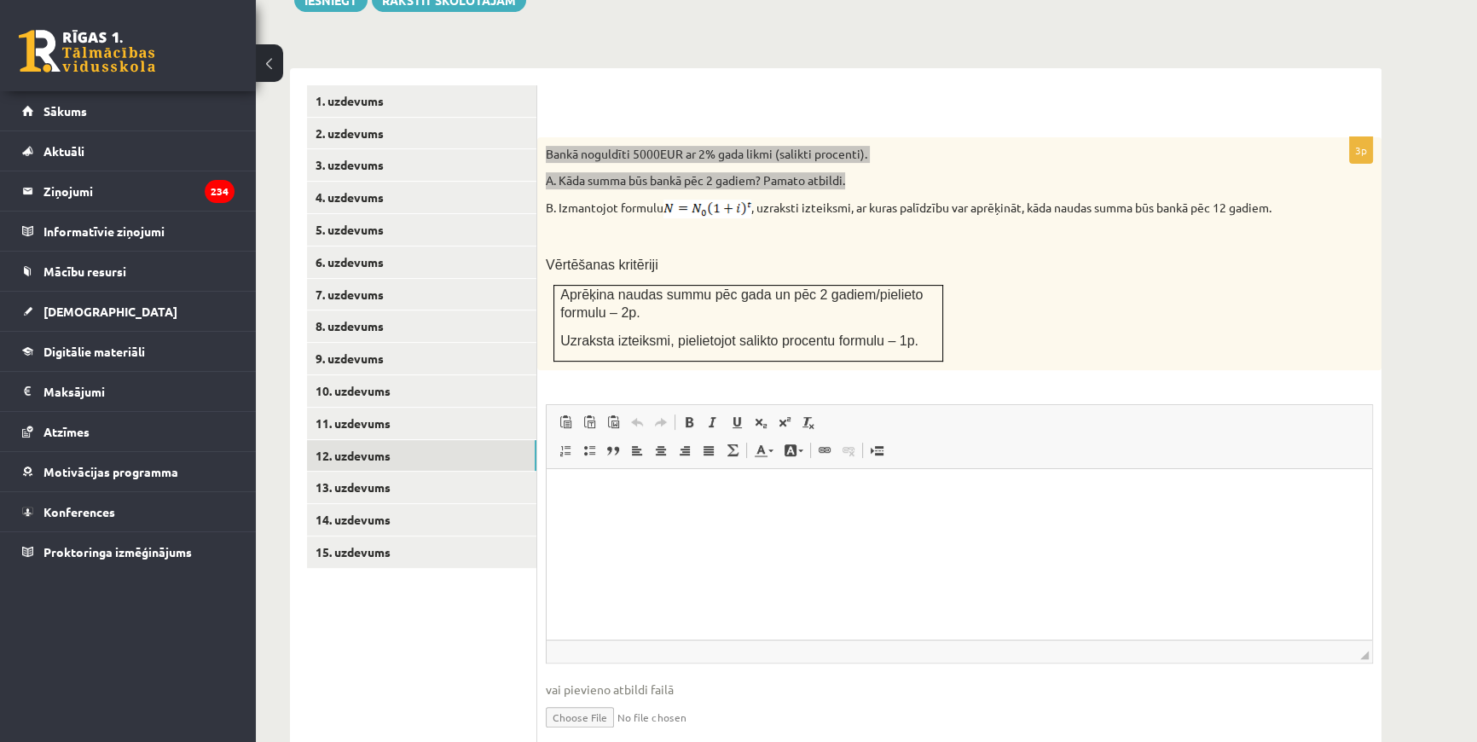
click at [710, 521] on html at bounding box center [959, 495] width 825 height 52
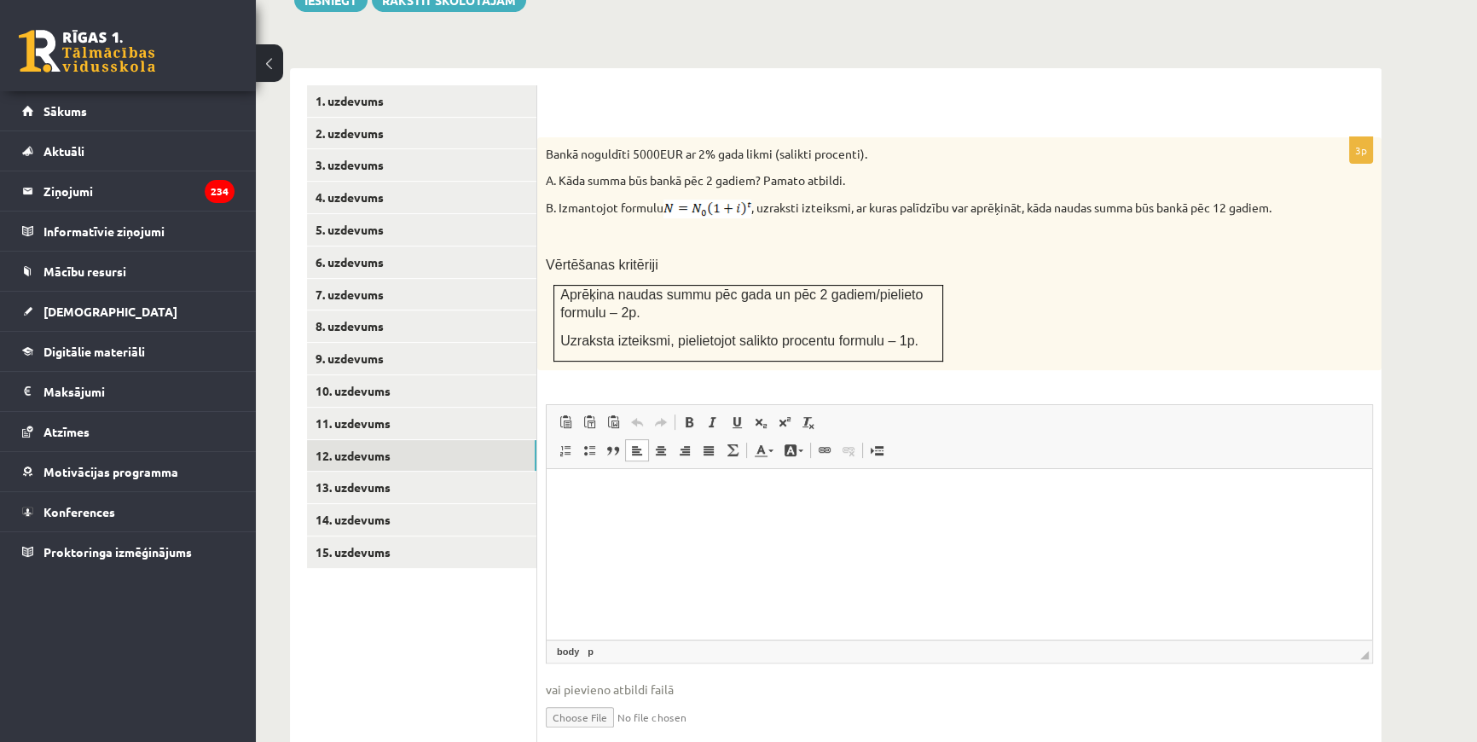
click at [797, 287] on span "Aprēķina naudas summu pēc gada un pēc 2 gadiem/pielieto formulu – 2p." at bounding box center [741, 303] width 362 height 32
drag, startPoint x: 624, startPoint y: 188, endPoint x: 568, endPoint y: 174, distance: 58.1
click at [624, 188] on div "Bankā noguldīti 5000EUR ar 2% gada likmi (salikti procenti). A. Kāda summa būs …" at bounding box center [959, 254] width 844 height 234
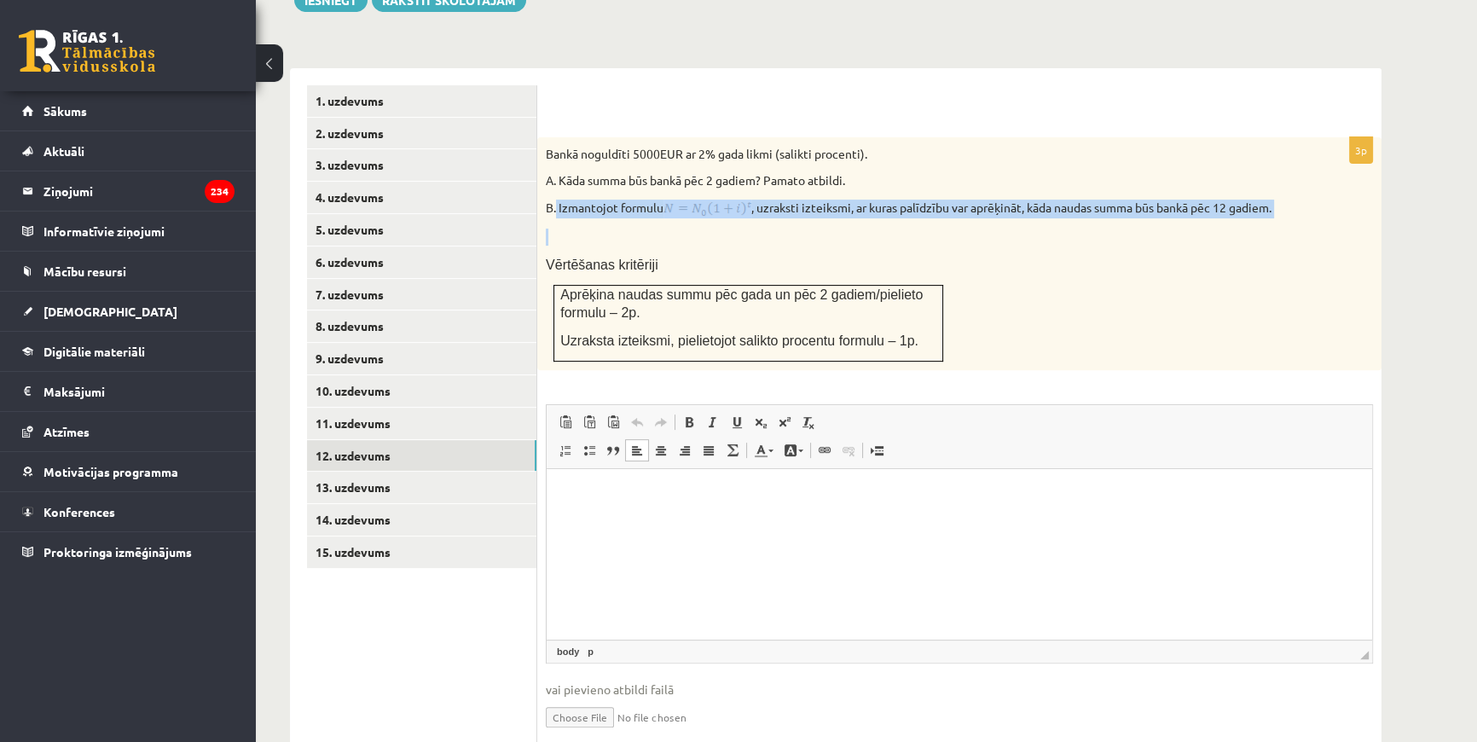
drag, startPoint x: 554, startPoint y: 165, endPoint x: 1235, endPoint y: 181, distance: 681.5
click at [1240, 183] on div "Bankā noguldīti 5000EUR ar 2% gada likmi (salikti procenti). A. Kāda summa būs …" at bounding box center [959, 254] width 844 height 234
click at [721, 229] on p at bounding box center [917, 237] width 742 height 17
drag, startPoint x: 542, startPoint y: 171, endPoint x: 1177, endPoint y: 188, distance: 634.6
click at [1176, 188] on div "Bankā noguldīti 5000EUR ar 2% gada likmi (salikti procenti). A. Kāda summa būs …" at bounding box center [959, 254] width 844 height 234
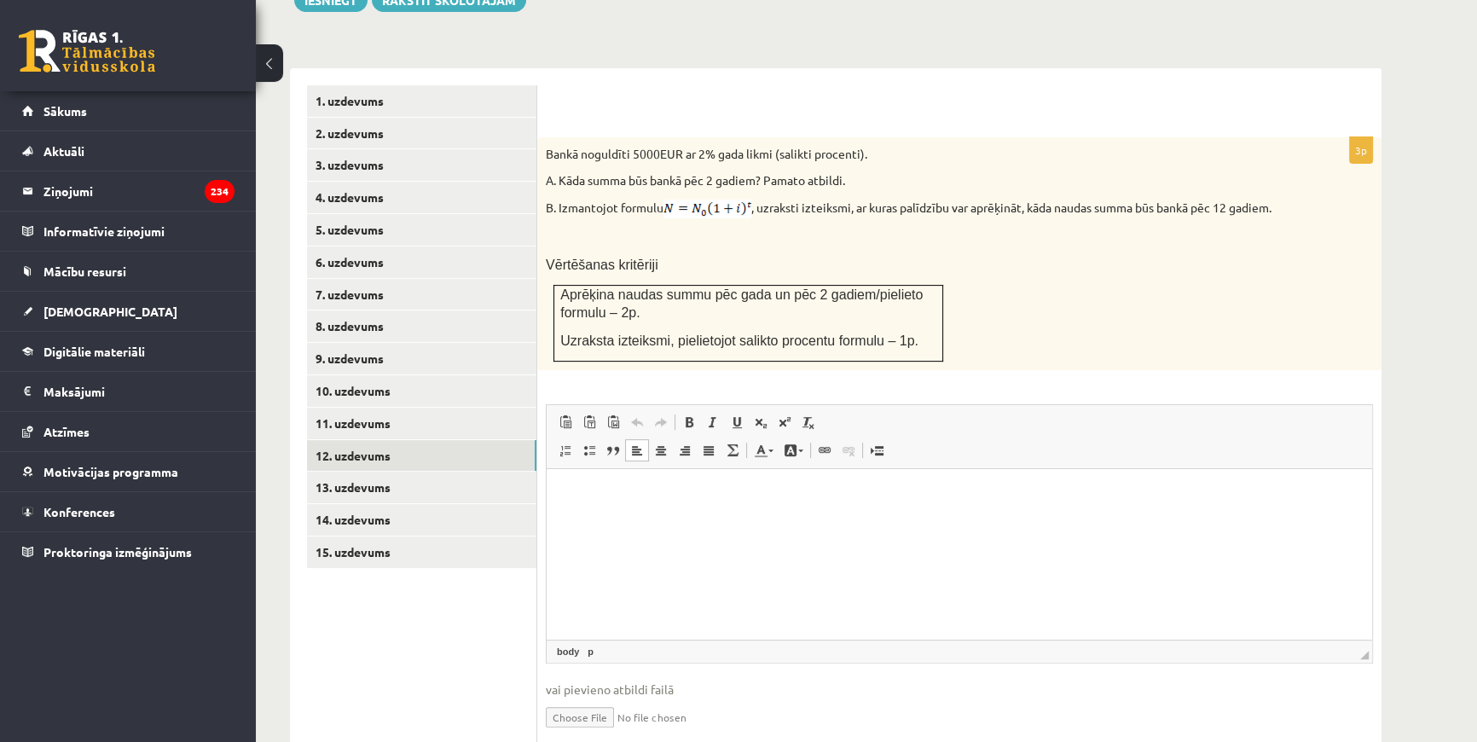
click at [703, 287] on span "Aprēķina naudas summu pēc gada un pēc 2 gadiem/pielieto formulu – 2p." at bounding box center [741, 303] width 362 height 32
drag, startPoint x: 699, startPoint y: 180, endPoint x: 665, endPoint y: 179, distance: 34.1
click at [667, 212] on div "Bankā noguldīti 5000EUR ar 2% gada likmi (salikti procenti). A. Kāda summa būs …" at bounding box center [959, 254] width 844 height 234
click at [623, 521] on html at bounding box center [959, 495] width 825 height 52
click at [591, 698] on input "file" at bounding box center [959, 715] width 827 height 35
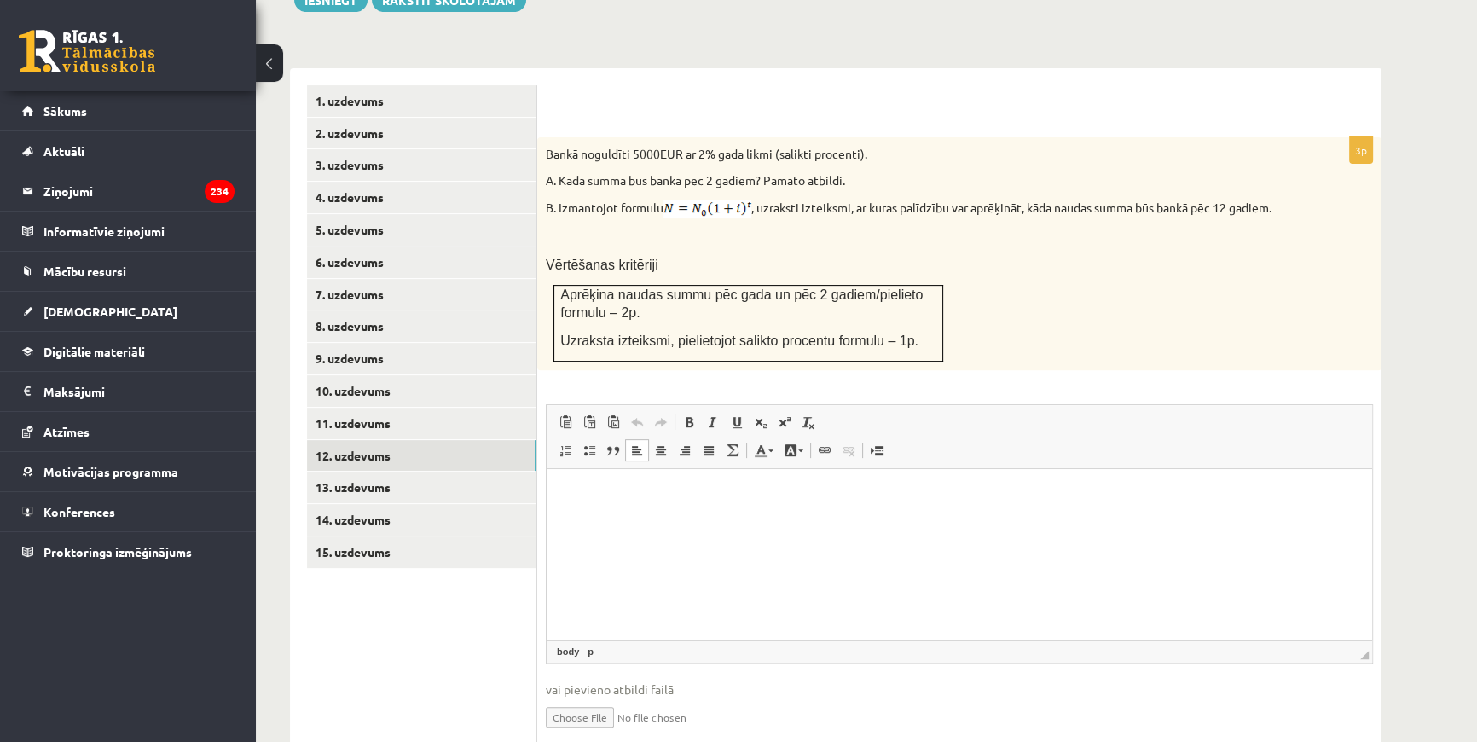
type input "**********"
click at [370, 472] on link "13. uzdevums" at bounding box center [421, 488] width 229 height 32
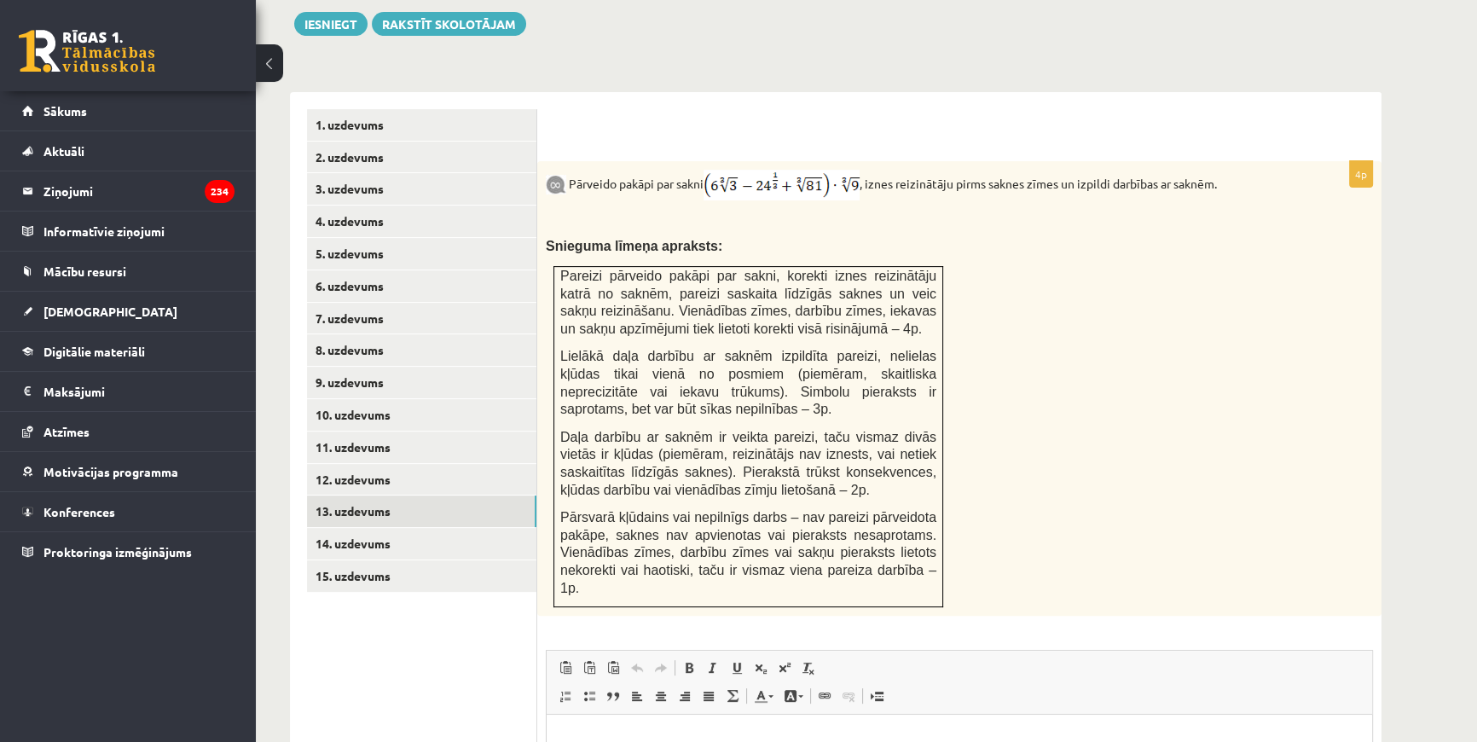
scroll to position [672, 0]
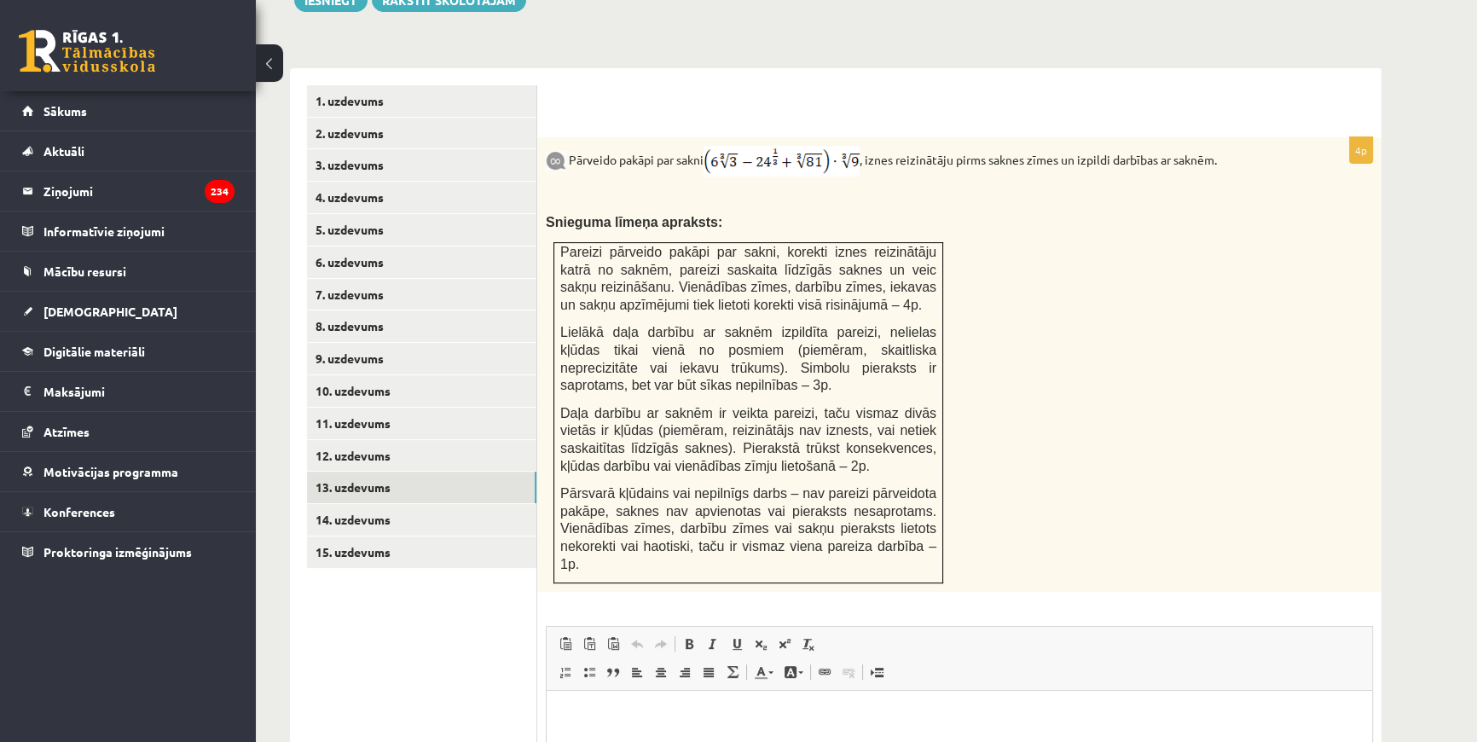
click at [346, 648] on ul "1. uzdevums 2. uzdevums 3. uzdevums 4. uzdevums 5. uzdevums 6. uzdevums 7. uzde…" at bounding box center [422, 532] width 230 height 895
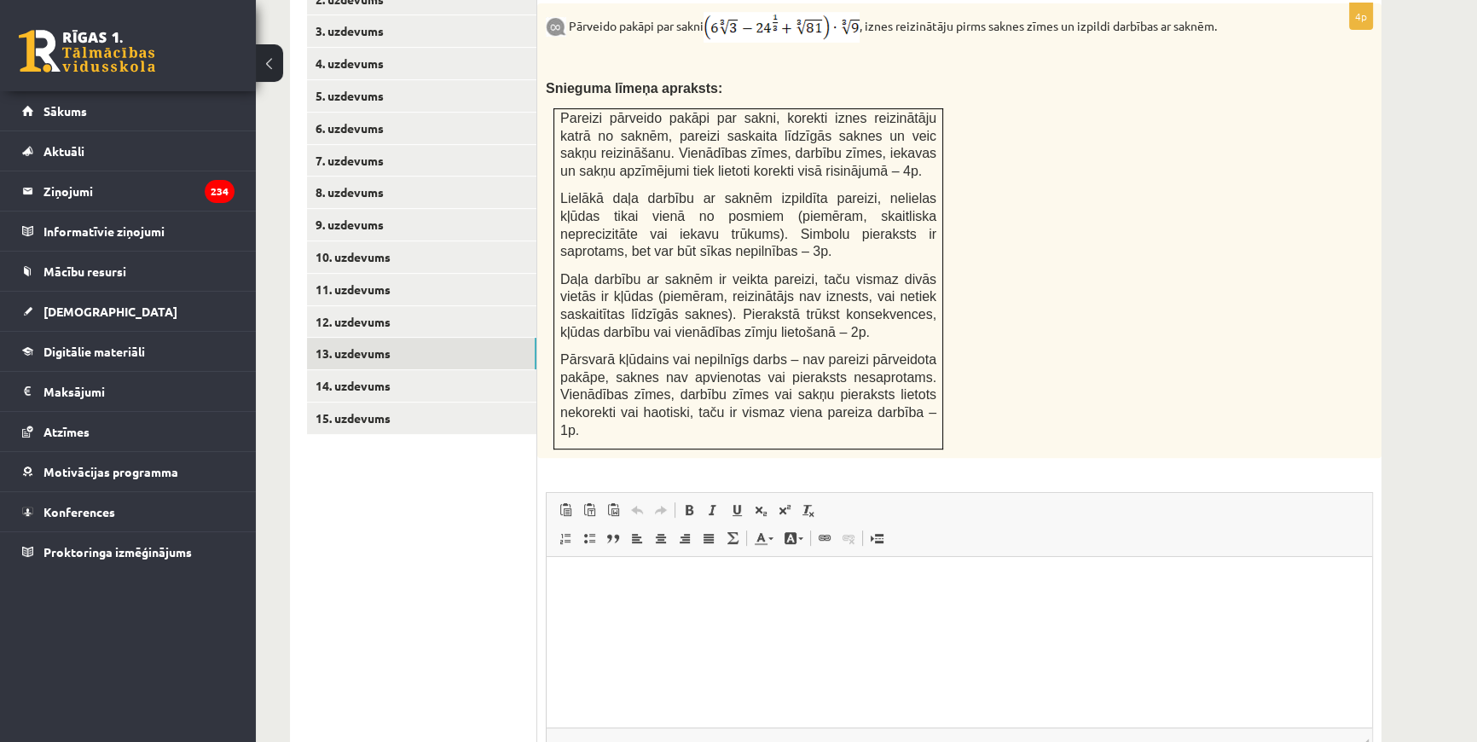
scroll to position [906, 0]
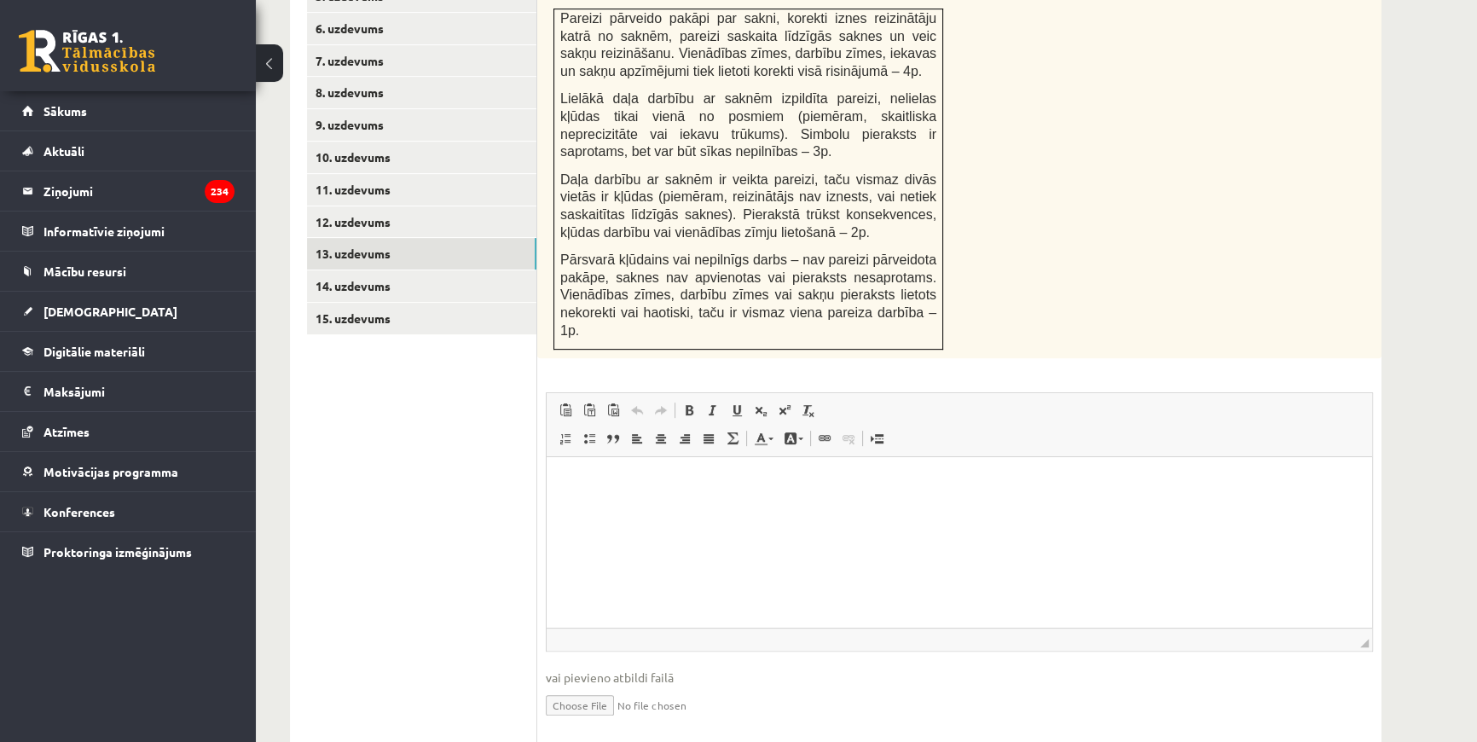
click at [579, 686] on input "file" at bounding box center [959, 703] width 827 height 35
type input "**********"
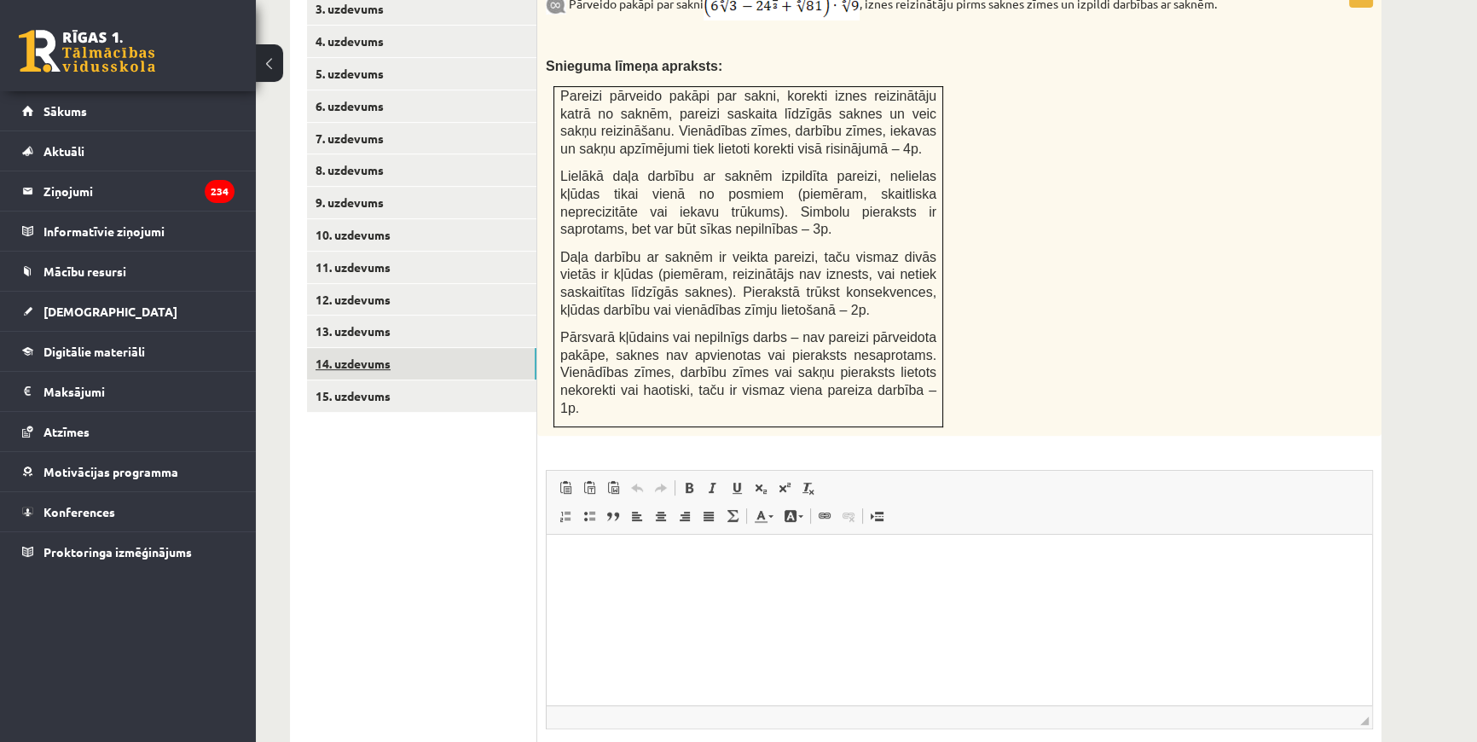
click at [376, 348] on link "14. uzdevums" at bounding box center [421, 364] width 229 height 32
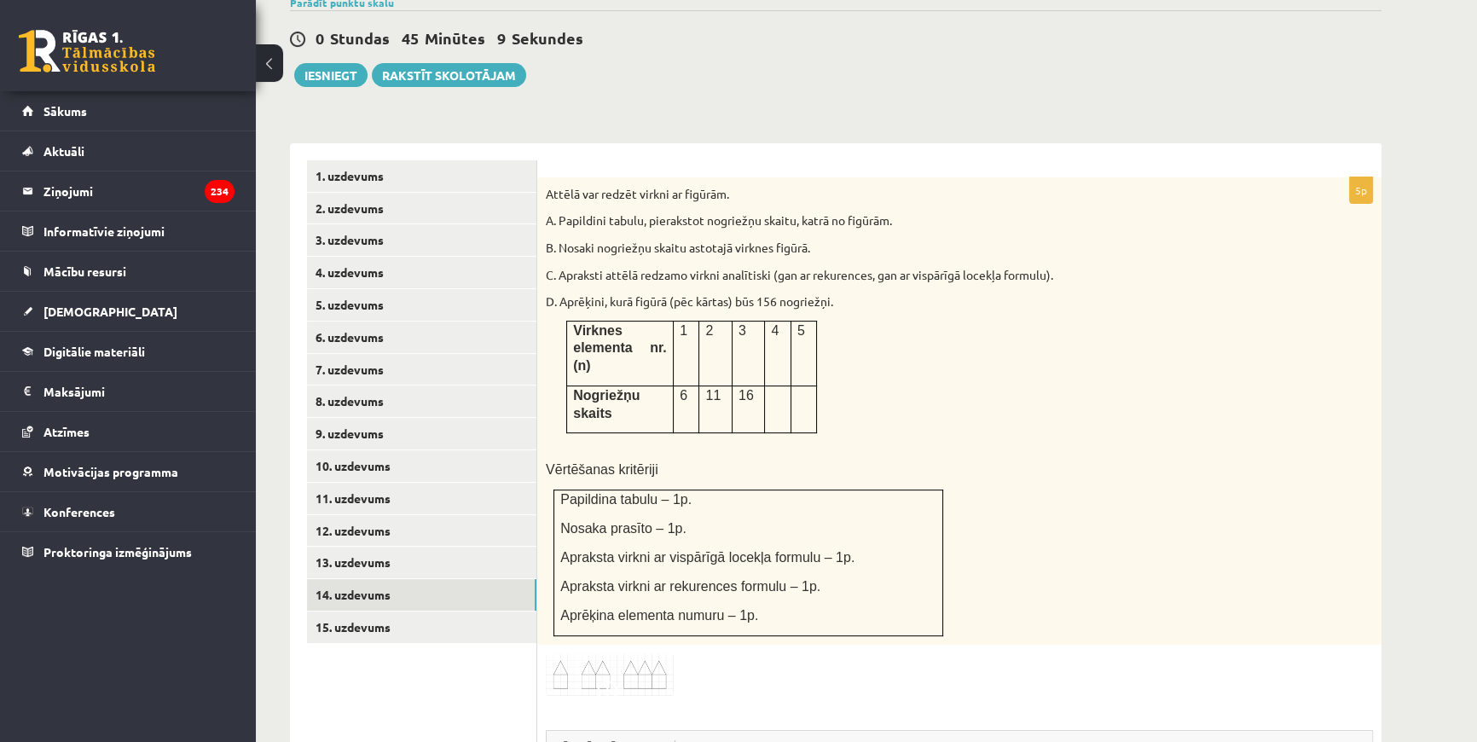
scroll to position [596, 0]
click at [431, 612] on link "15. uzdevums" at bounding box center [421, 628] width 229 height 32
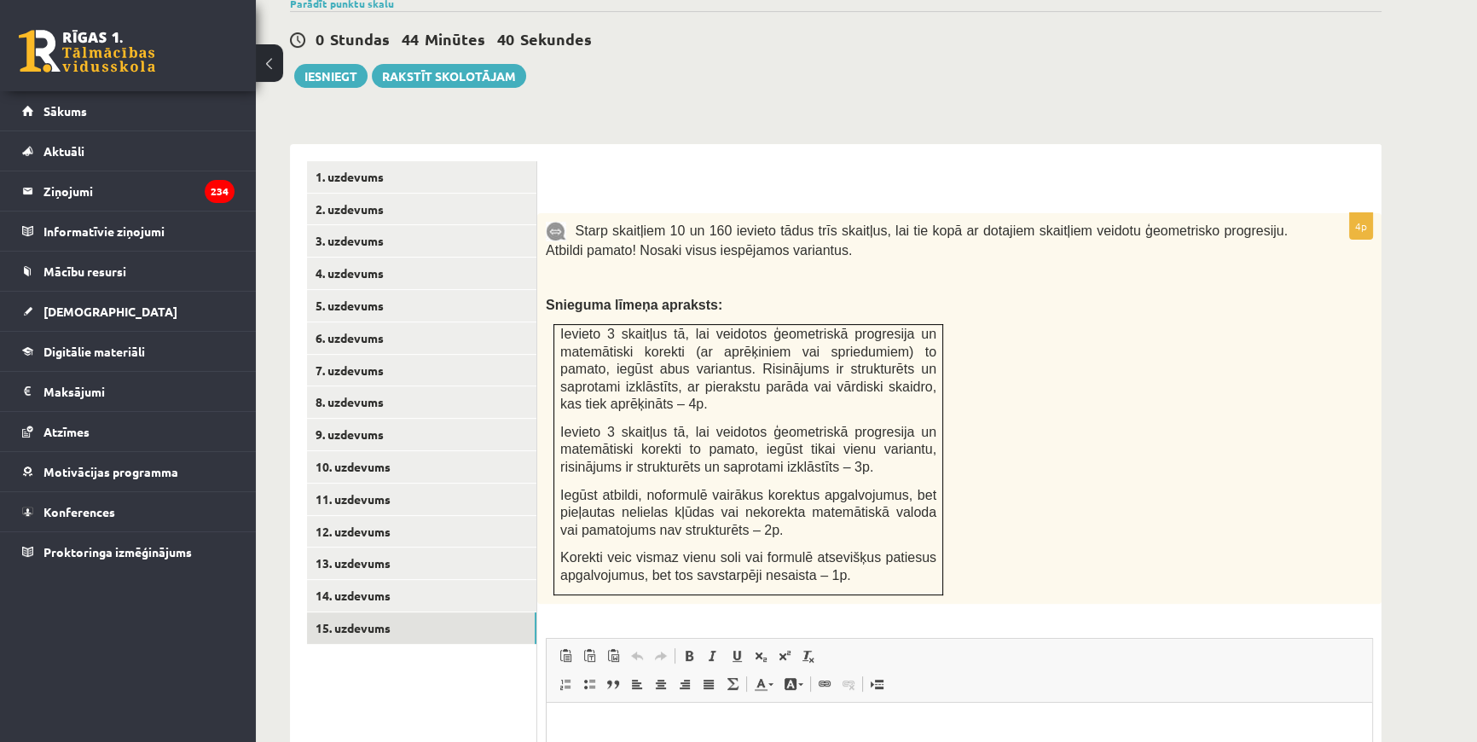
scroll to position [0, 0]
click at [339, 580] on link "14. uzdevums" at bounding box center [421, 596] width 229 height 32
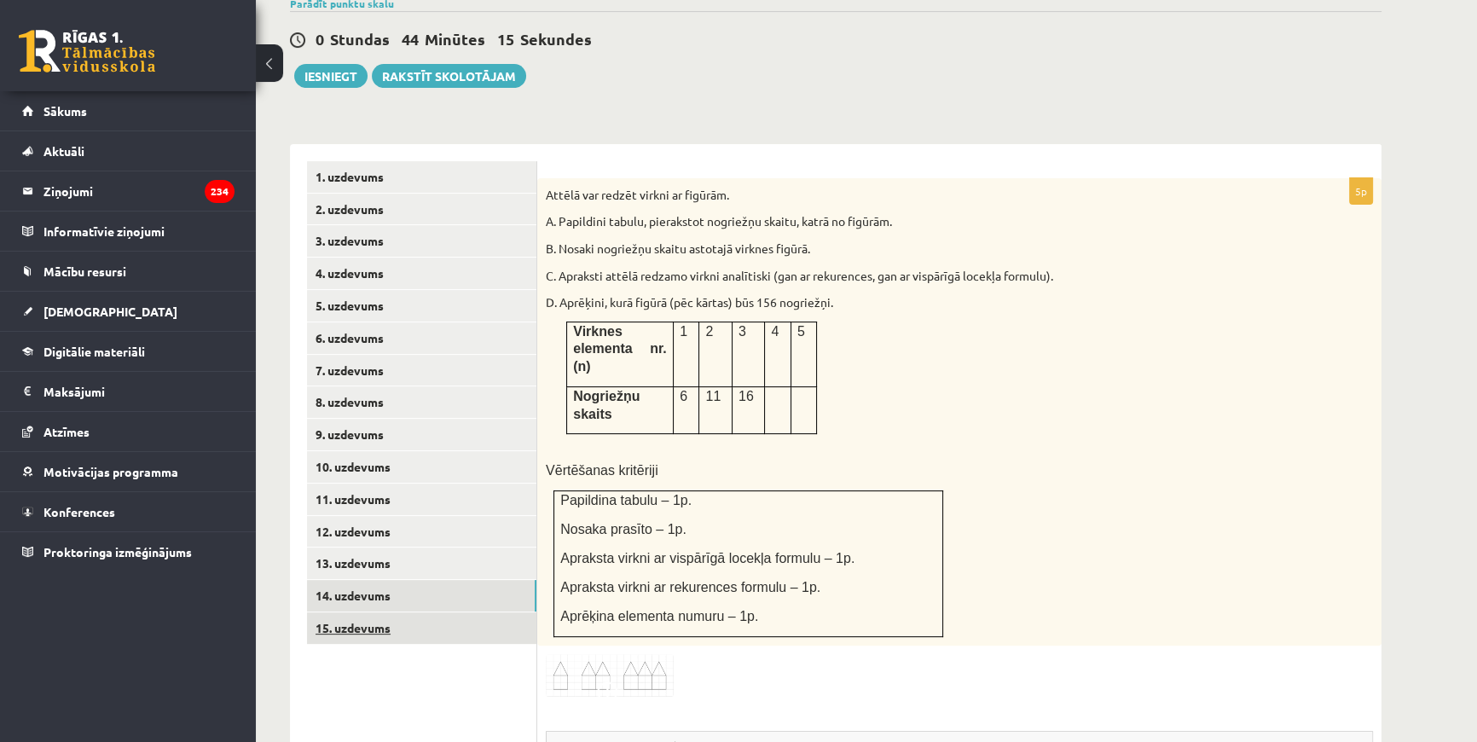
click at [396, 612] on link "15. uzdevums" at bounding box center [421, 628] width 229 height 32
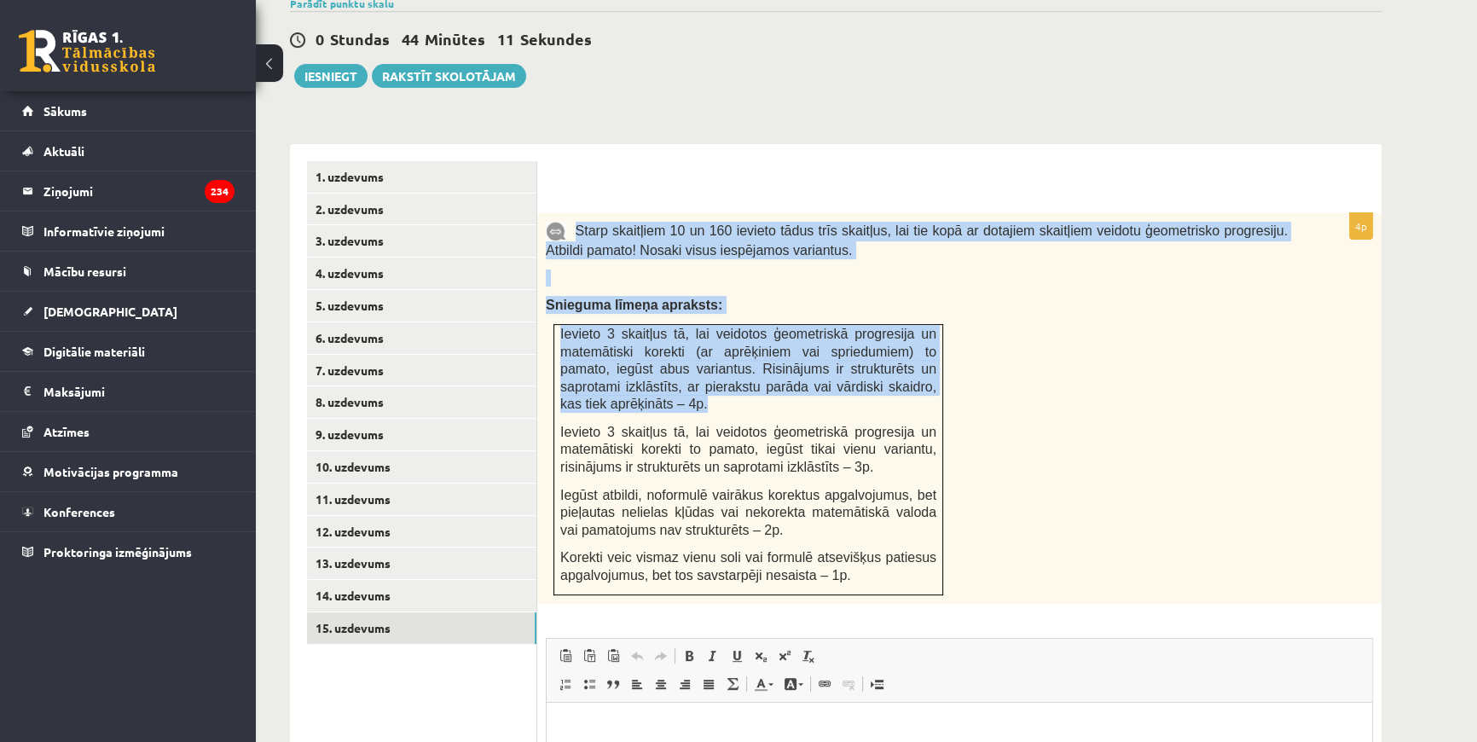
drag, startPoint x: 573, startPoint y: 191, endPoint x: 787, endPoint y: 364, distance: 275.3
click at [787, 364] on div "Starp skaitļiem 10 un 160 ievieto tādus trīs skaitļus, lai tie kopā ar dotajiem…" at bounding box center [959, 408] width 844 height 391
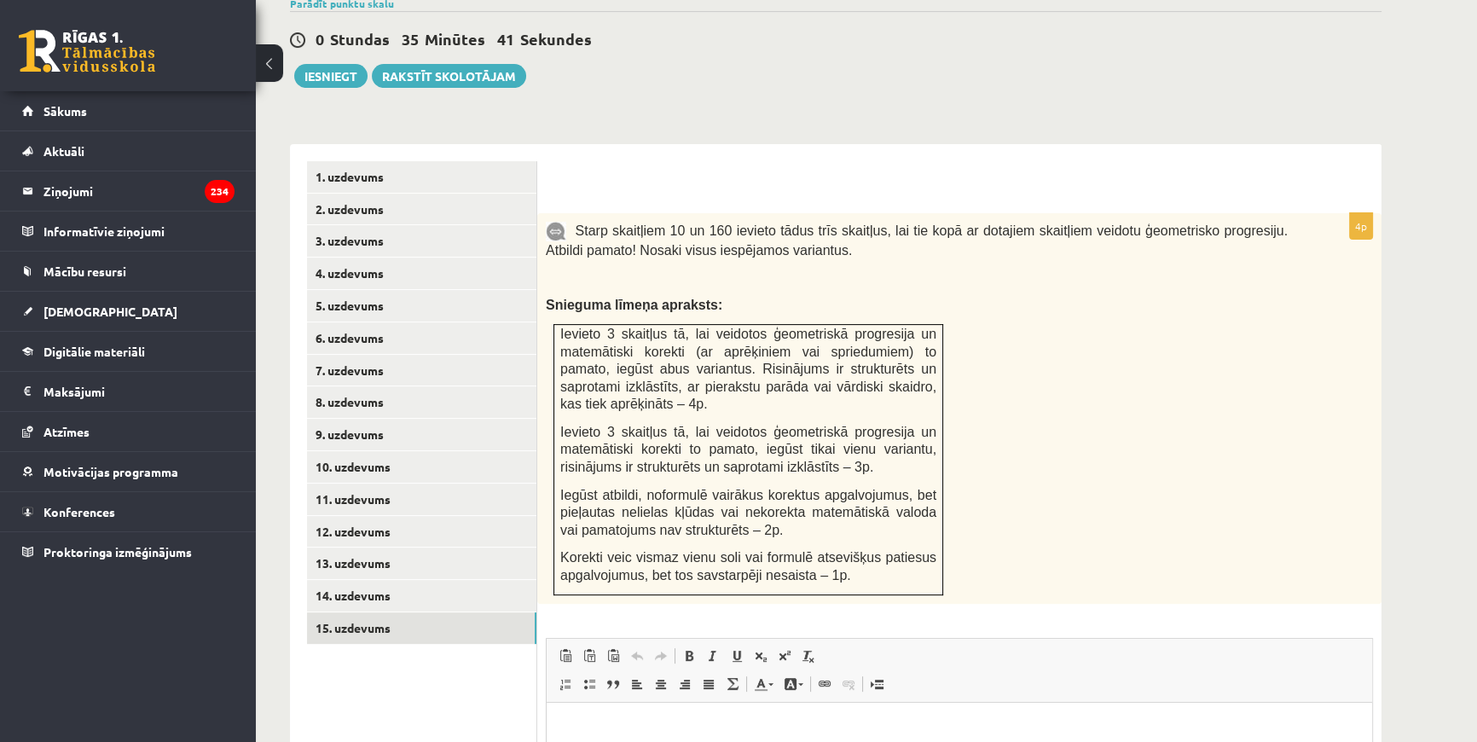
click at [696, 144] on div "4p Starp skaitļiem 10 un 160 ievieto tādus trīs skaitļus, lai tie kopā ar dotaj…" at bounding box center [959, 576] width 844 height 865
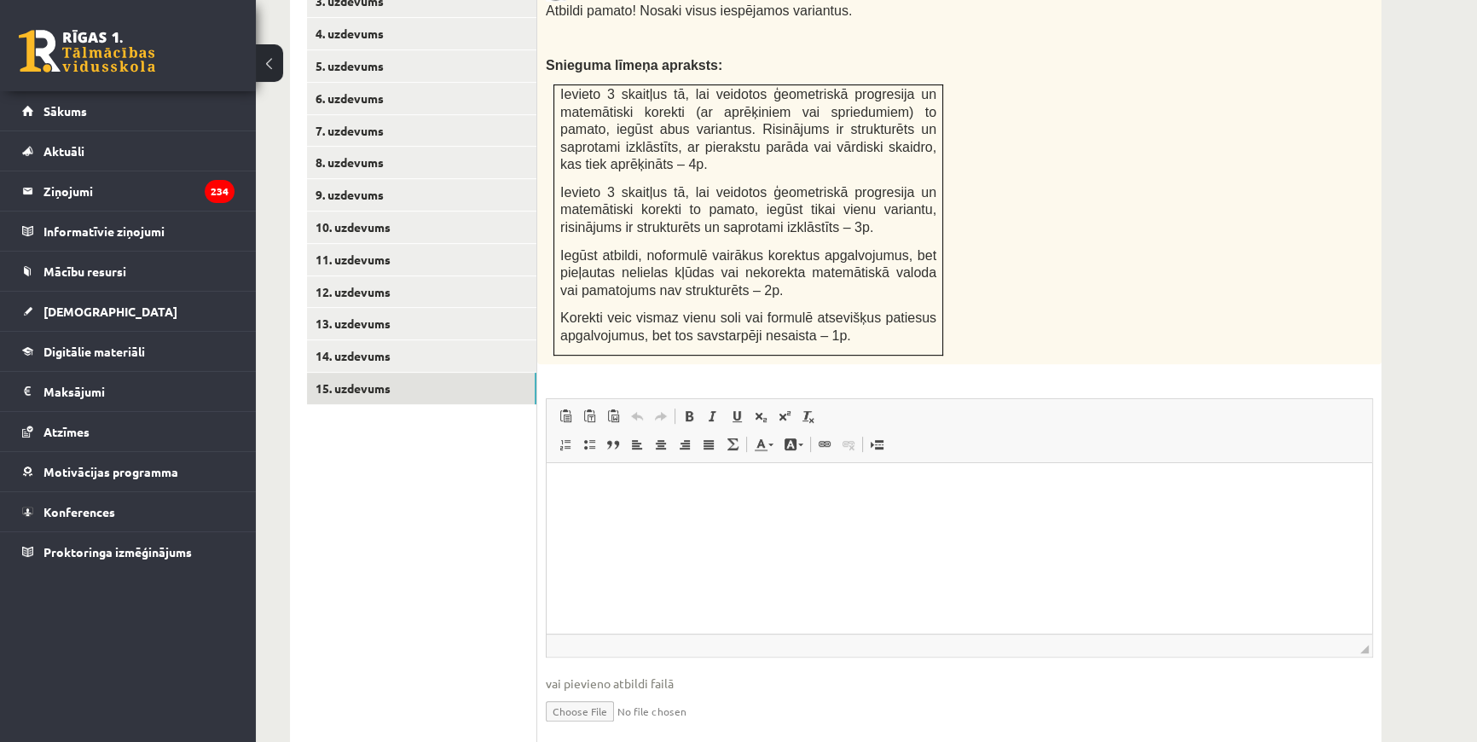
scroll to position [859, 0]
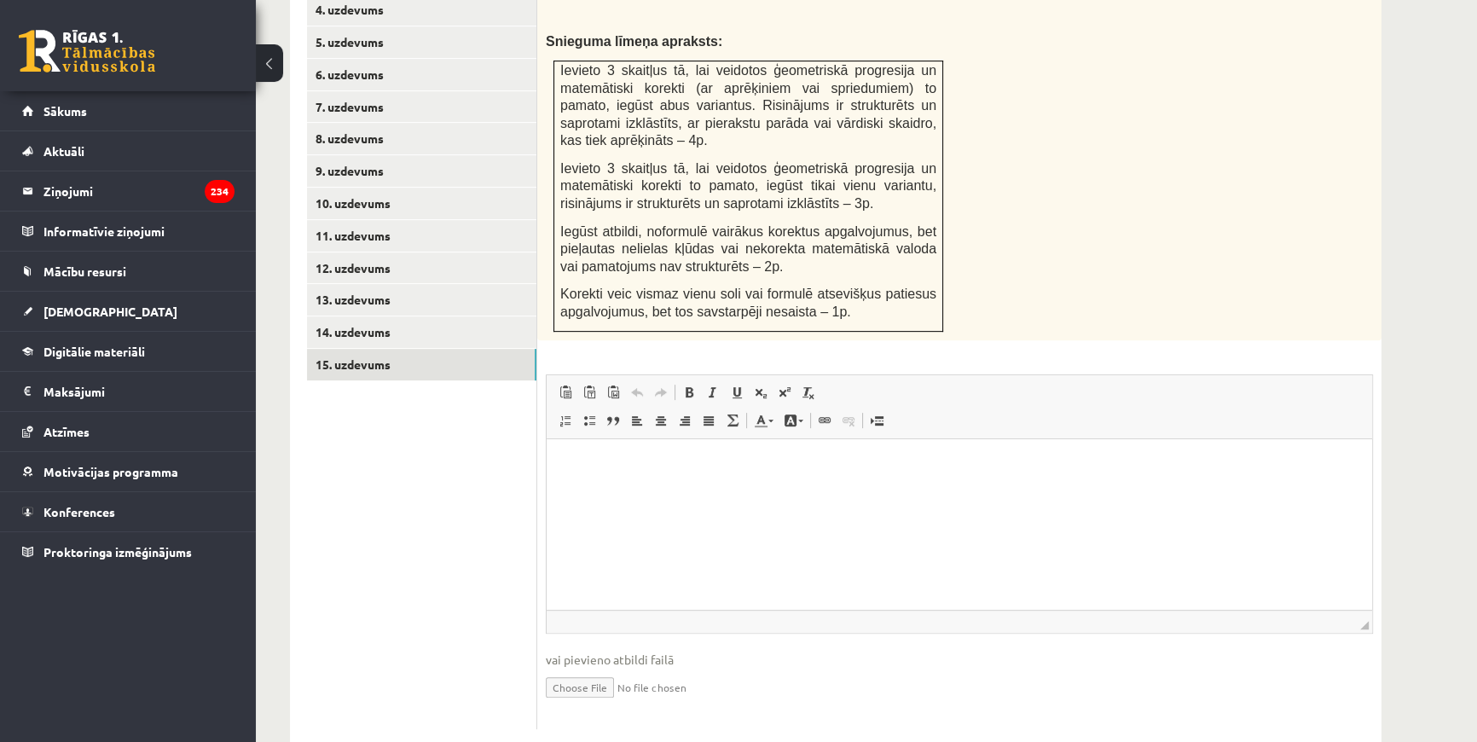
click at [581, 668] on input "file" at bounding box center [959, 685] width 827 height 35
drag, startPoint x: 391, startPoint y: 616, endPoint x: 501, endPoint y: 625, distance: 109.5
click at [392, 616] on ul "1. uzdevums 2. uzdevums 3. uzdevums 4. uzdevums 5. uzdevums 6. uzdevums 7. uzde…" at bounding box center [422, 313] width 230 height 831
click at [546, 646] on div "4p Starp skaitļiem 10 un 160 ievieto tādus trīs skaitļus, lai tie kopā ar dotaj…" at bounding box center [959, 339] width 844 height 779
click at [561, 668] on input "file" at bounding box center [959, 685] width 827 height 35
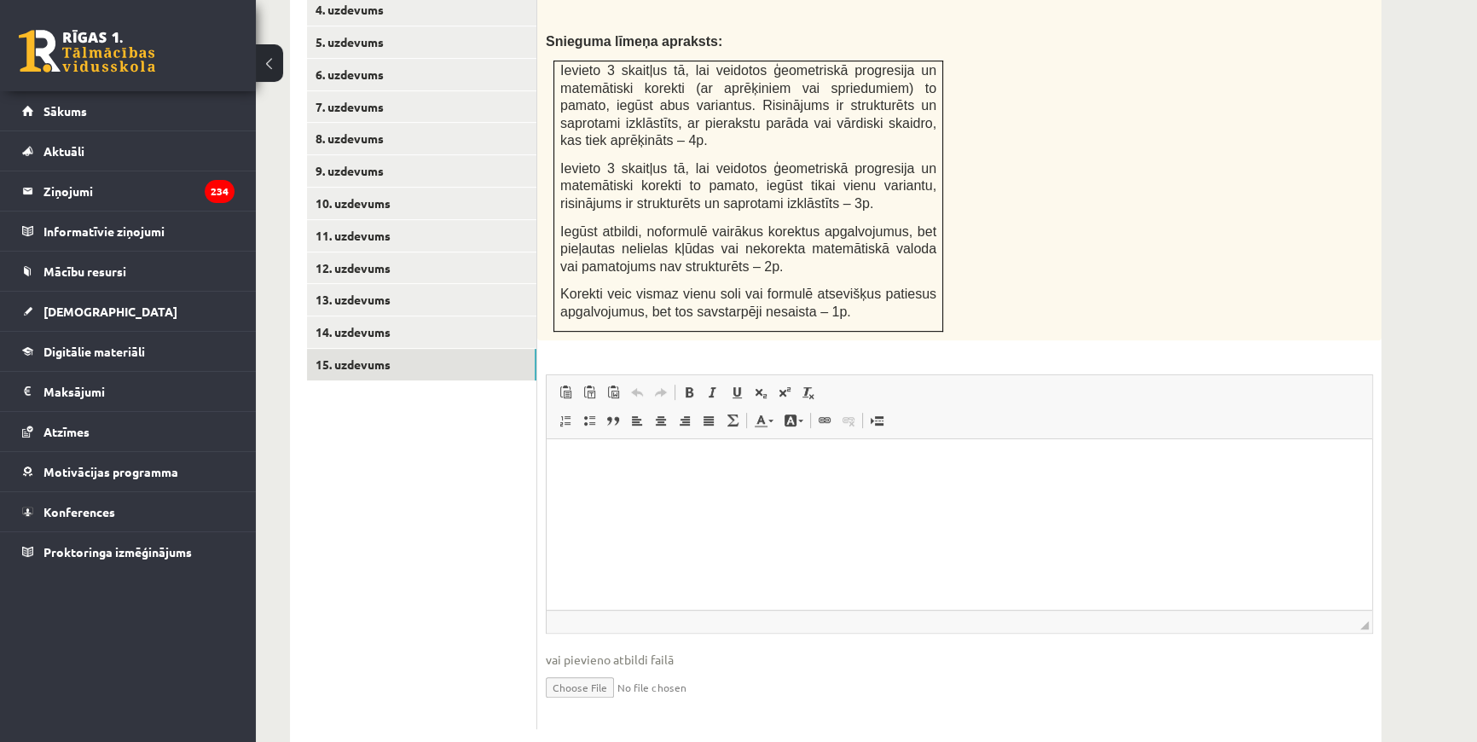
type input "**********"
click at [720, 490] on html at bounding box center [959, 464] width 825 height 52
click at [391, 316] on link "14. uzdevums" at bounding box center [421, 332] width 229 height 32
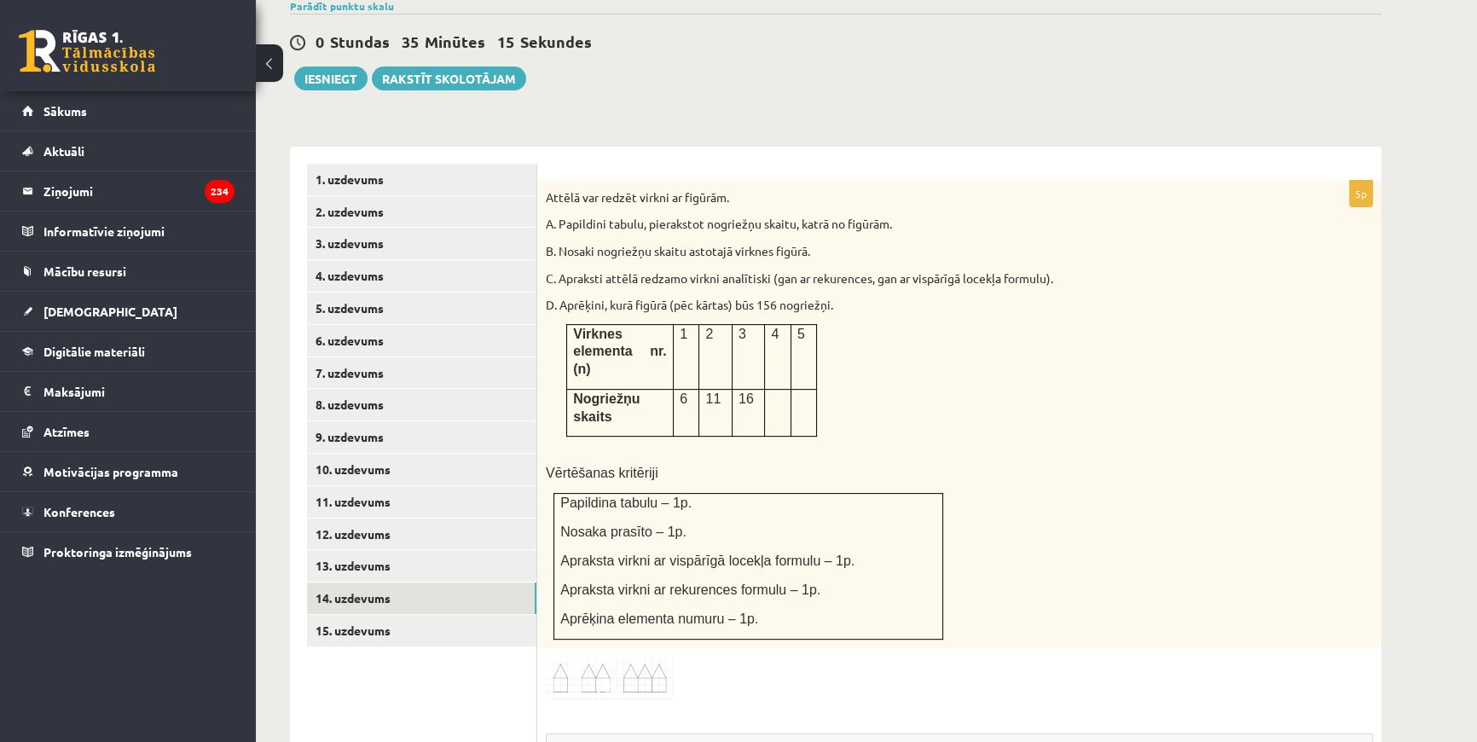
scroll to position [549, 0]
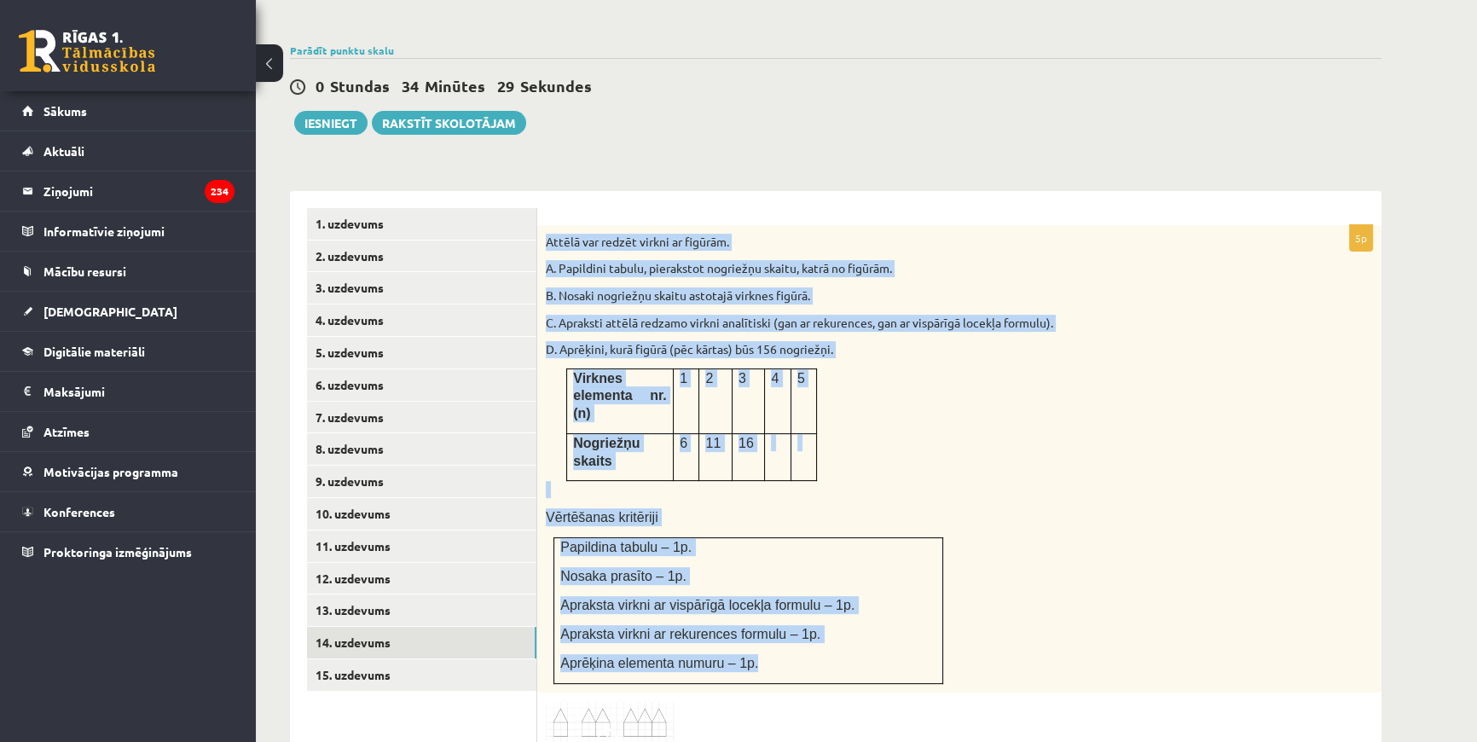
drag, startPoint x: 544, startPoint y: 200, endPoint x: 890, endPoint y: 592, distance: 522.5
click at [890, 592] on div "Attēlā var redzēt virkni ar figūrām. A. Papildini tabulu, pierakstot nogriežņu …" at bounding box center [959, 458] width 844 height 467
click at [743, 508] on p "Vērtēšanas kritēriji" at bounding box center [917, 517] width 742 height 18
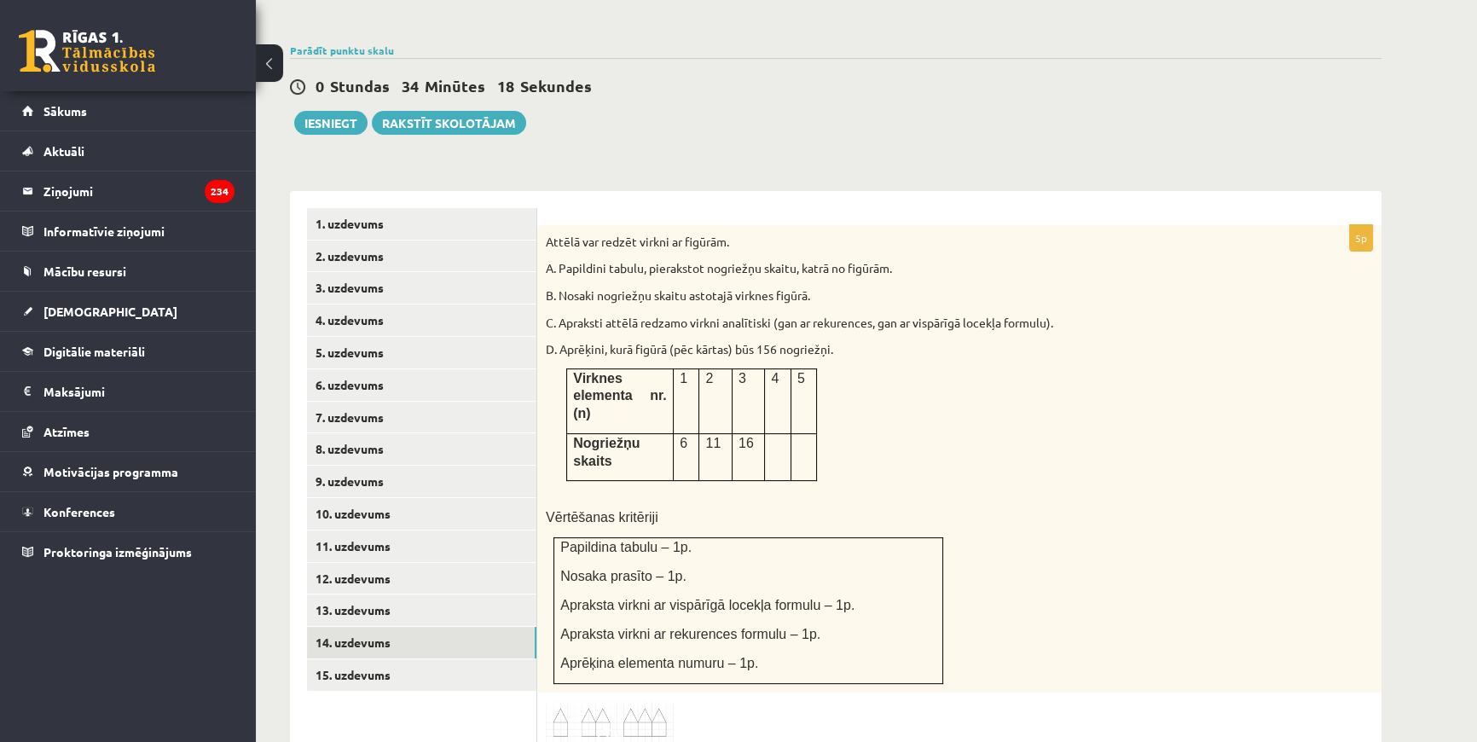
click at [639, 701] on img at bounding box center [610, 722] width 128 height 43
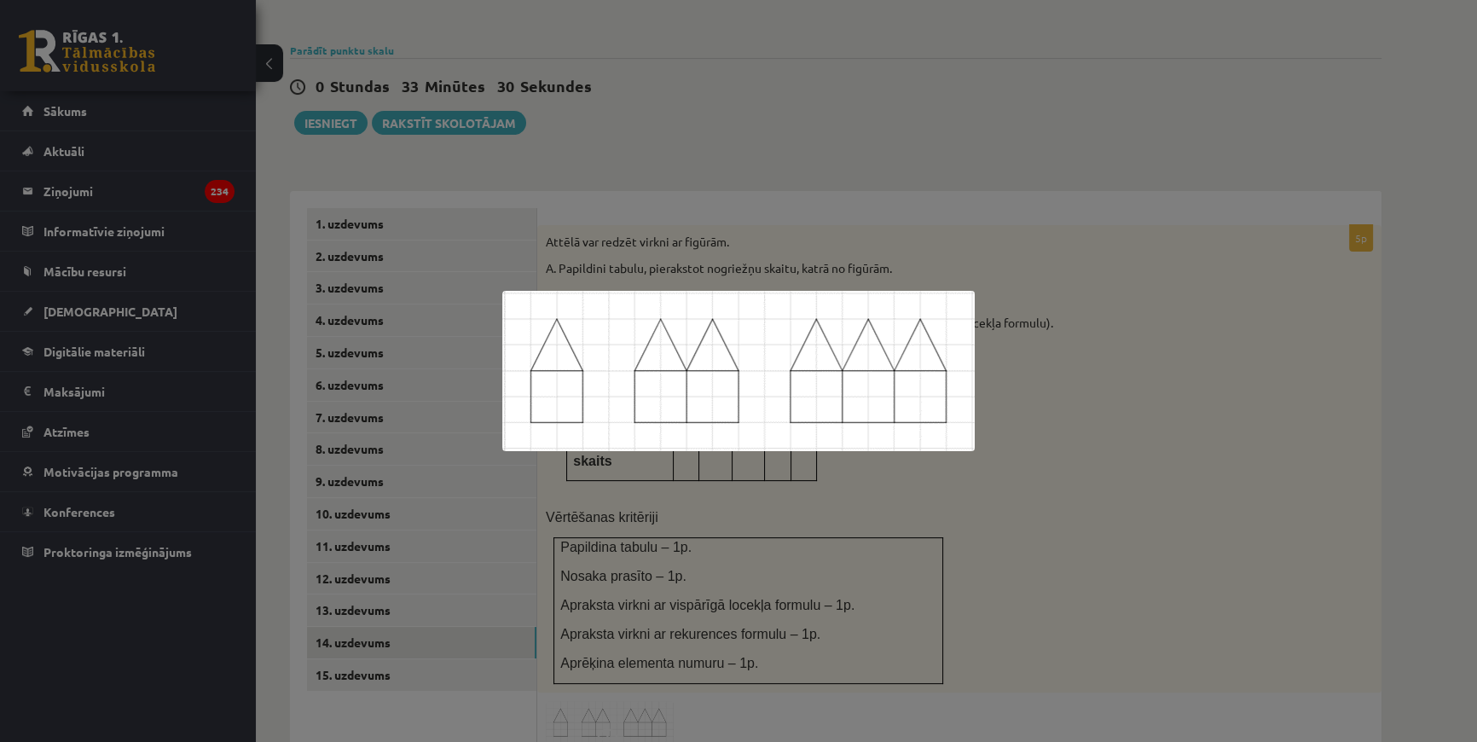
click at [547, 548] on div at bounding box center [738, 371] width 1477 height 742
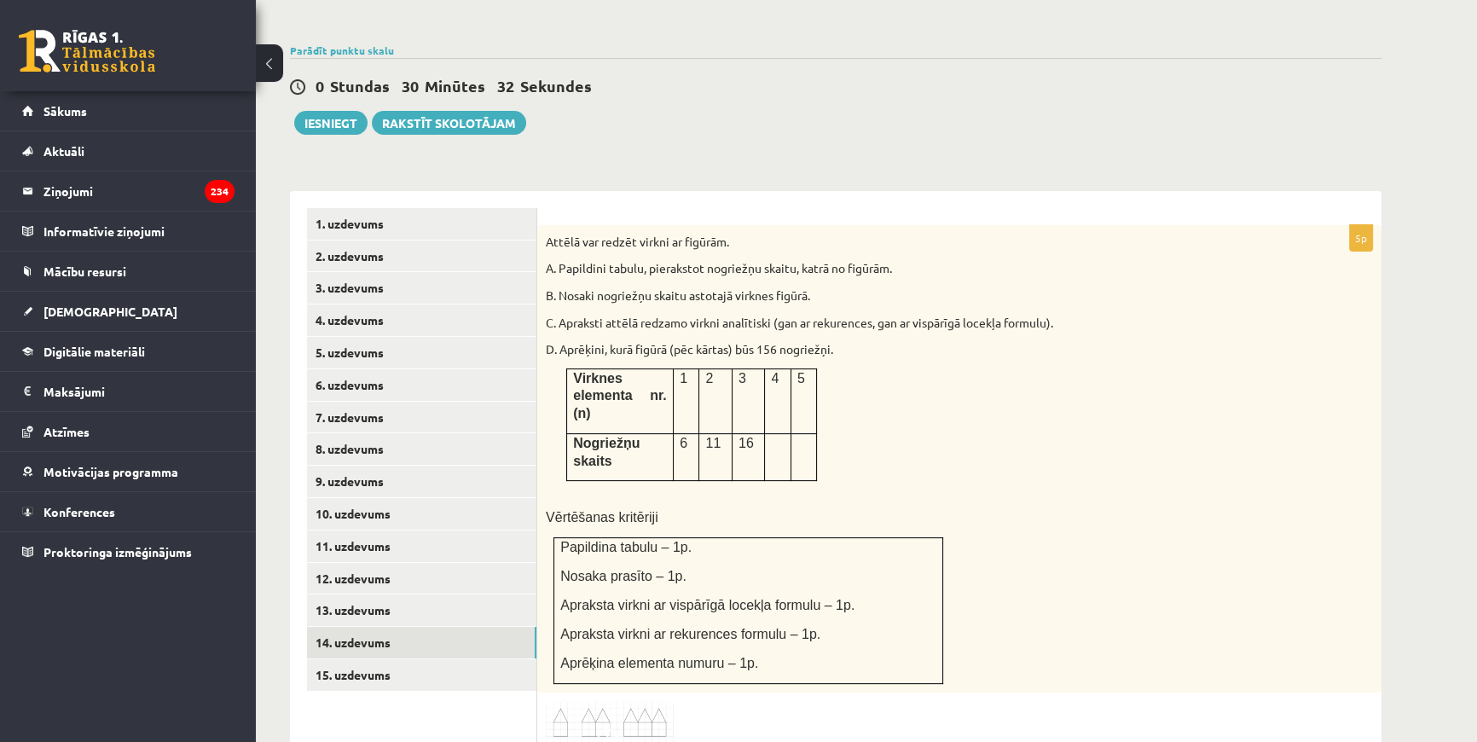
click at [972, 359] on div "Attēlā var redzēt virkni ar figūrām. A. Papildini tabulu, pierakstot nogriežņu …" at bounding box center [959, 458] width 844 height 467
drag, startPoint x: 843, startPoint y: 311, endPoint x: 554, endPoint y: 315, distance: 289.1
click at [554, 341] on p "D. Aprēķini, kurā figūrā (pēc kārtas) būs 156 nogriežņi." at bounding box center [917, 349] width 742 height 17
click at [570, 295] on div "Attēlā var redzēt virkni ar figūrām. A. Papildini tabulu, pierakstot nogriežņu …" at bounding box center [959, 458] width 844 height 467
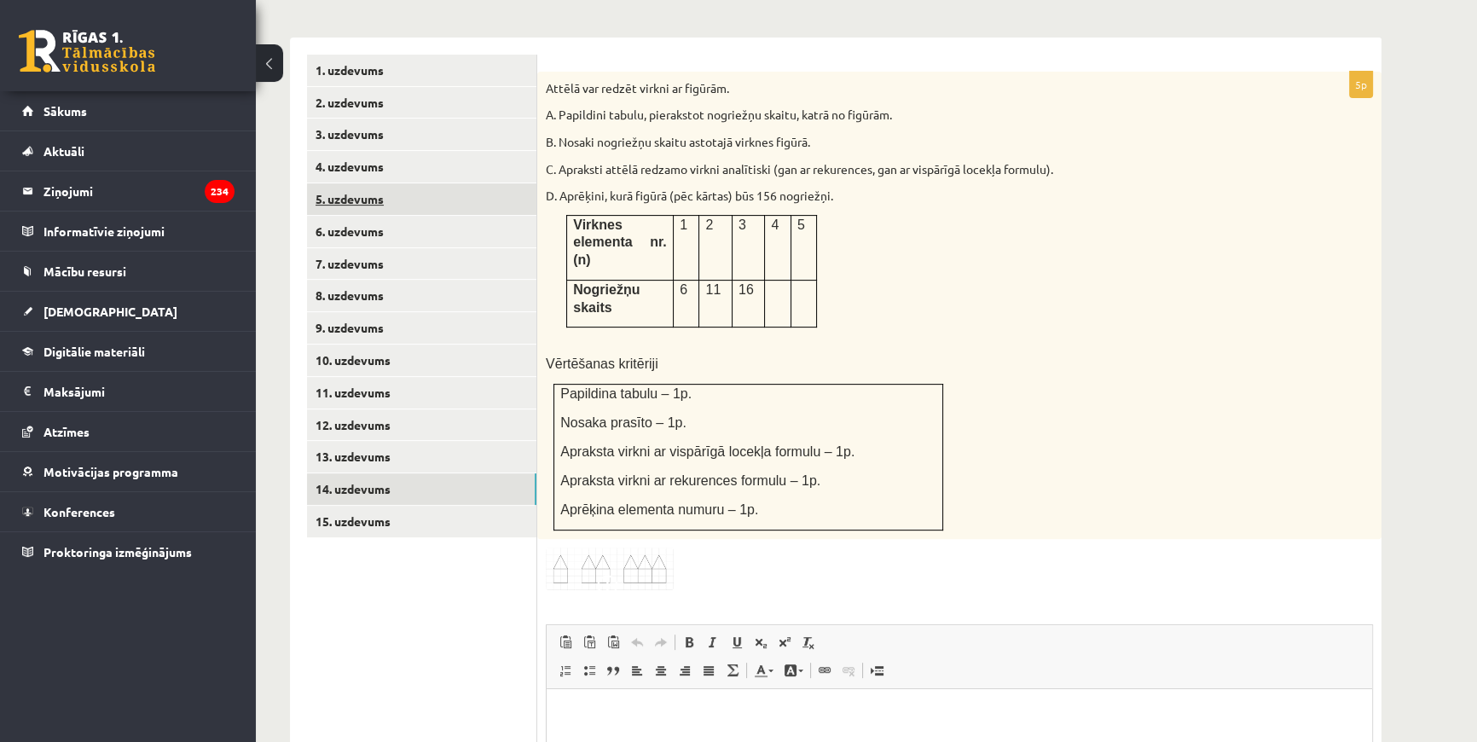
scroll to position [704, 0]
click at [447, 657] on ul "1. uzdevums 2. uzdevums 3. uzdevums 4. uzdevums 5. uzdevums 6. uzdevums 7. uzde…" at bounding box center [422, 515] width 230 height 925
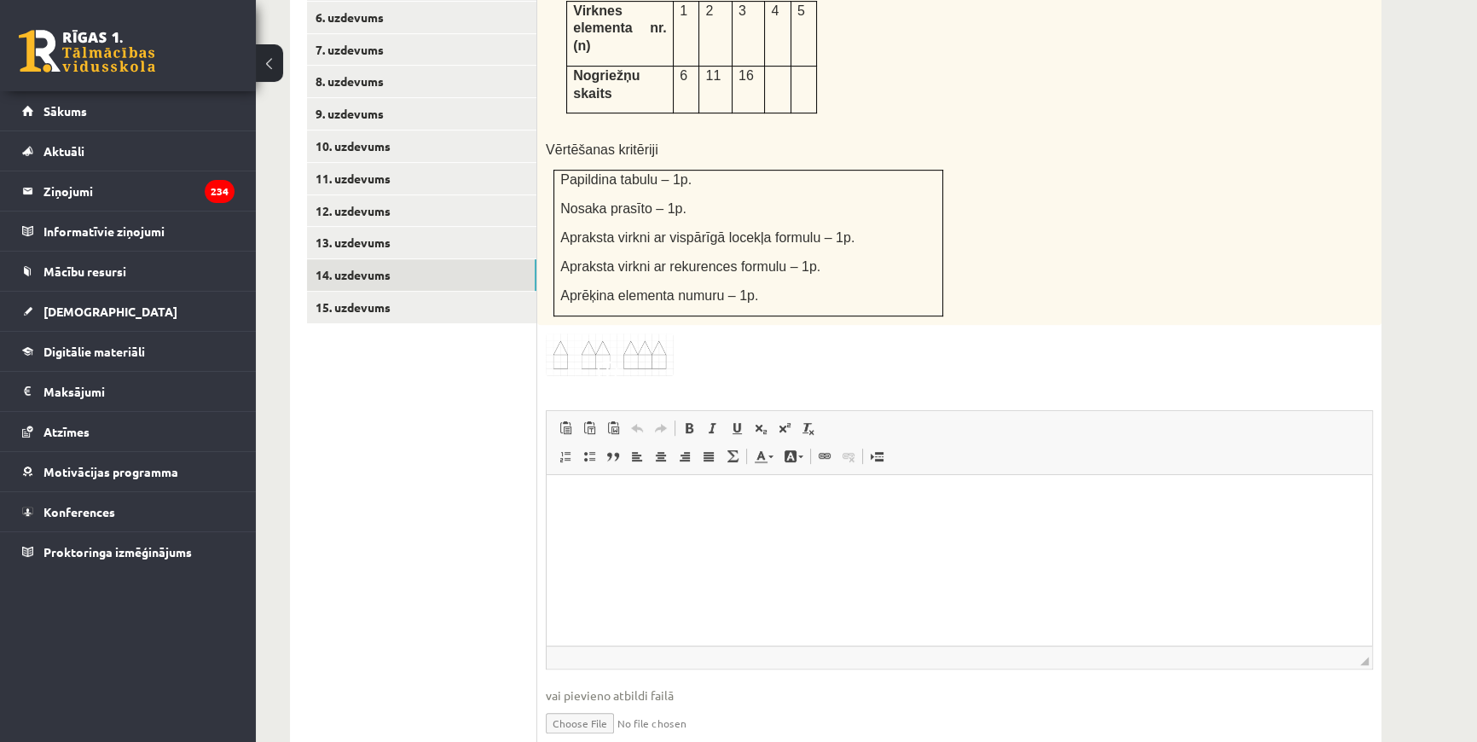
scroll to position [917, 0]
click at [598, 703] on input "file" at bounding box center [959, 720] width 827 height 35
type input "**********"
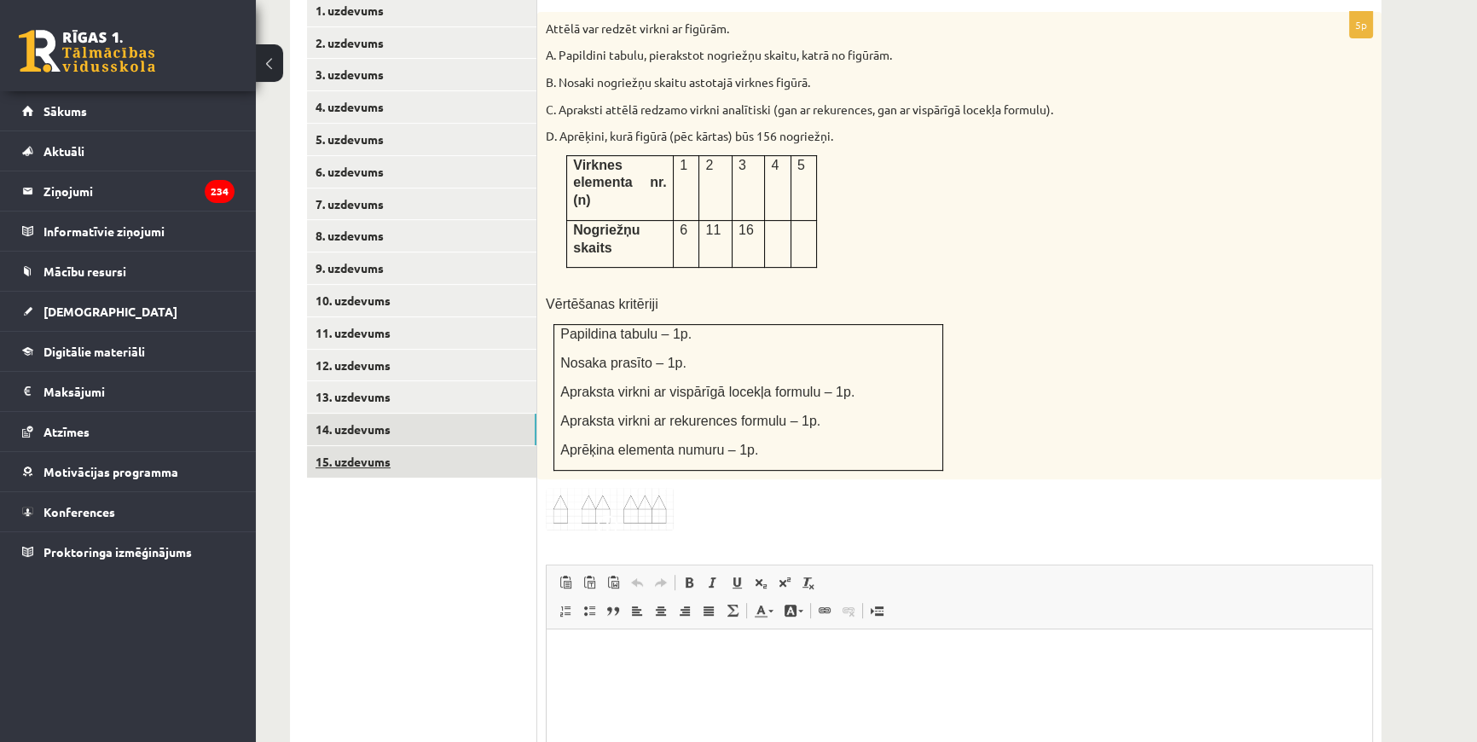
click at [390, 446] on link "15. uzdevums" at bounding box center [421, 462] width 229 height 32
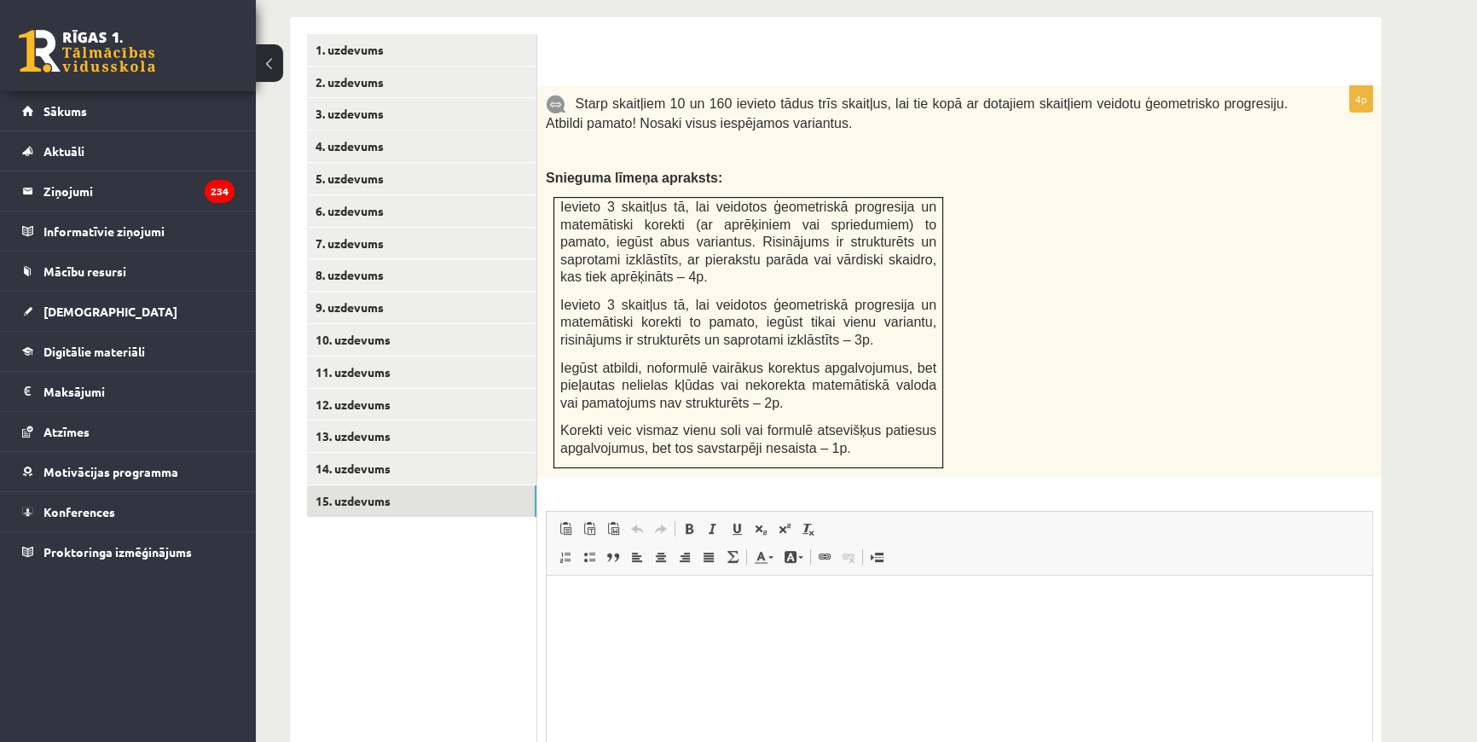
scroll to position [722, 0]
click at [391, 421] on link "13. uzdevums" at bounding box center [421, 437] width 229 height 32
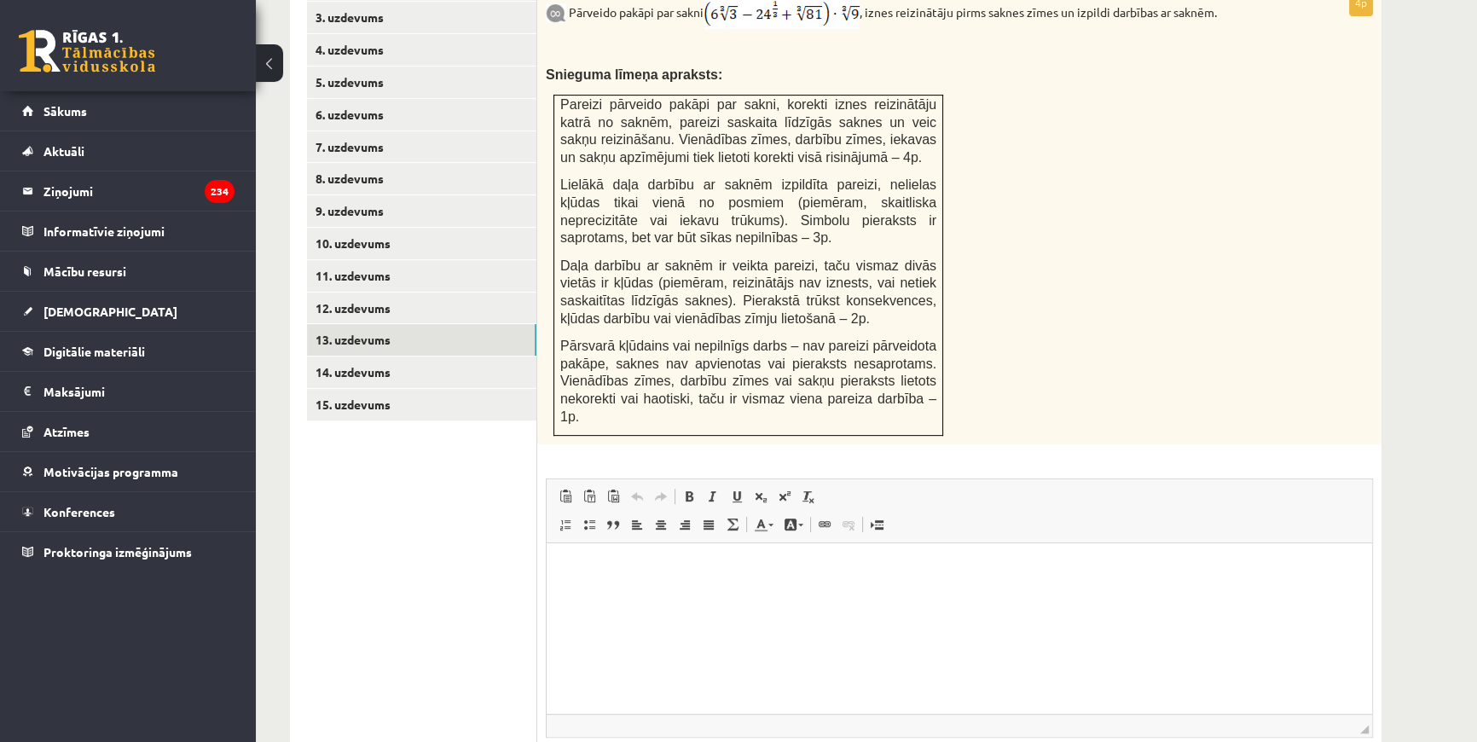
scroll to position [923, 0]
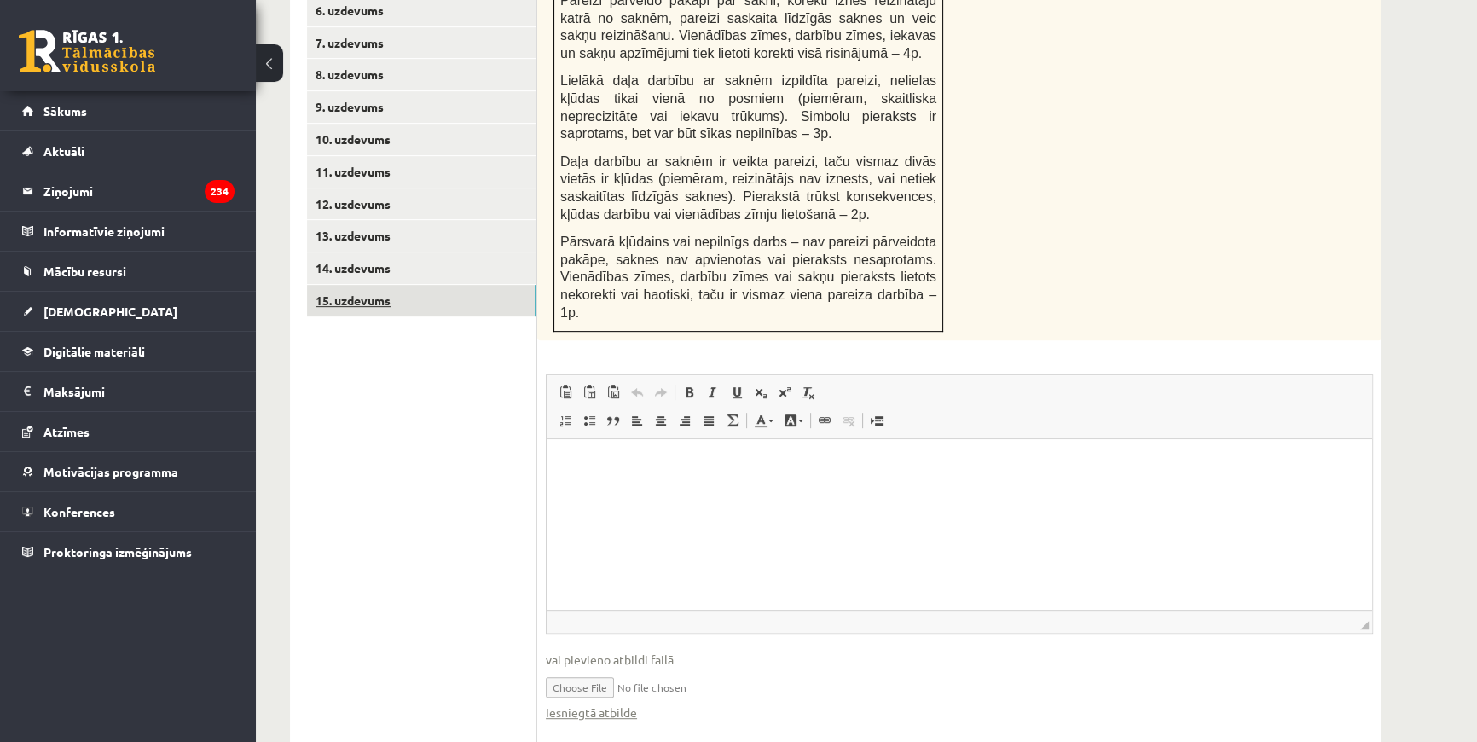
click at [330, 285] on link "15. uzdevums" at bounding box center [421, 301] width 229 height 32
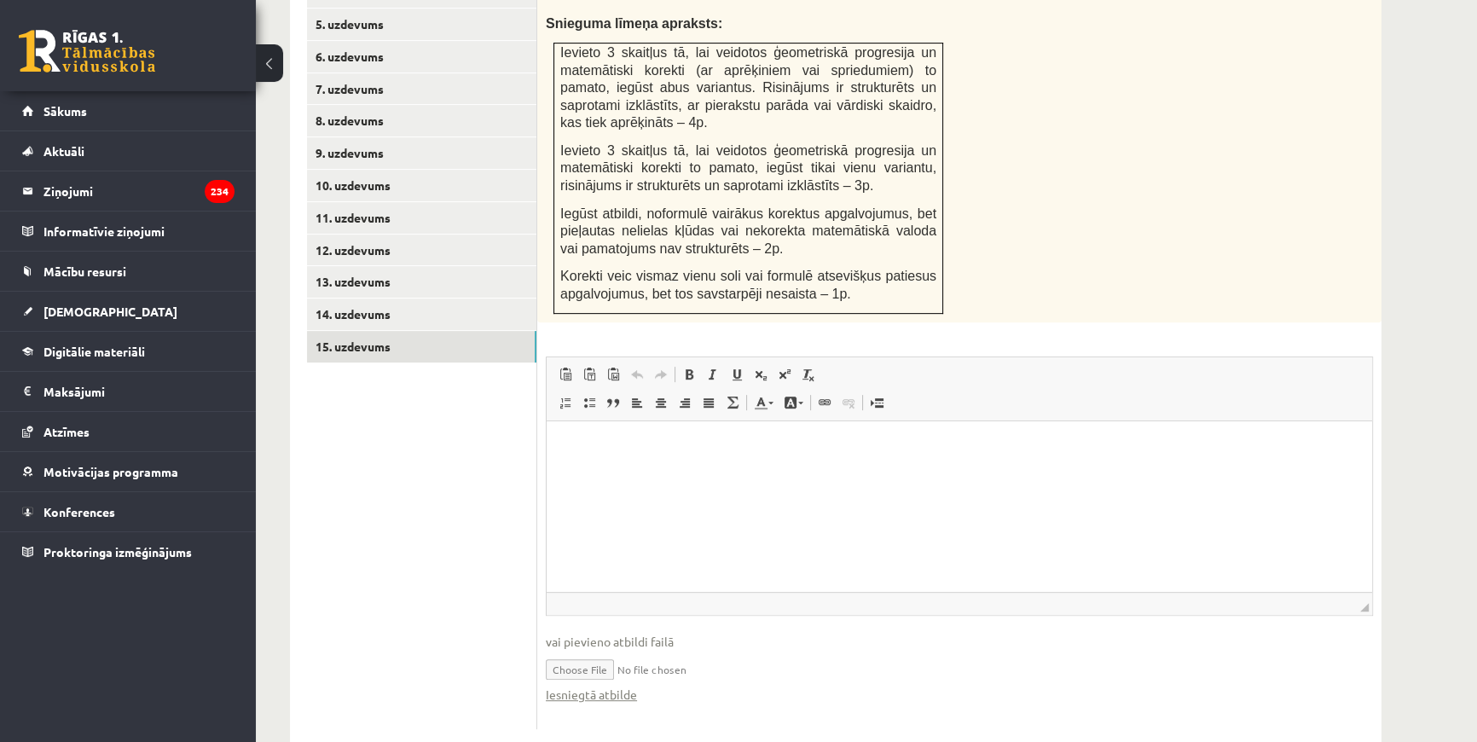
scroll to position [0, 0]
click at [405, 438] on ul "1. uzdevums 2. uzdevums 3. uzdevums 4. uzdevums 5. uzdevums 6. uzdevums 7. uzde…" at bounding box center [422, 304] width 230 height 849
click at [570, 686] on link "Iesniegtā atbilde" at bounding box center [591, 695] width 91 height 18
click at [397, 298] on link "14. uzdevums" at bounding box center [421, 314] width 229 height 32
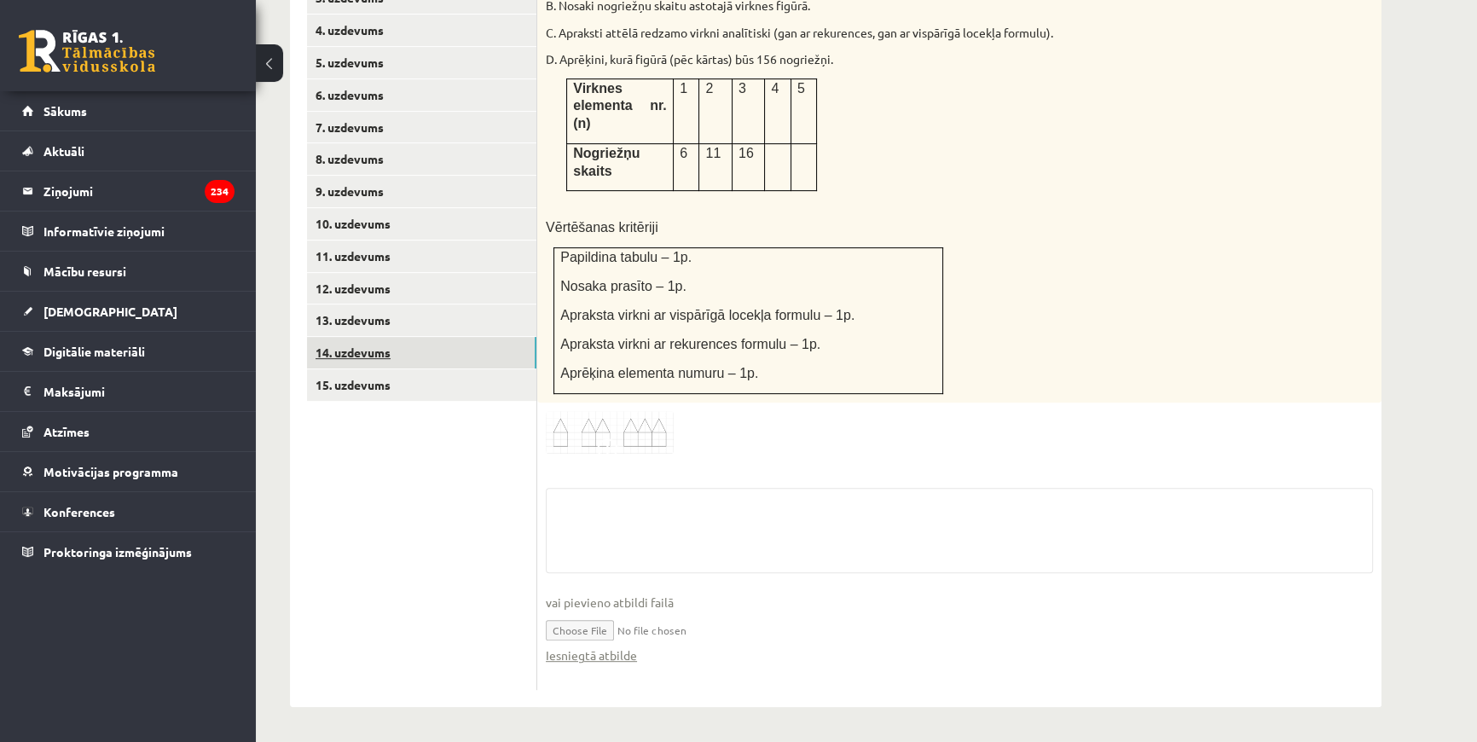
scroll to position [766, 0]
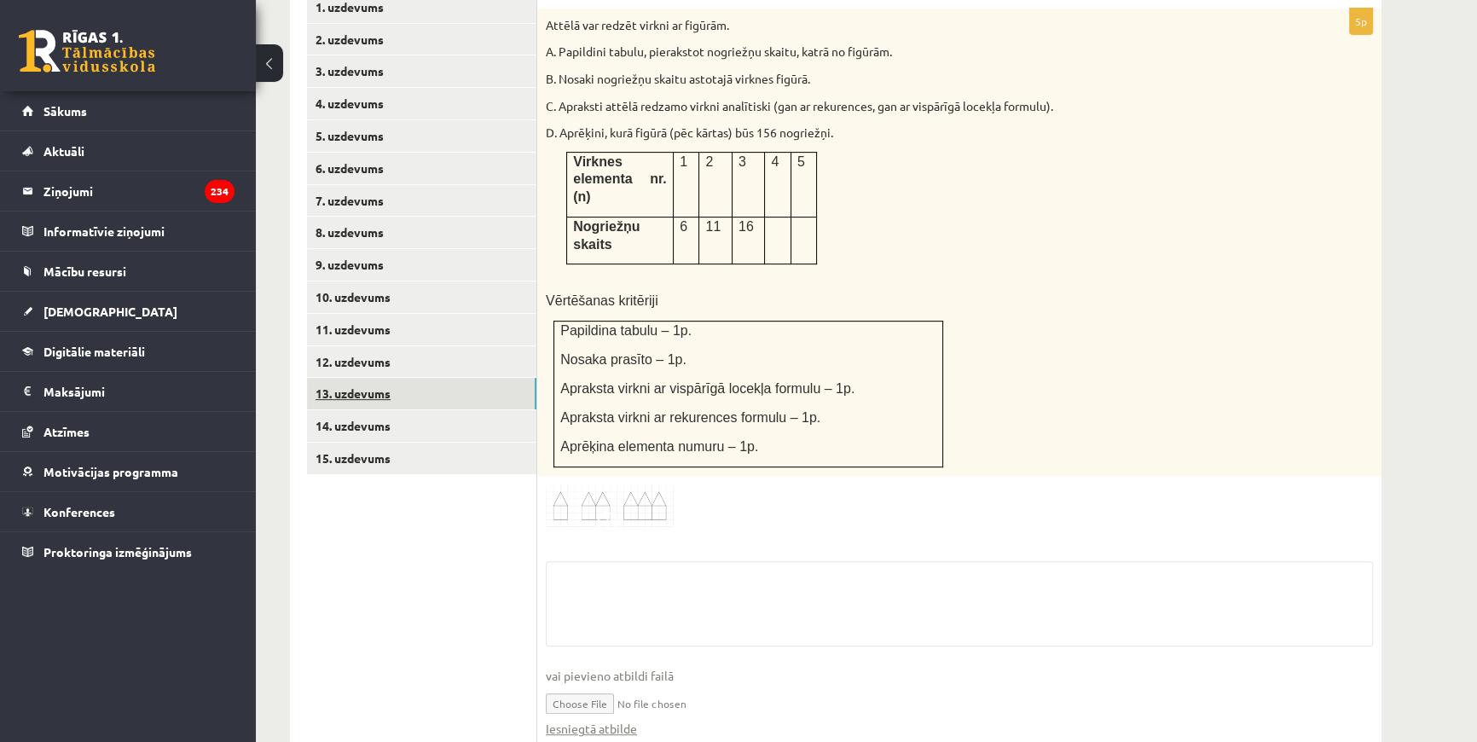
click at [353, 378] on link "13. uzdevums" at bounding box center [421, 394] width 229 height 32
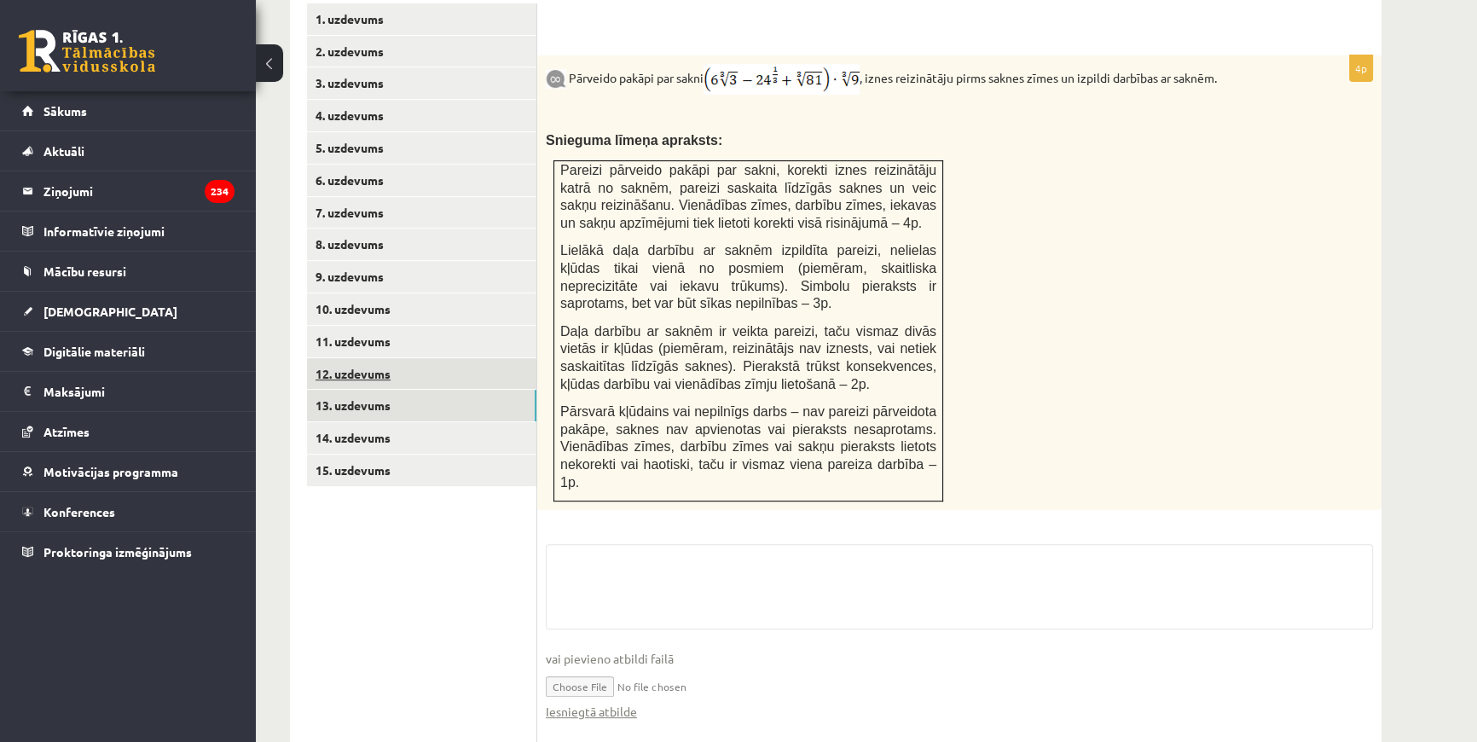
click at [360, 358] on link "12. uzdevums" at bounding box center [421, 374] width 229 height 32
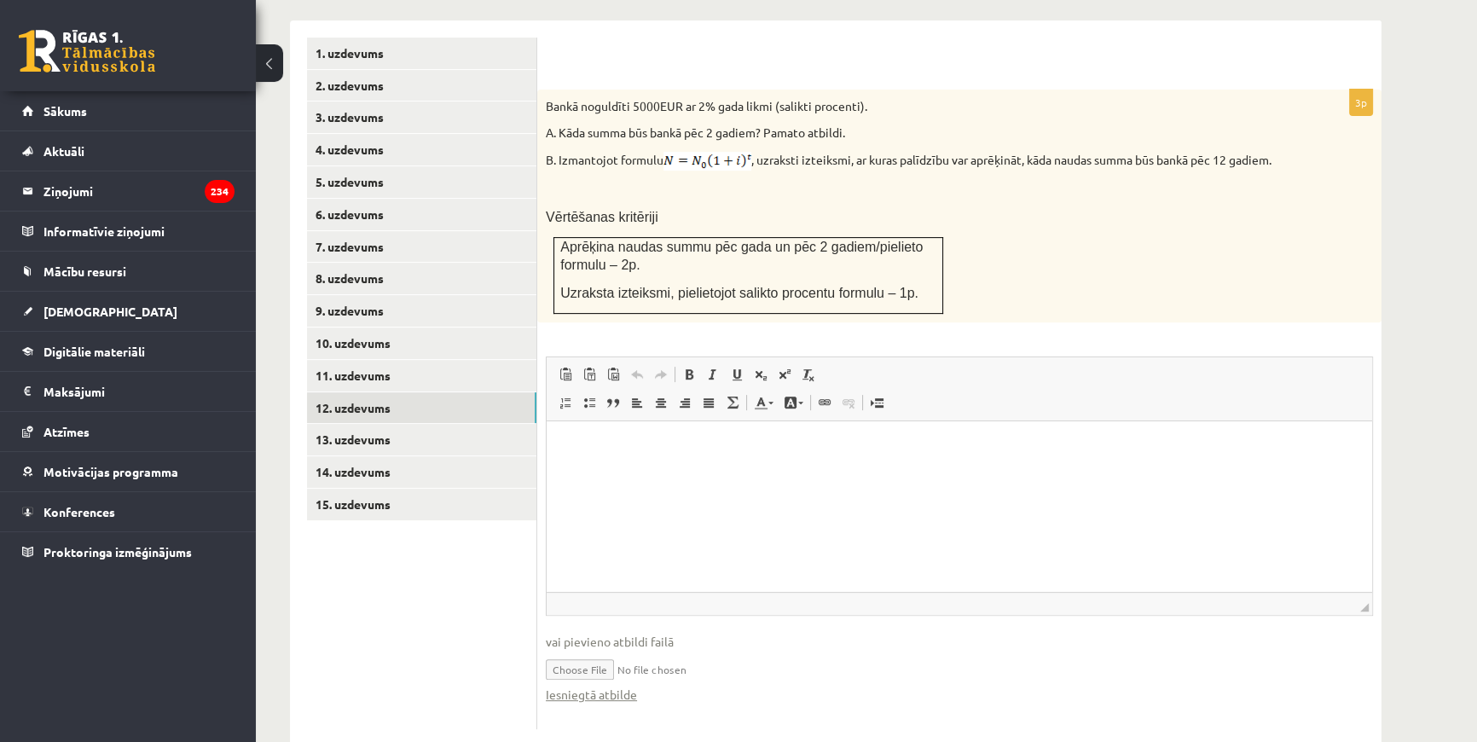
scroll to position [0, 0]
click at [340, 506] on ul "1. uzdevums 2. uzdevums 3. uzdevums 4. uzdevums 5. uzdevums 6. uzdevums 7. uzde…" at bounding box center [422, 384] width 230 height 692
click at [350, 360] on link "11. uzdevums" at bounding box center [421, 376] width 229 height 32
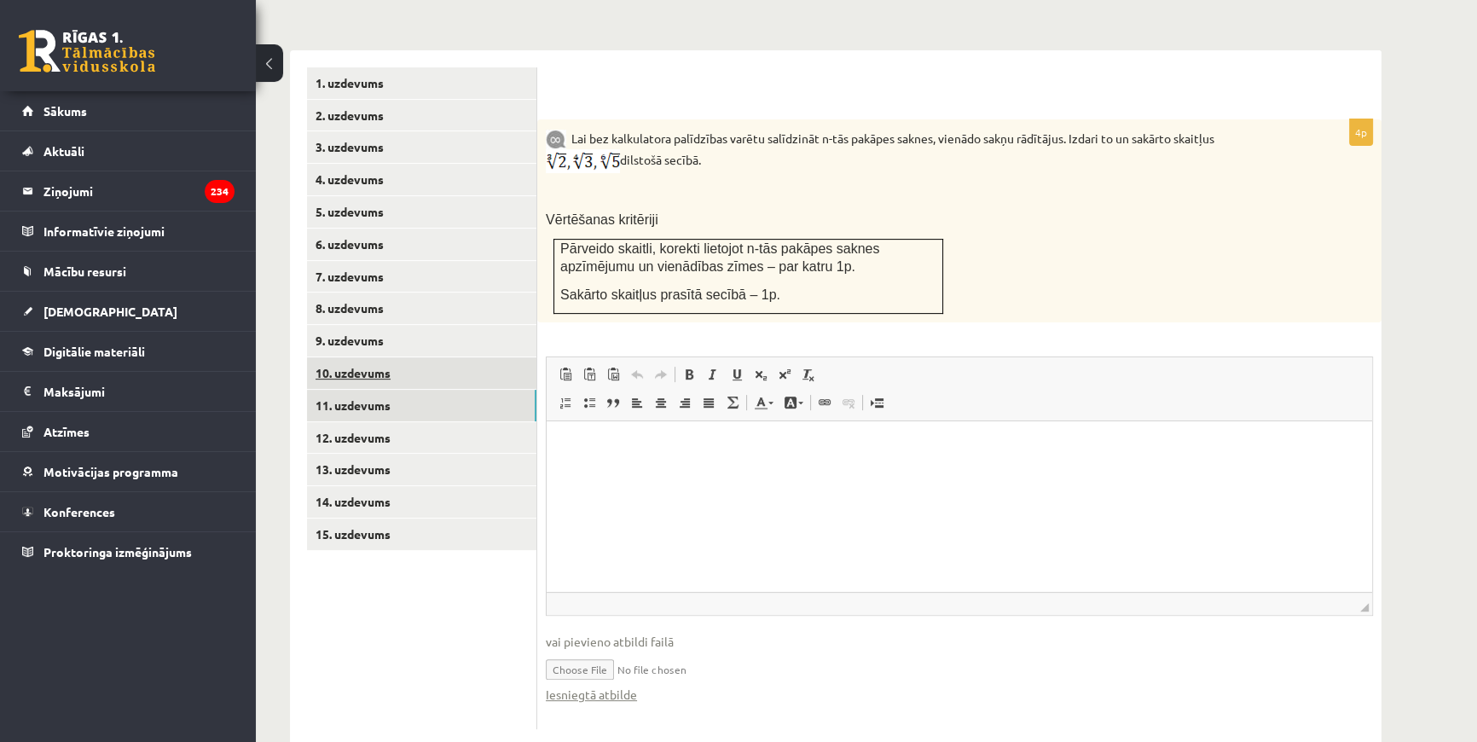
click at [351, 357] on link "10. uzdevums" at bounding box center [421, 373] width 229 height 32
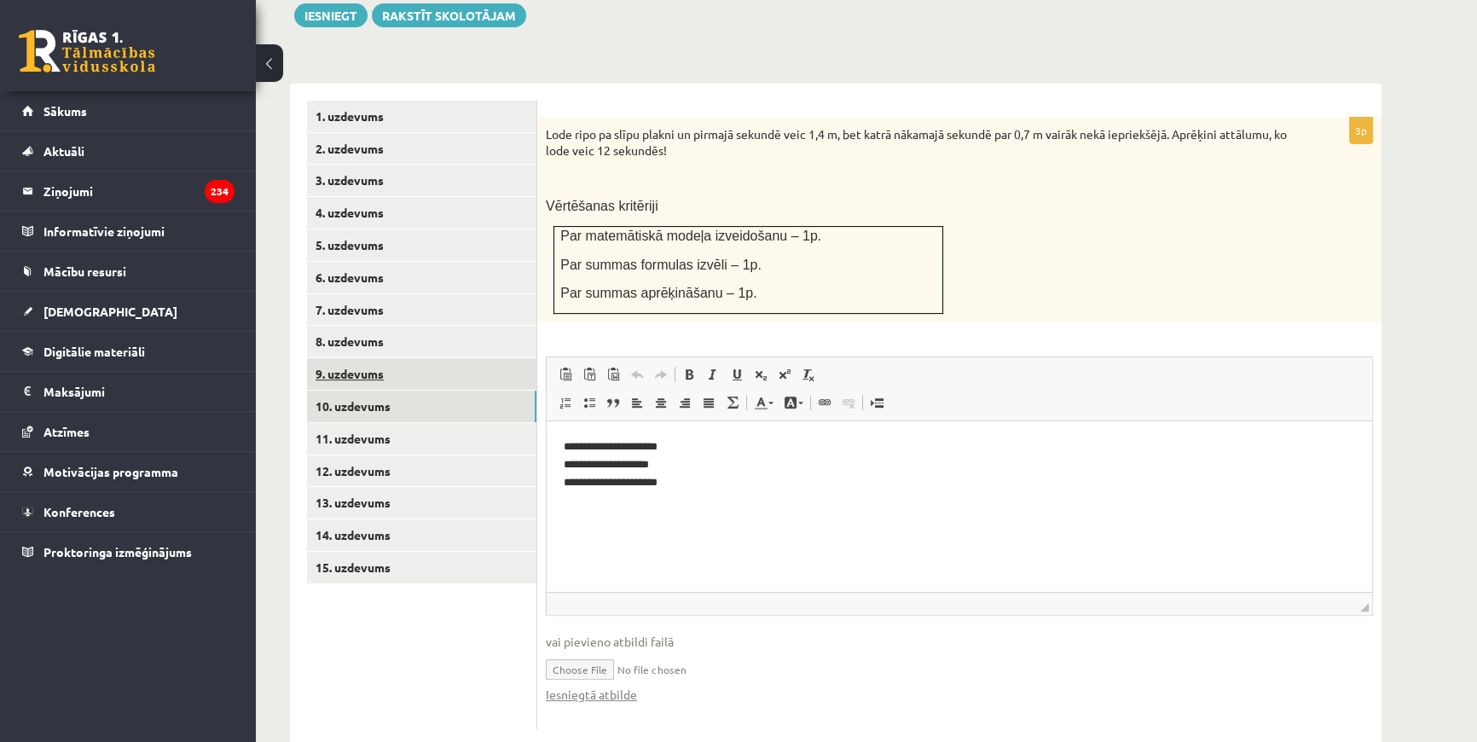
click at [353, 358] on link "9. uzdevums" at bounding box center [421, 374] width 229 height 32
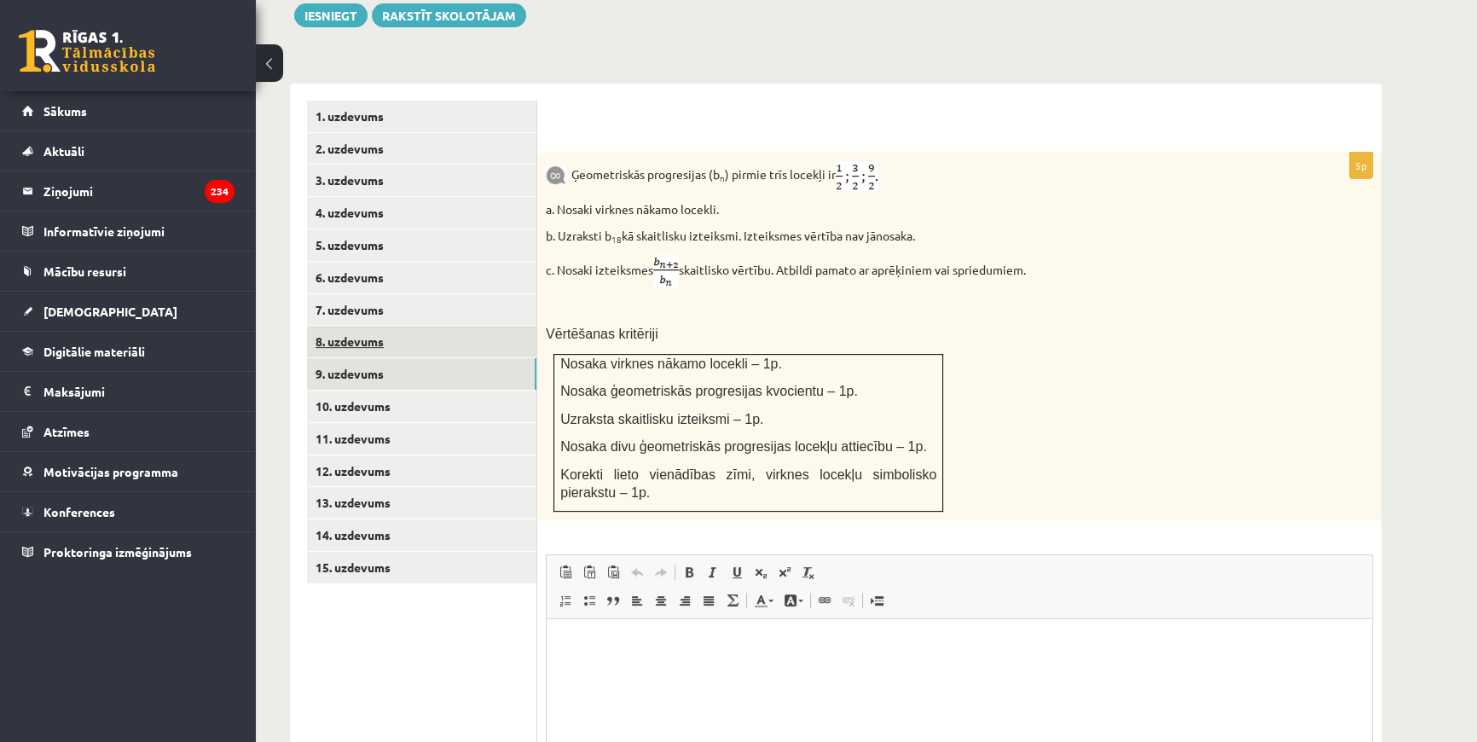
click at [350, 326] on link "8. uzdevums" at bounding box center [421, 342] width 229 height 32
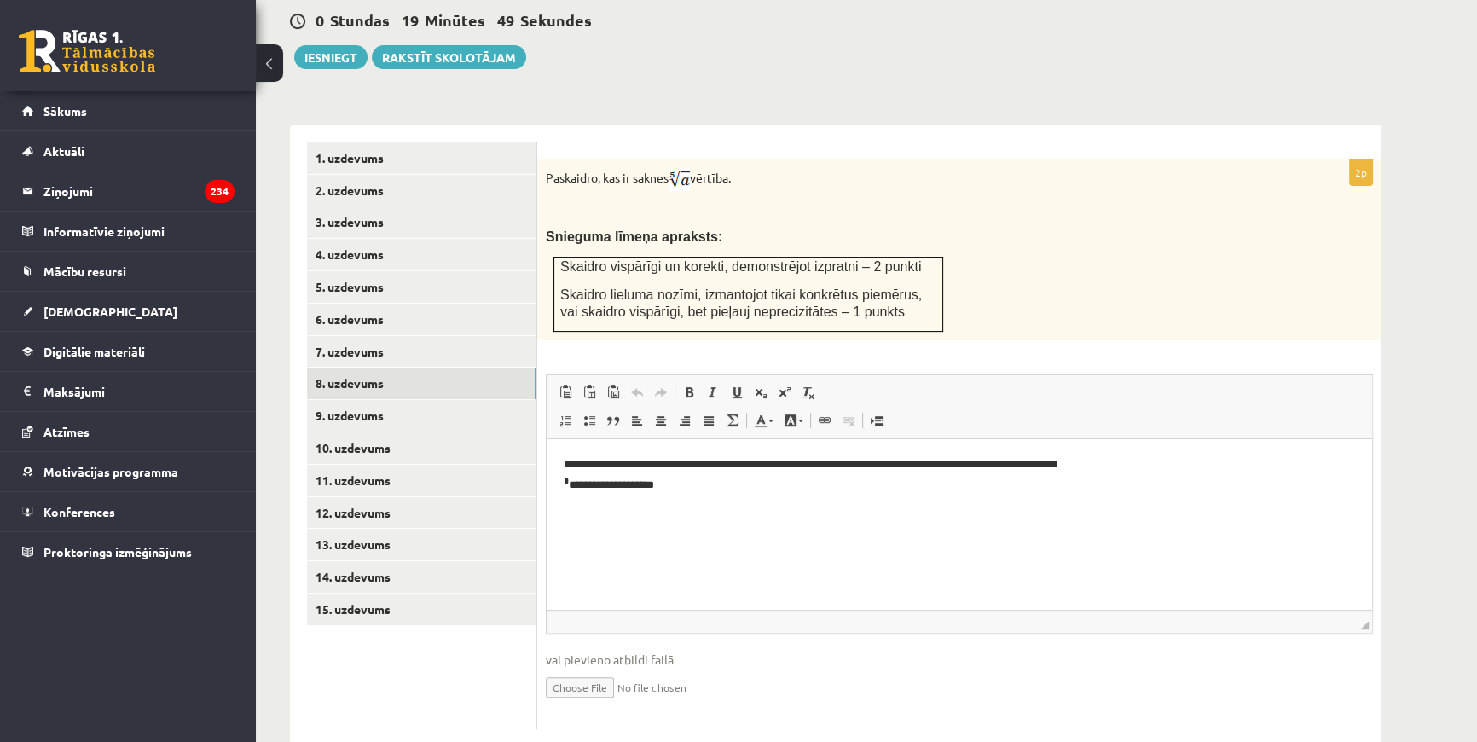
scroll to position [537, 0]
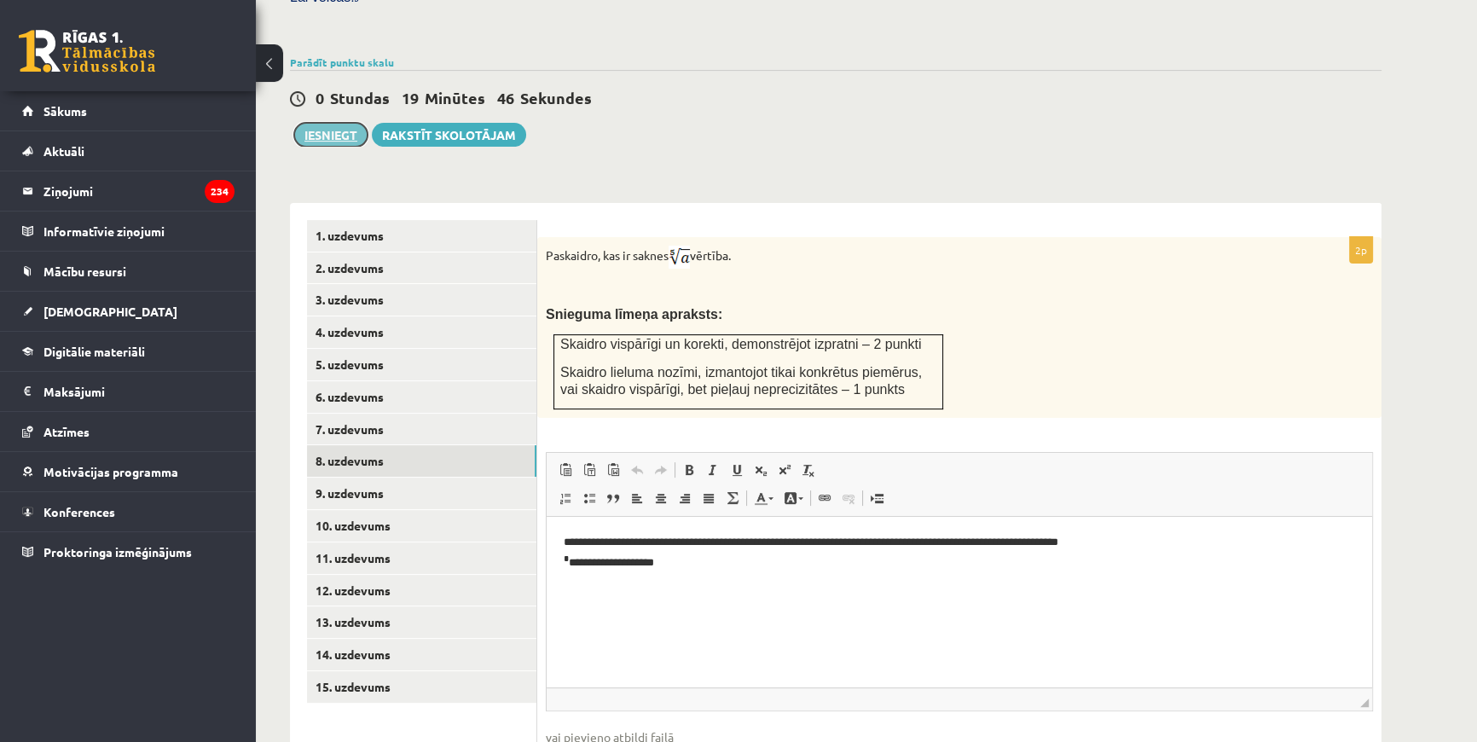
click at [329, 123] on button "Iesniegt" at bounding box center [330, 135] width 73 height 24
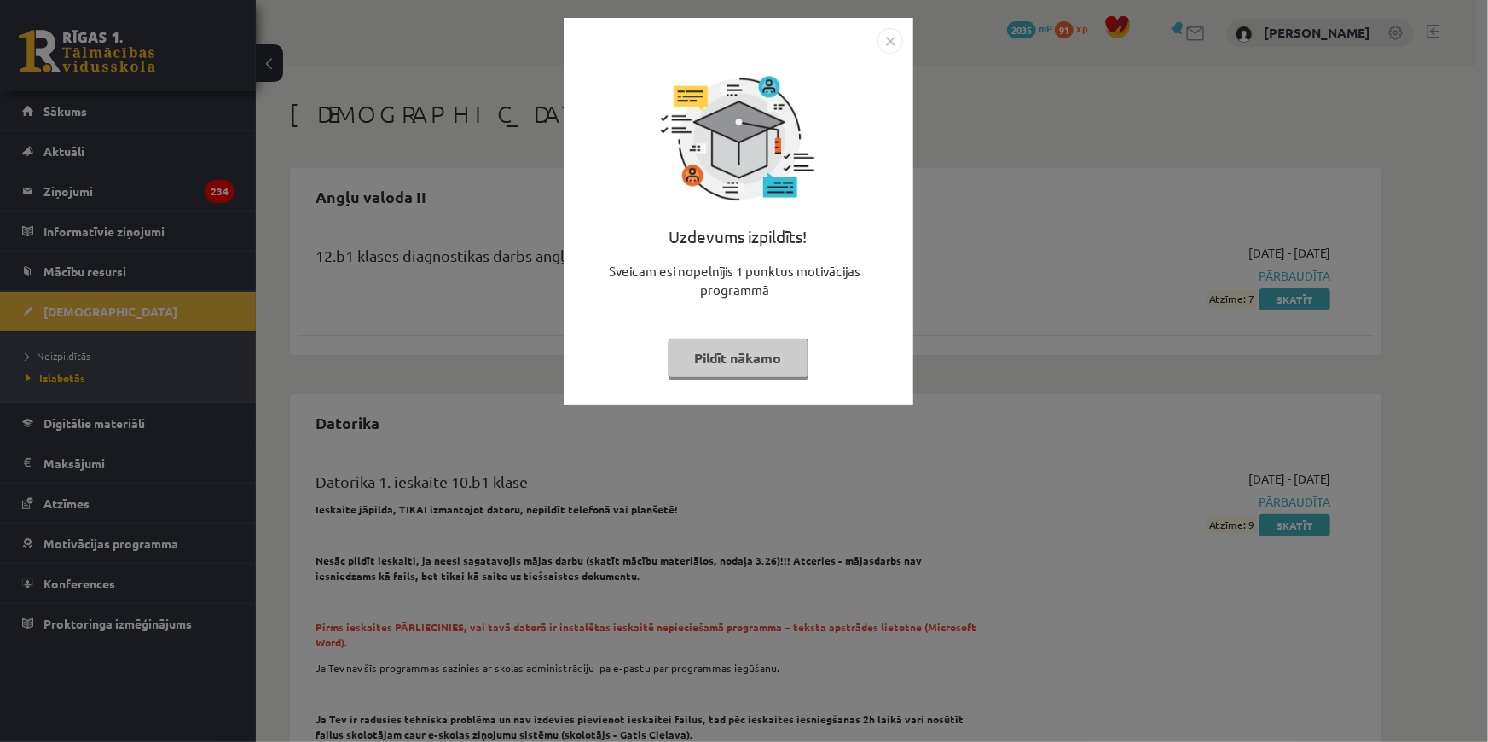
click at [888, 45] on img "Close" at bounding box center [890, 41] width 26 height 26
